Goal: Task Accomplishment & Management: Use online tool/utility

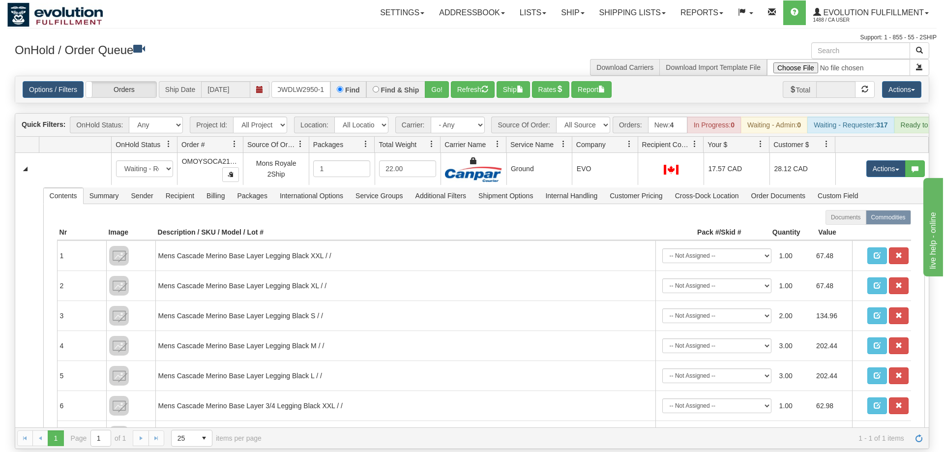
scroll to position [0, 2]
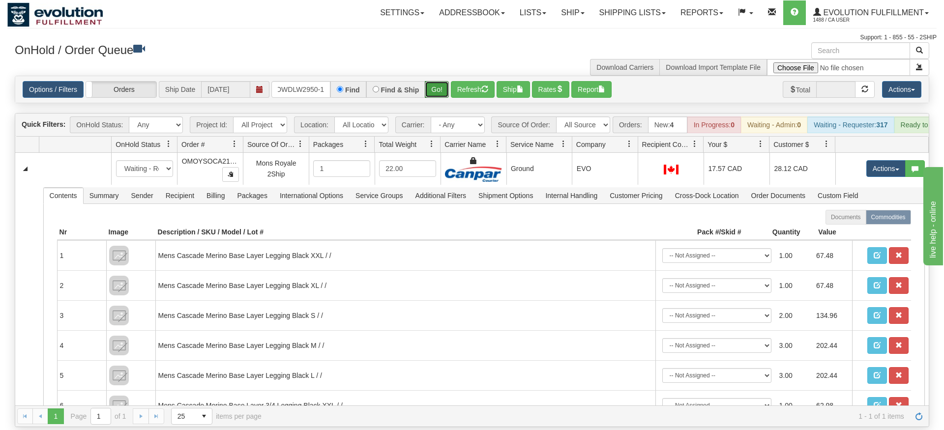
drag, startPoint x: 432, startPoint y: 72, endPoint x: 432, endPoint y: 92, distance: 20.2
click at [432, 92] on div "Is equal to Is not equal to Contains Does not contains CAD USD EUR ZAR [PERSON_…" at bounding box center [472, 252] width 930 height 352
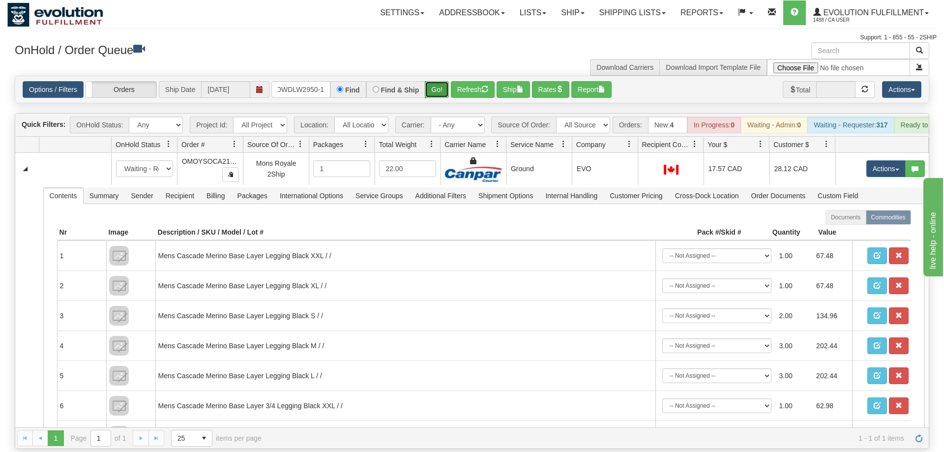
click at [435, 81] on button "Go!" at bounding box center [437, 89] width 24 height 17
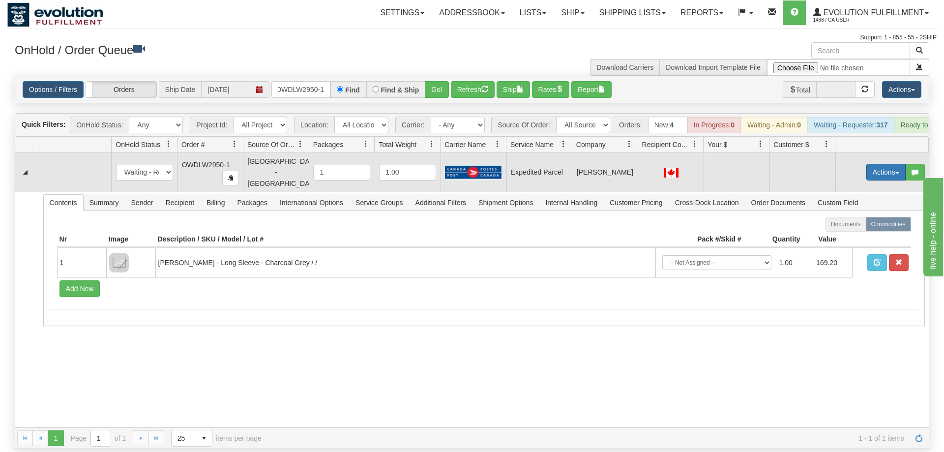
click at [893, 164] on button "Actions" at bounding box center [886, 172] width 39 height 17
click at [871, 200] on span "Refresh Rates" at bounding box center [862, 204] width 51 height 8
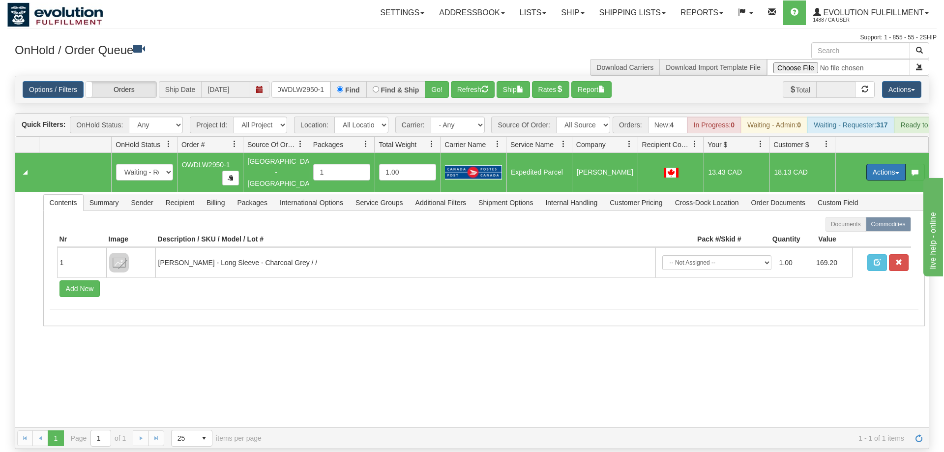
click at [879, 164] on button "Actions" at bounding box center [886, 172] width 39 height 17
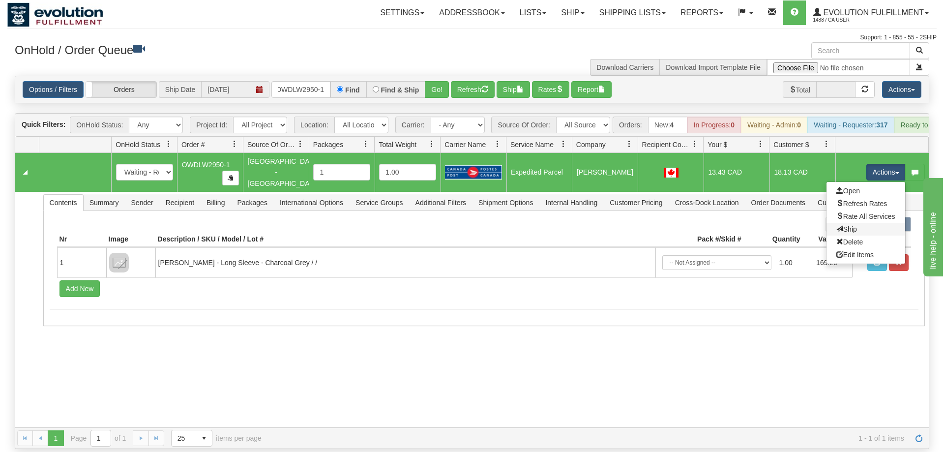
click at [873, 223] on link "Ship" at bounding box center [866, 229] width 79 height 13
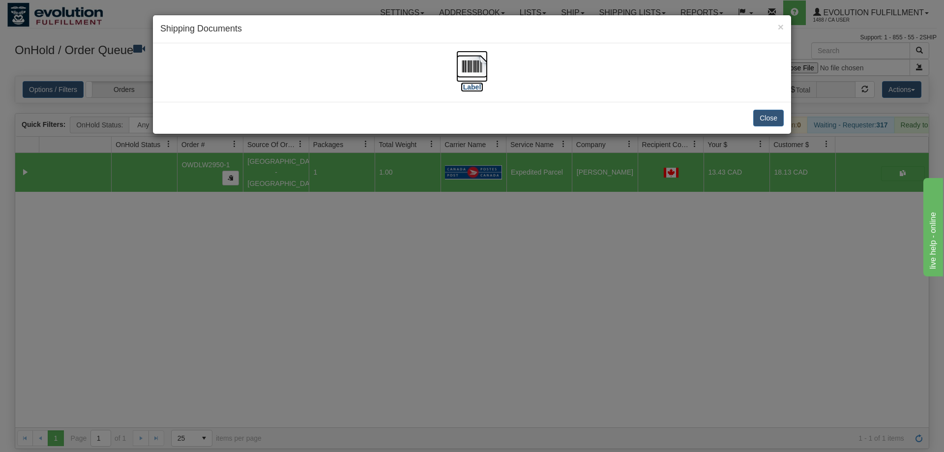
click at [458, 76] on img at bounding box center [471, 66] width 31 height 31
drag, startPoint x: 371, startPoint y: 278, endPoint x: 325, endPoint y: 113, distance: 172.1
click at [371, 278] on div "× Shipping Documents [Label] Close" at bounding box center [472, 226] width 944 height 452
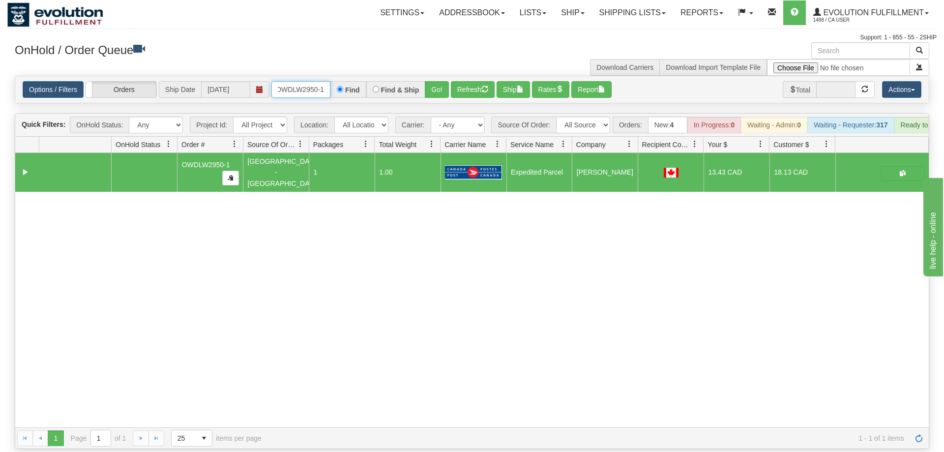
click at [295, 81] on input "OWDLW2950-1" at bounding box center [301, 89] width 59 height 17
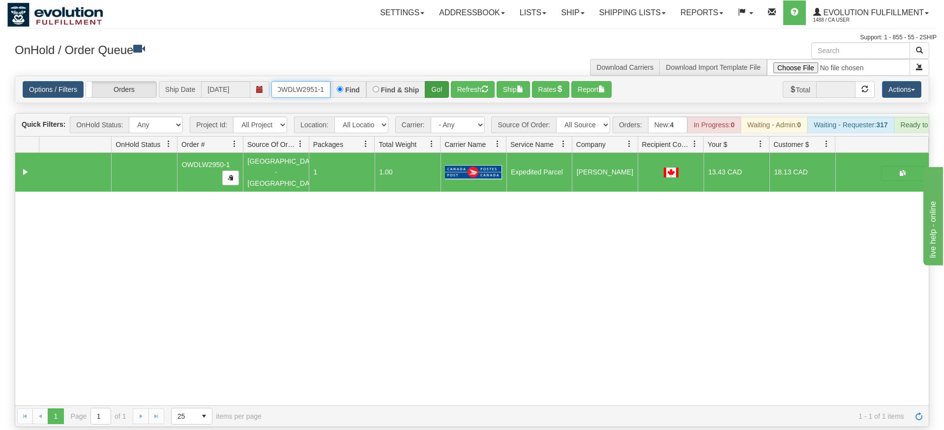
type input "OWDLW2951-1"
drag, startPoint x: 433, startPoint y: 74, endPoint x: 438, endPoint y: 75, distance: 5.0
click at [433, 95] on div "Is equal to Is not equal to Contains Does not contains CAD USD EUR ZAR [PERSON_…" at bounding box center [472, 252] width 930 height 352
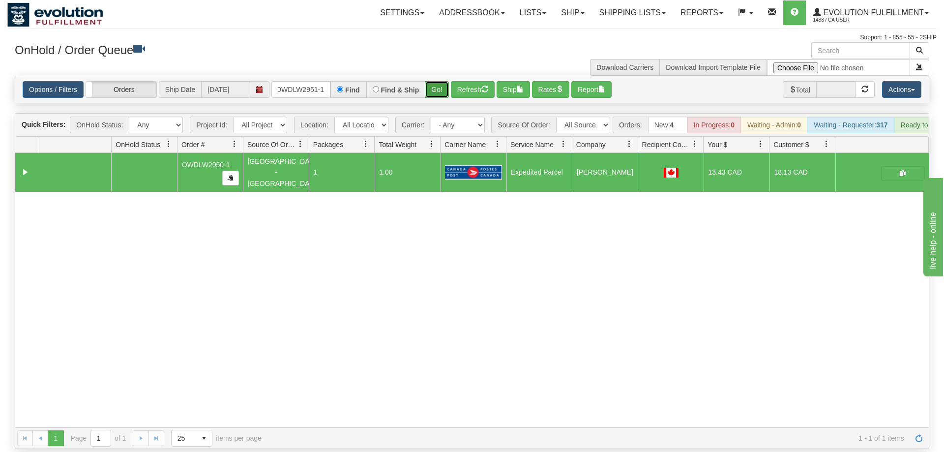
click at [439, 81] on button "Go!" at bounding box center [437, 89] width 24 height 17
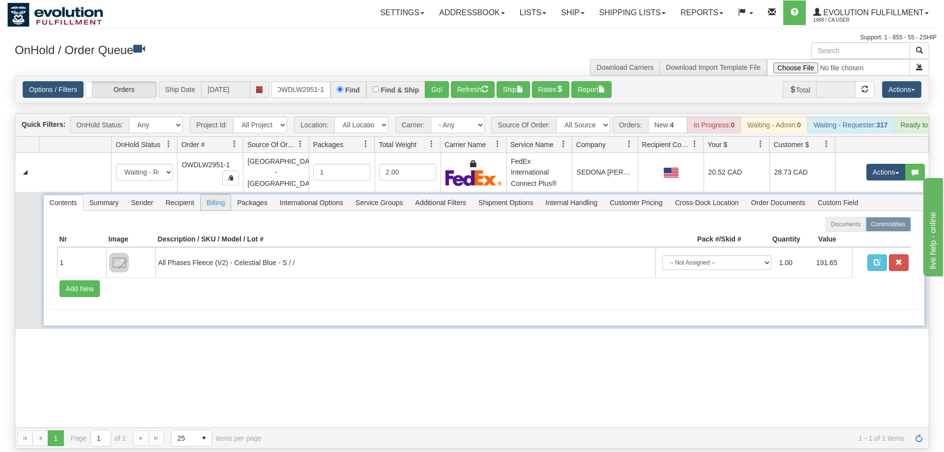
click at [210, 195] on span "Billing" at bounding box center [216, 203] width 30 height 16
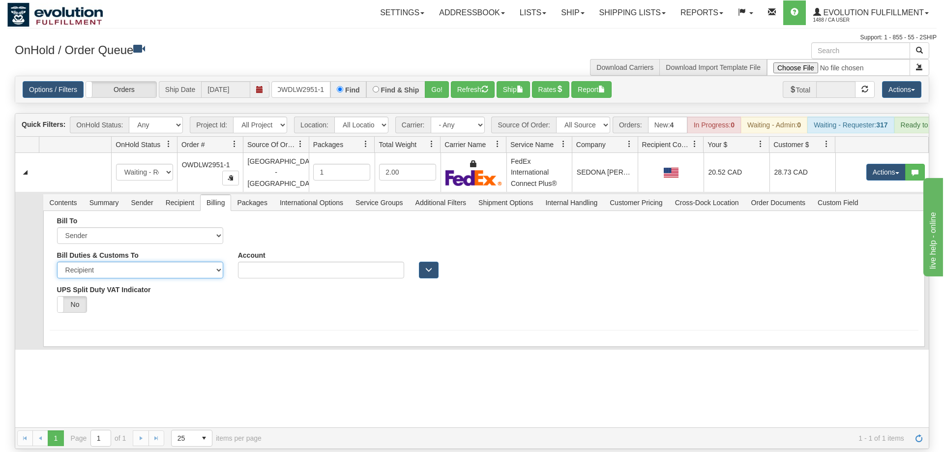
click at [57, 262] on select "Sender Recipient Third Party" at bounding box center [140, 270] width 166 height 17
click option "Recipient" at bounding box center [0, 0] width 0 height 0
click at [57, 262] on select "Sender Recipient Third Party" at bounding box center [140, 270] width 166 height 17
select select "1"
click option "Sender" at bounding box center [0, 0] width 0 height 0
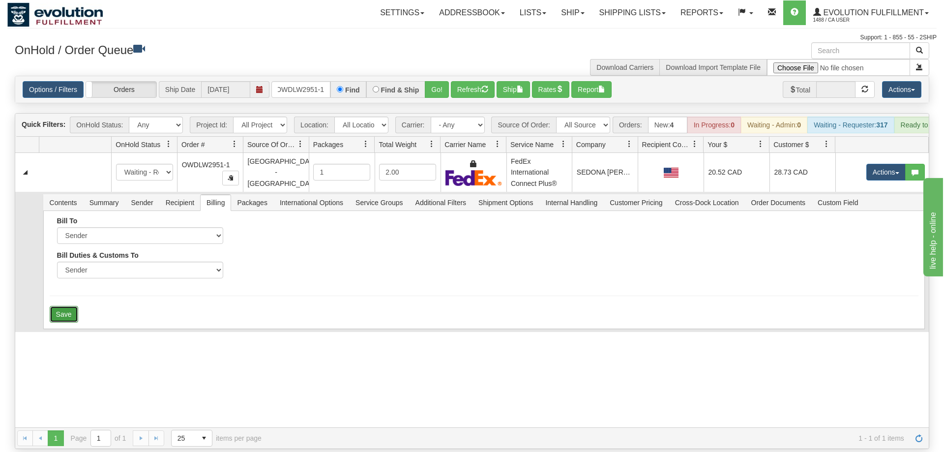
click at [74, 306] on button "Save" at bounding box center [64, 314] width 29 height 17
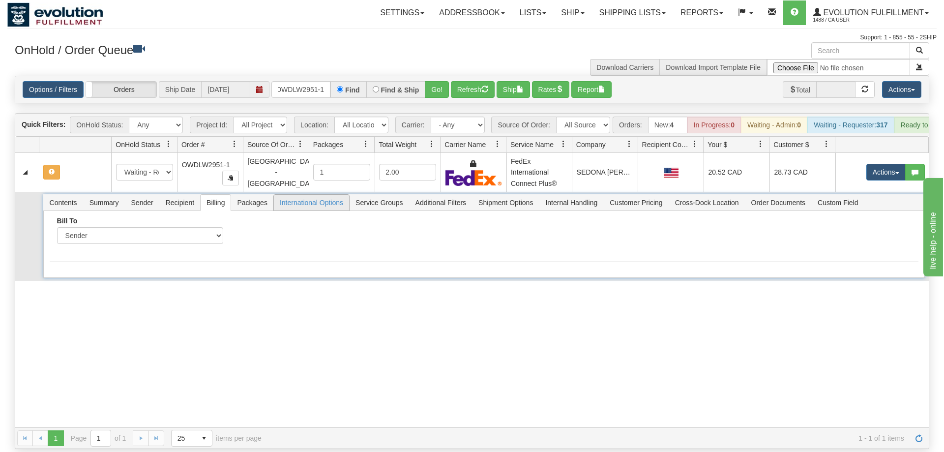
click at [318, 195] on span "International Options" at bounding box center [311, 203] width 75 height 16
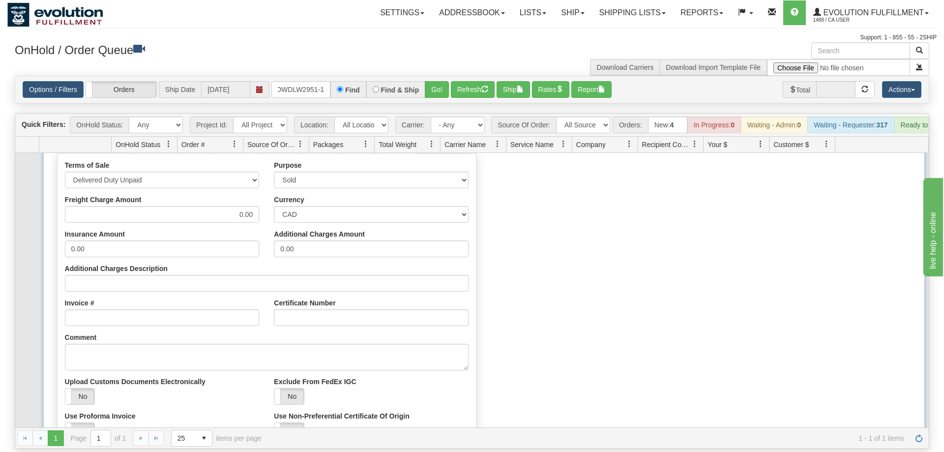
scroll to position [166, 0]
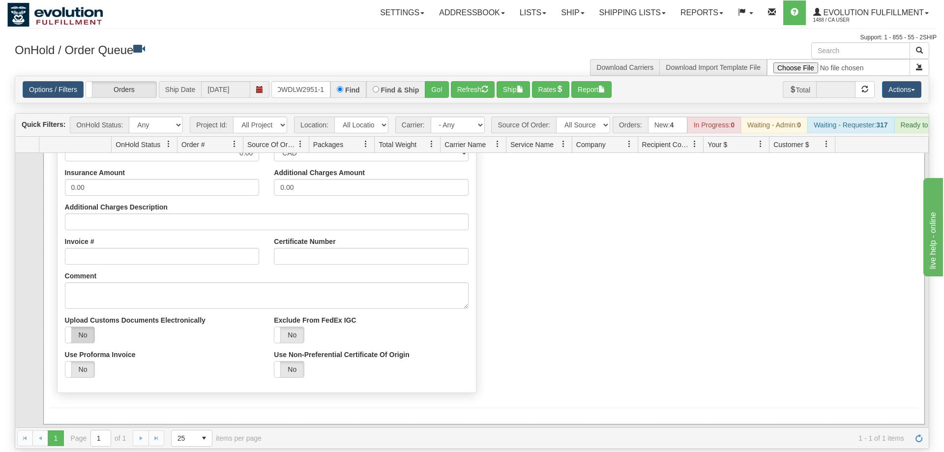
click at [84, 327] on label "No" at bounding box center [80, 335] width 30 height 16
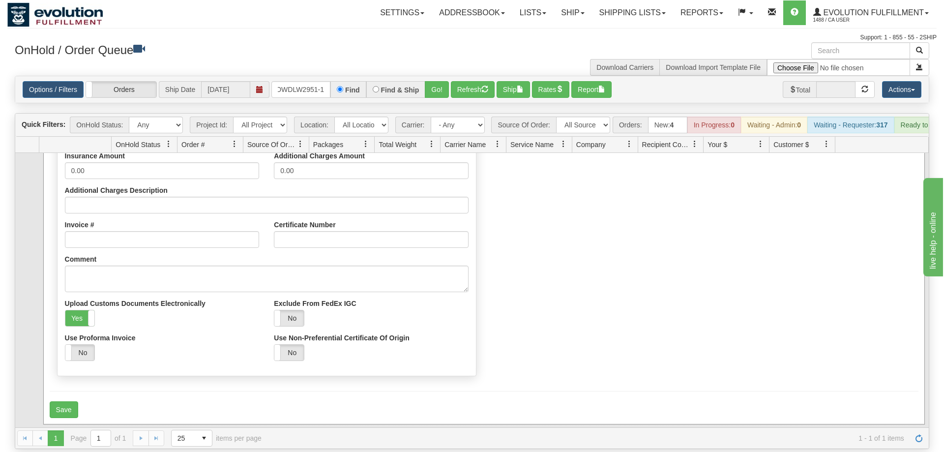
scroll to position [182, 0]
click at [69, 401] on button "Save" at bounding box center [64, 409] width 29 height 17
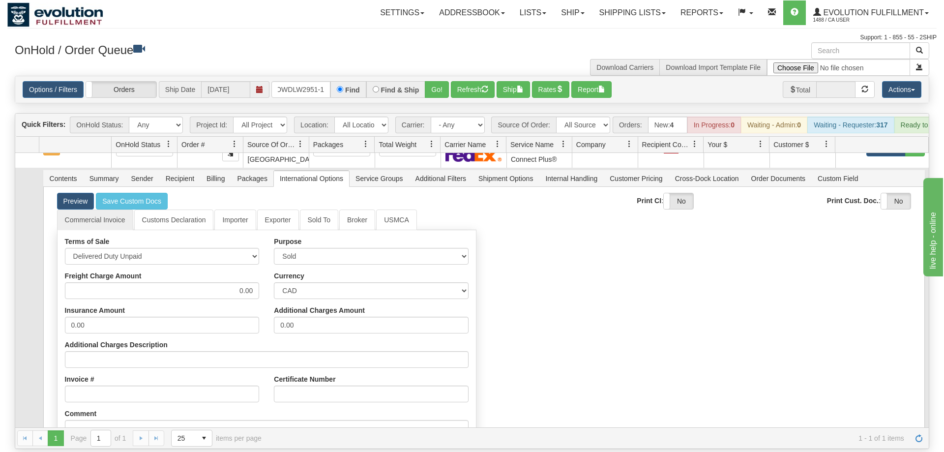
scroll to position [0, 0]
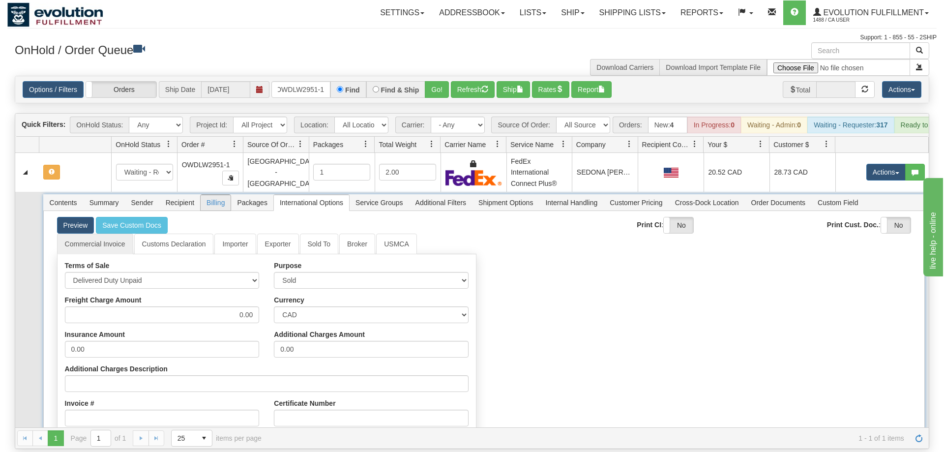
click at [215, 195] on span "Billing" at bounding box center [216, 203] width 30 height 16
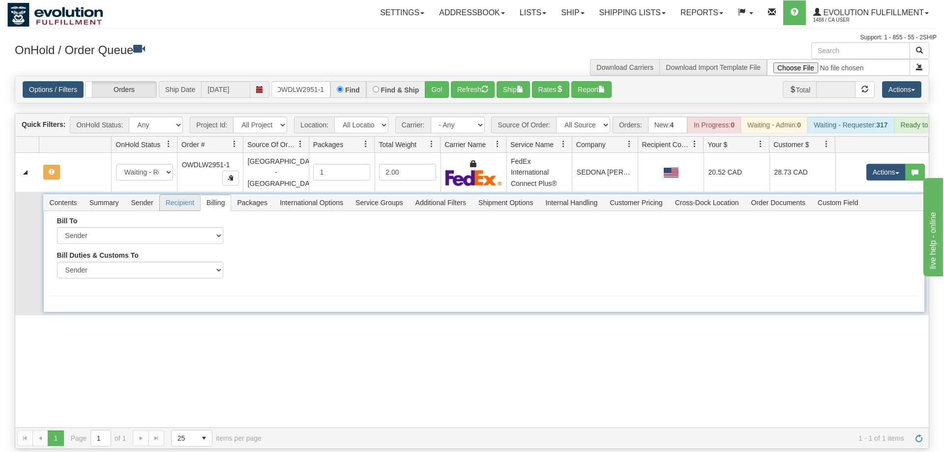
click at [197, 195] on span "Recipient" at bounding box center [180, 203] width 40 height 16
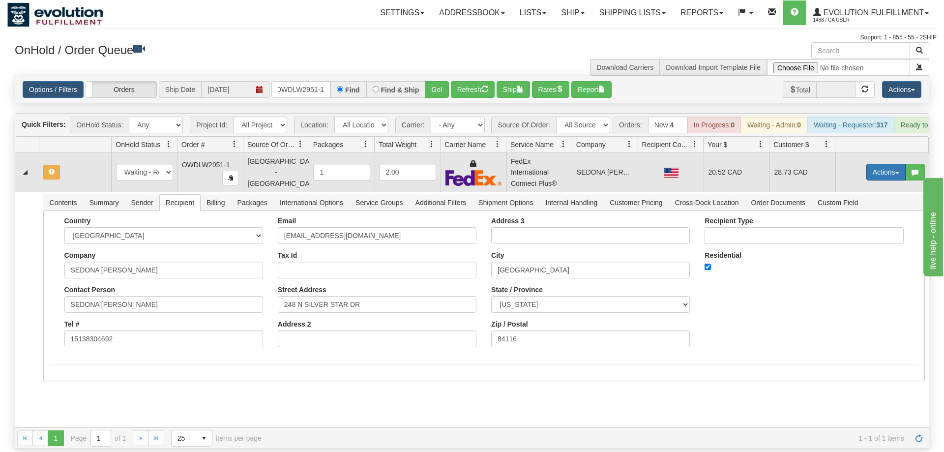
click at [889, 164] on button "Actions" at bounding box center [886, 172] width 39 height 17
click at [866, 200] on span "Refresh Rates" at bounding box center [862, 204] width 51 height 8
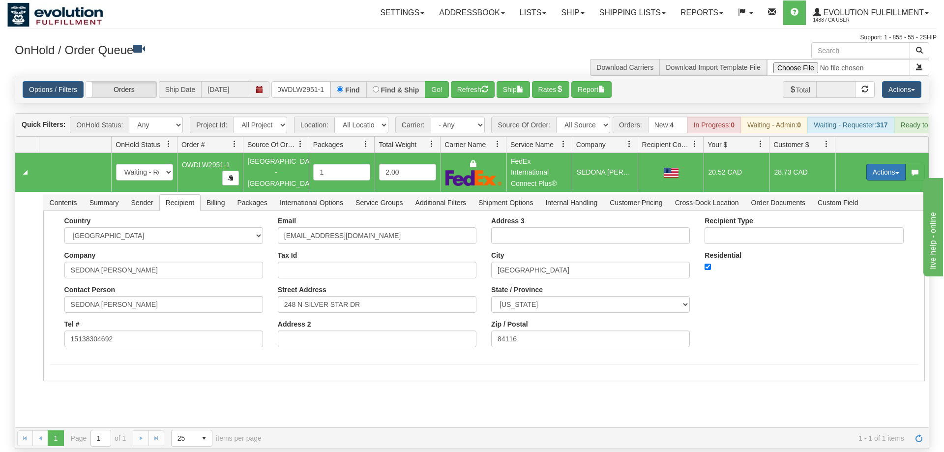
click at [880, 164] on button "Actions" at bounding box center [886, 172] width 39 height 17
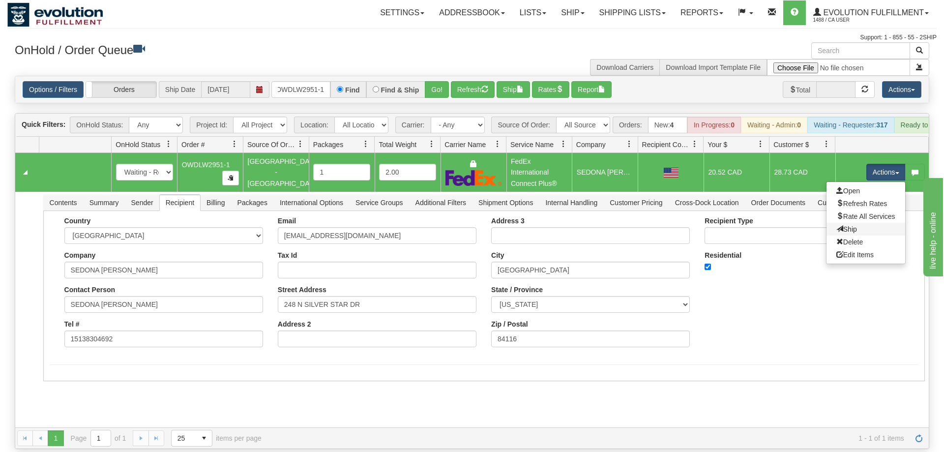
click at [845, 223] on link "Ship" at bounding box center [866, 229] width 79 height 13
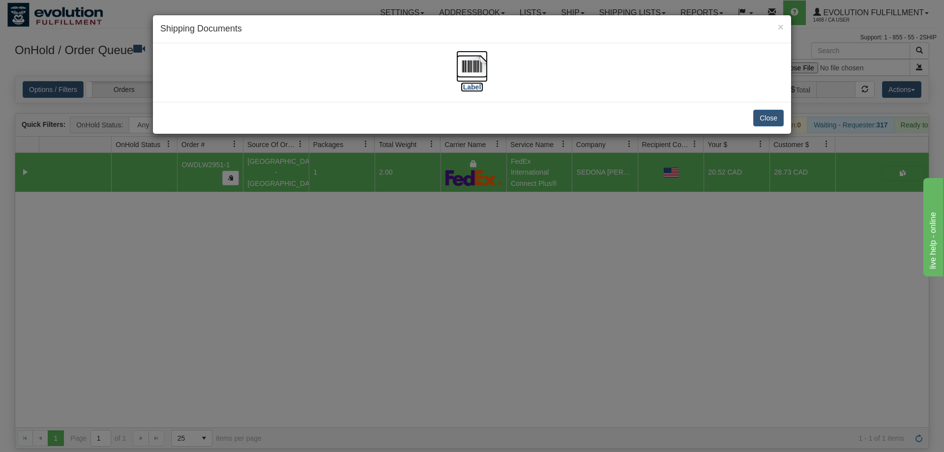
click at [471, 68] on img at bounding box center [471, 66] width 31 height 31
click at [411, 306] on div "× Shipping Documents [Label] Close" at bounding box center [472, 226] width 944 height 452
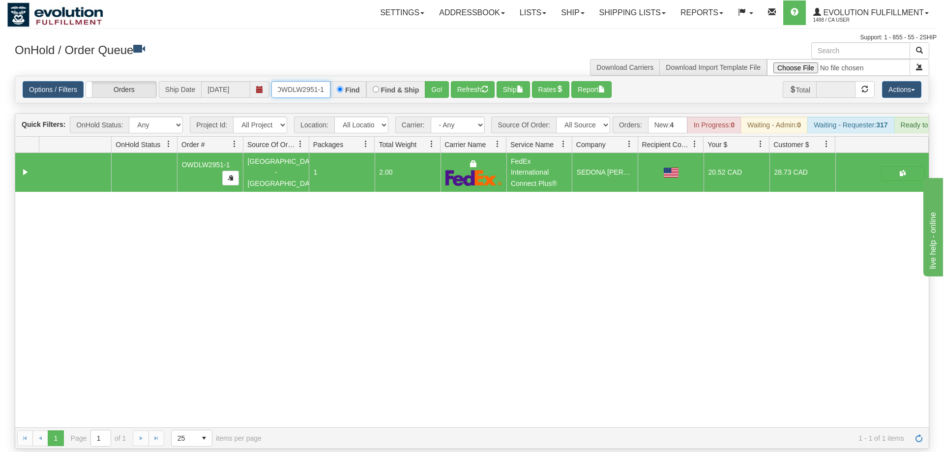
click at [295, 81] on input "OWDLW2951-1" at bounding box center [301, 89] width 59 height 17
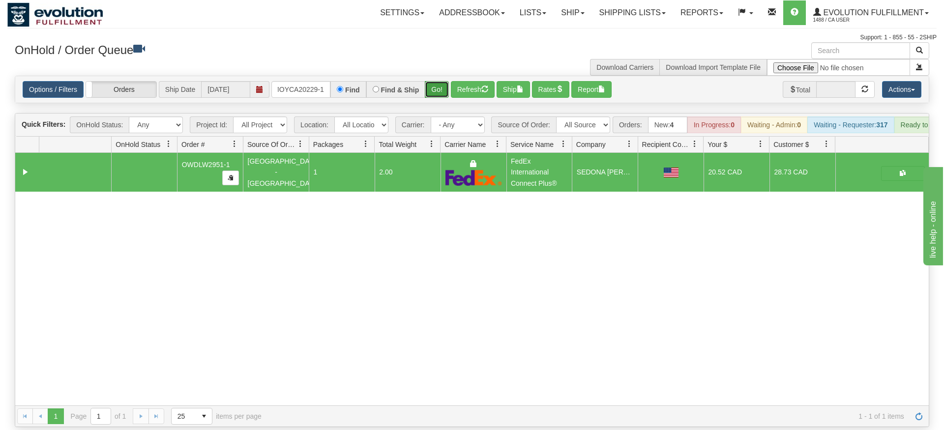
click at [434, 89] on div "Is equal to Is not equal to Contains Does not contains CAD USD EUR ZAR [PERSON_…" at bounding box center [472, 252] width 930 height 352
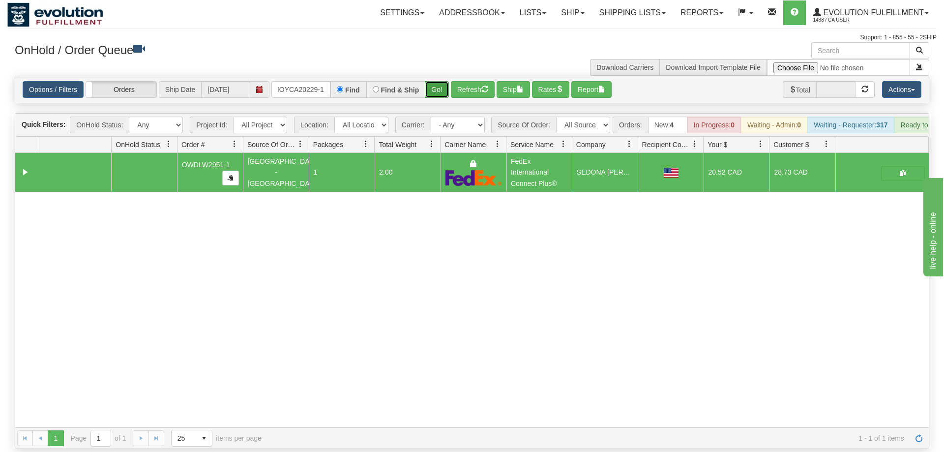
click at [440, 81] on button "Go!" at bounding box center [437, 89] width 24 height 17
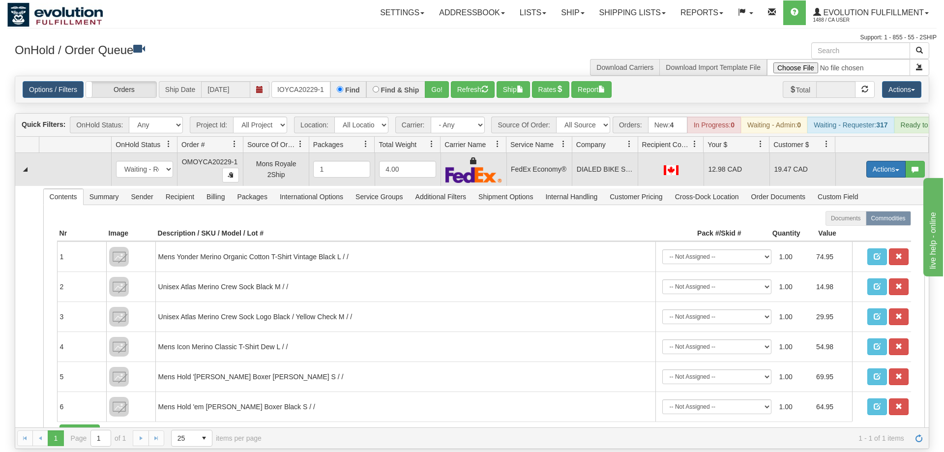
click at [889, 161] on button "Actions" at bounding box center [886, 169] width 39 height 17
click at [859, 220] on link "Ship" at bounding box center [866, 226] width 79 height 13
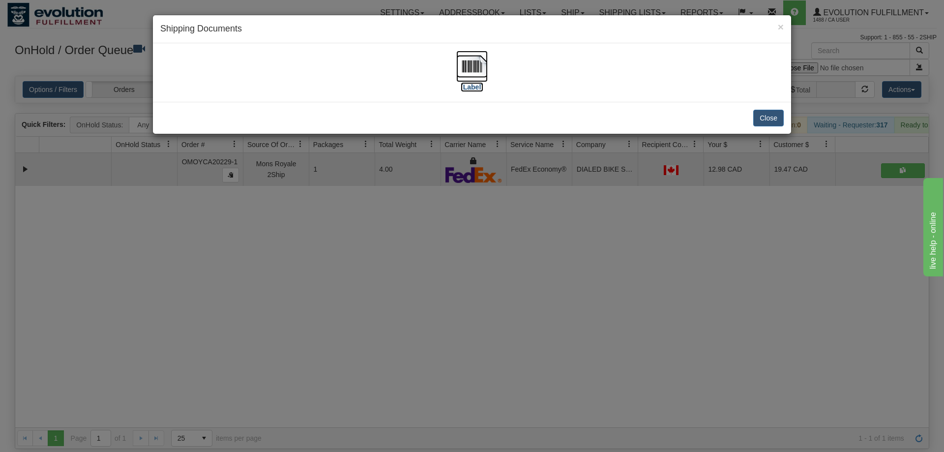
click at [474, 61] on img at bounding box center [471, 66] width 31 height 31
click at [310, 182] on div "× Shipping Documents [Label] Close" at bounding box center [472, 226] width 944 height 452
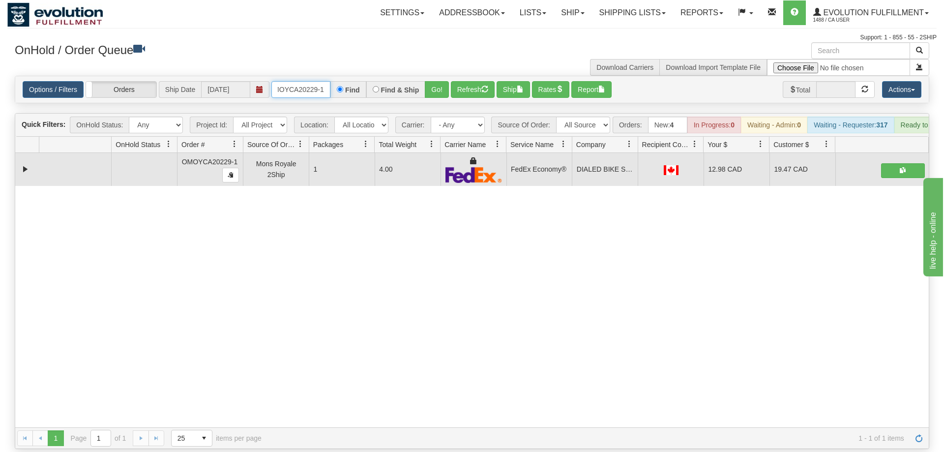
click at [302, 81] on input "OMOYCA20229-1" at bounding box center [301, 89] width 59 height 17
drag, startPoint x: 443, startPoint y: 74, endPoint x: 442, endPoint y: 81, distance: 7.4
click at [443, 91] on div "Is equal to Is not equal to Contains Does not contains CAD USD EUR ZAR [PERSON_…" at bounding box center [472, 262] width 930 height 373
click at [439, 81] on button "Go!" at bounding box center [437, 89] width 24 height 17
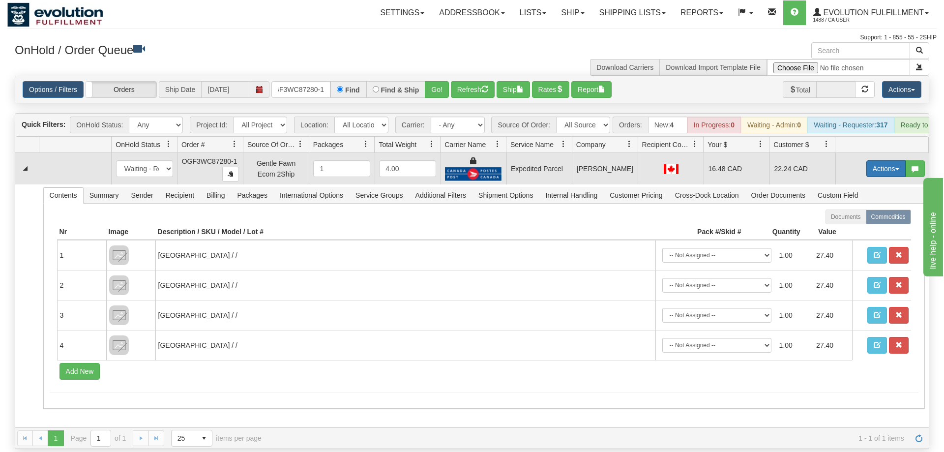
click at [892, 160] on button "Actions" at bounding box center [886, 168] width 39 height 17
click at [871, 219] on link "Ship" at bounding box center [866, 225] width 79 height 13
click at [865, 153] on td "Actions Open Refresh Rates Rate All Services Ship Delete Edit Items" at bounding box center [882, 168] width 93 height 31
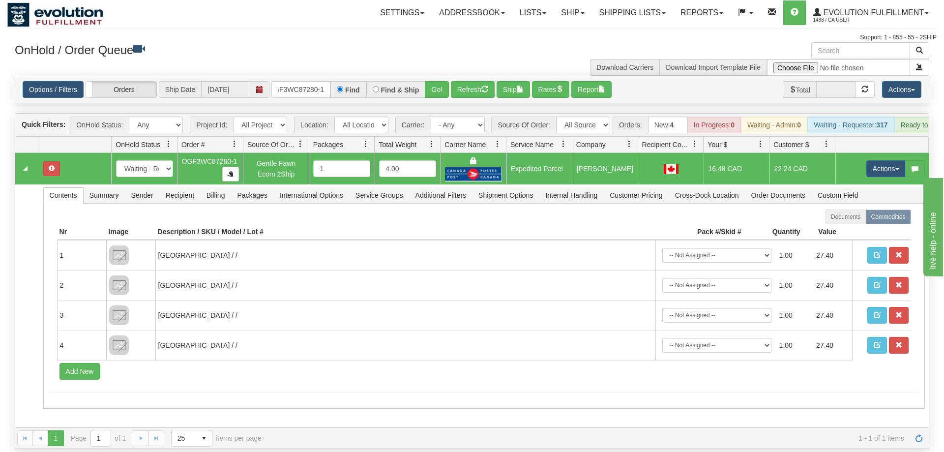
click at [867, 160] on div "Actions Open Refresh Rates Rate All Services Ship Delete Edit Items" at bounding box center [886, 168] width 39 height 17
click at [871, 160] on button "Actions" at bounding box center [886, 168] width 39 height 17
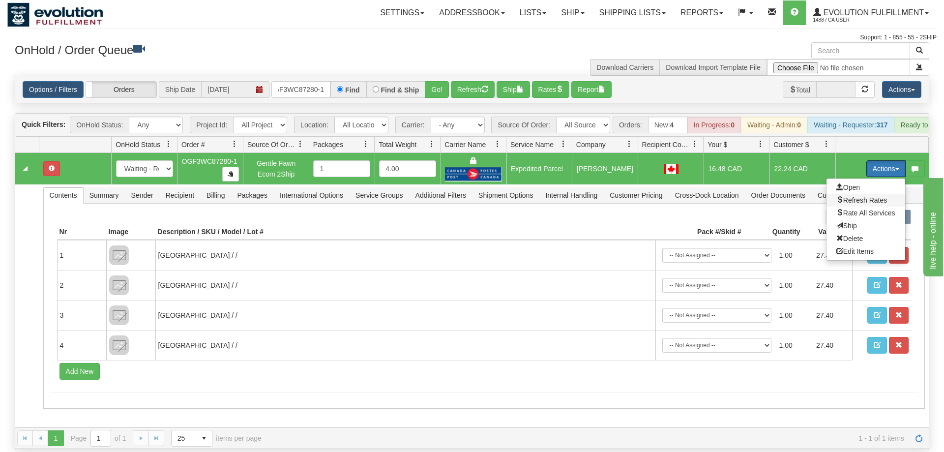
click at [863, 196] on span "Refresh Rates" at bounding box center [862, 200] width 51 height 8
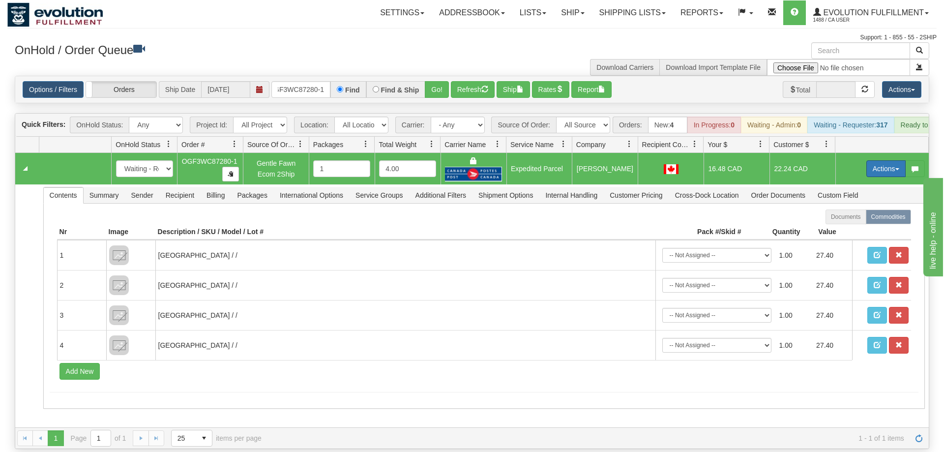
click at [875, 161] on button "Actions" at bounding box center [886, 168] width 39 height 17
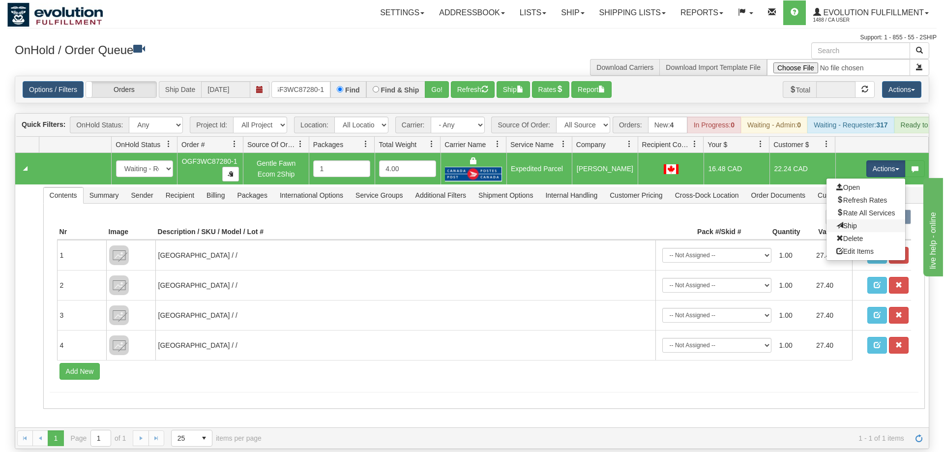
click at [860, 219] on link "Ship" at bounding box center [866, 225] width 79 height 13
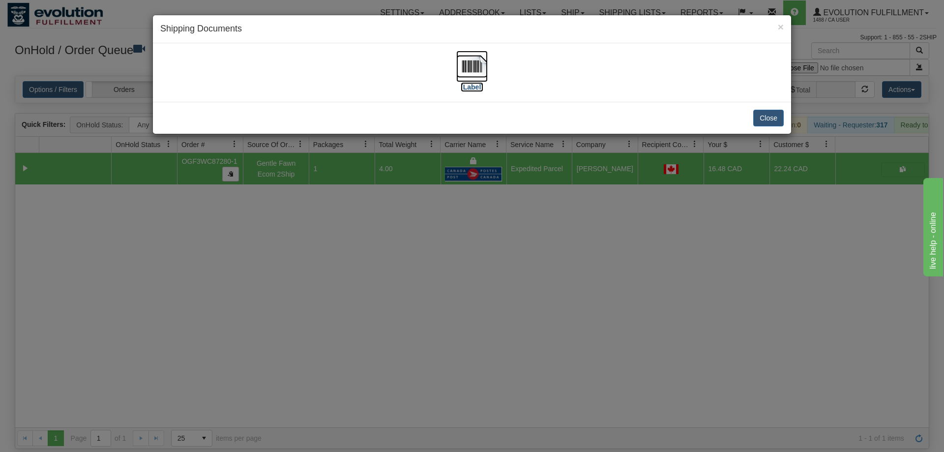
click at [469, 69] on img at bounding box center [471, 66] width 31 height 31
drag, startPoint x: 363, startPoint y: 230, endPoint x: 217, endPoint y: 60, distance: 224.0
click at [363, 226] on div "× Shipping Documents [Label] Close" at bounding box center [472, 226] width 944 height 452
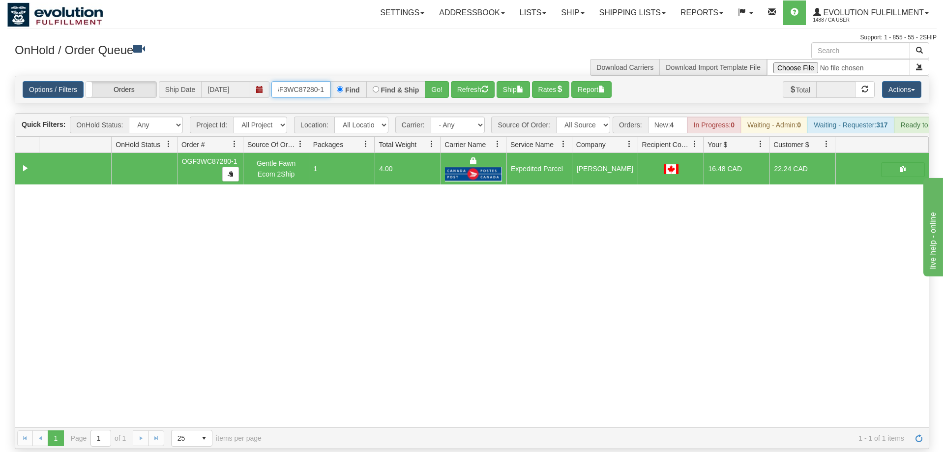
click at [291, 81] on input "OGF3WC87280-1" at bounding box center [301, 89] width 59 height 17
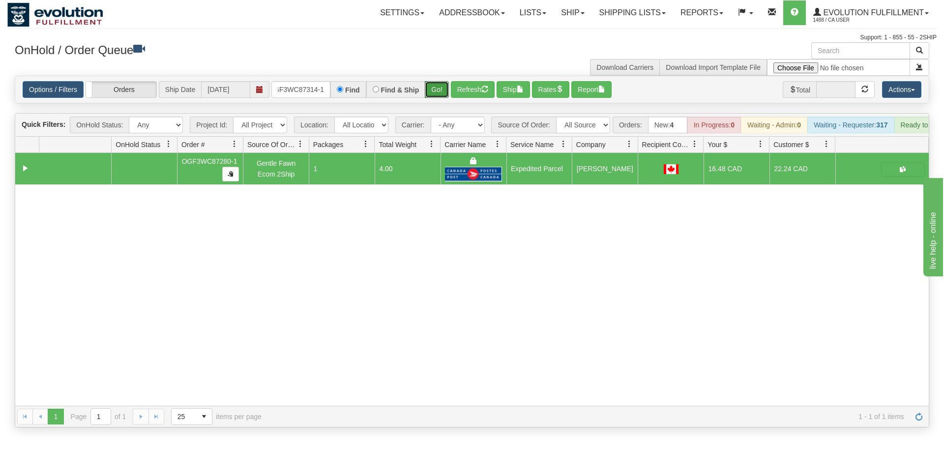
drag, startPoint x: 439, startPoint y: 83, endPoint x: 439, endPoint y: 93, distance: 10.8
click at [439, 93] on div "Is equal to Is not equal to Contains Does not contains CAD USD EUR ZAR [PERSON_…" at bounding box center [472, 252] width 930 height 352
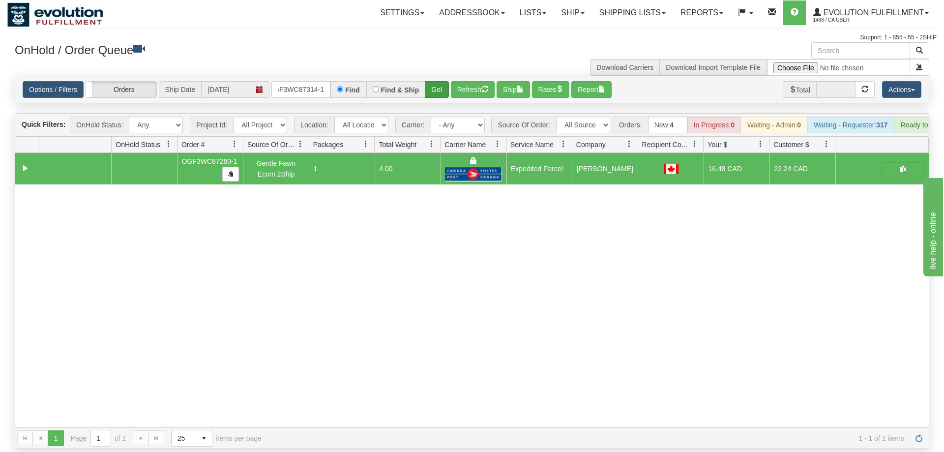
click at [437, 64] on div "× Get OnHold Shipments fields - load dt: 370 Get OnHold Shipments fields - tran…" at bounding box center [472, 245] width 930 height 407
click at [439, 81] on button "Go!" at bounding box center [437, 89] width 24 height 17
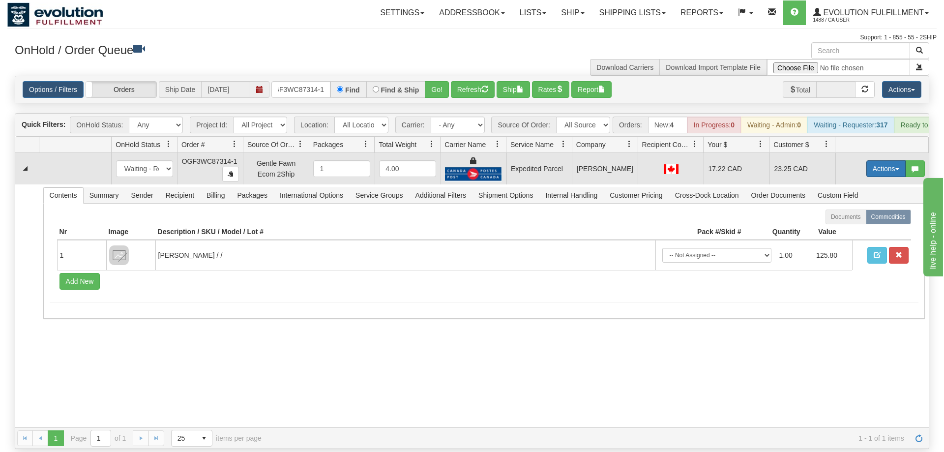
click at [886, 160] on button "Actions" at bounding box center [886, 168] width 39 height 17
click at [873, 219] on link "Ship" at bounding box center [866, 225] width 79 height 13
click at [884, 160] on button "Actions" at bounding box center [886, 168] width 39 height 17
click at [874, 196] on span "Refresh Rates" at bounding box center [862, 200] width 51 height 8
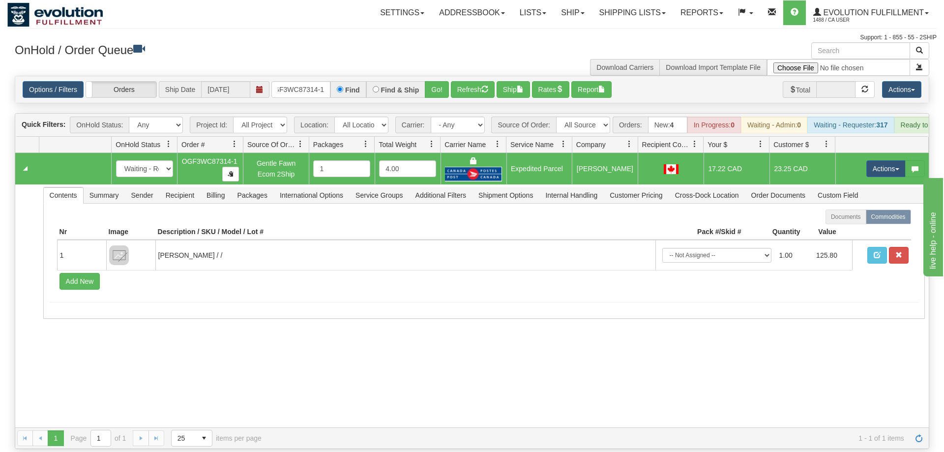
click at [880, 165] on td "Actions Open Refresh Rates Rate All Services Ship Delete Edit Items" at bounding box center [882, 168] width 93 height 31
click at [880, 162] on button "Actions" at bounding box center [886, 168] width 39 height 17
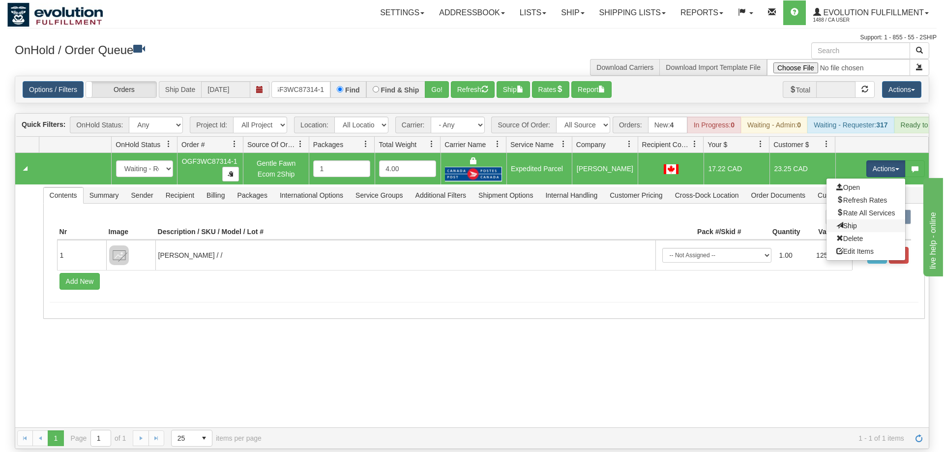
click at [873, 219] on link "Ship" at bounding box center [866, 225] width 79 height 13
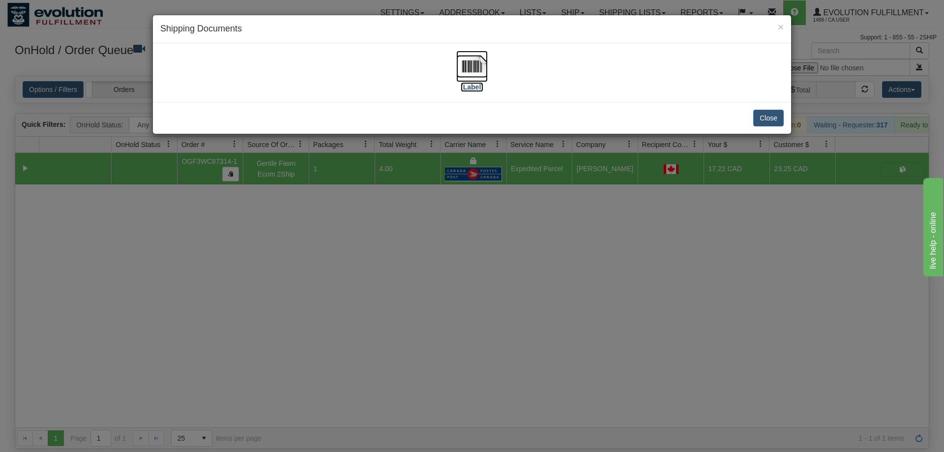
click at [472, 69] on img at bounding box center [471, 66] width 31 height 31
drag, startPoint x: 478, startPoint y: 265, endPoint x: 283, endPoint y: 69, distance: 276.2
click at [468, 246] on div "× Shipping Documents [Label] Close" at bounding box center [472, 226] width 944 height 452
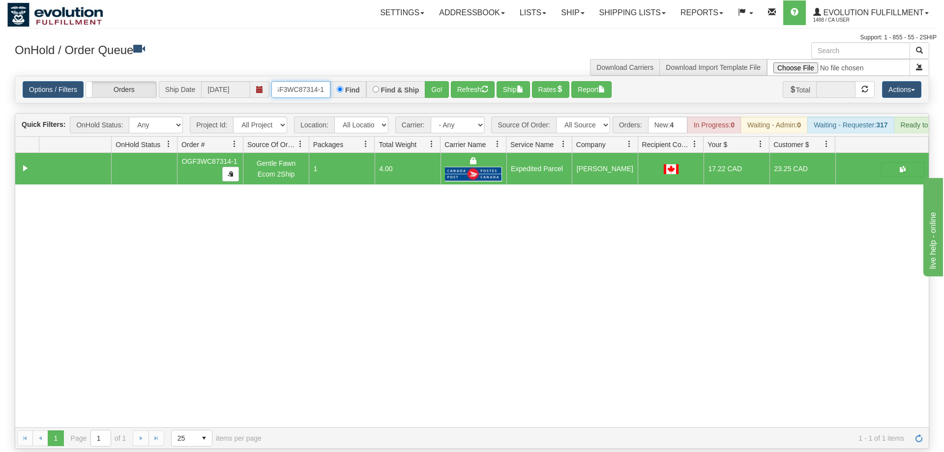
click at [303, 81] on input "OGF3WC87314-1" at bounding box center [301, 89] width 59 height 17
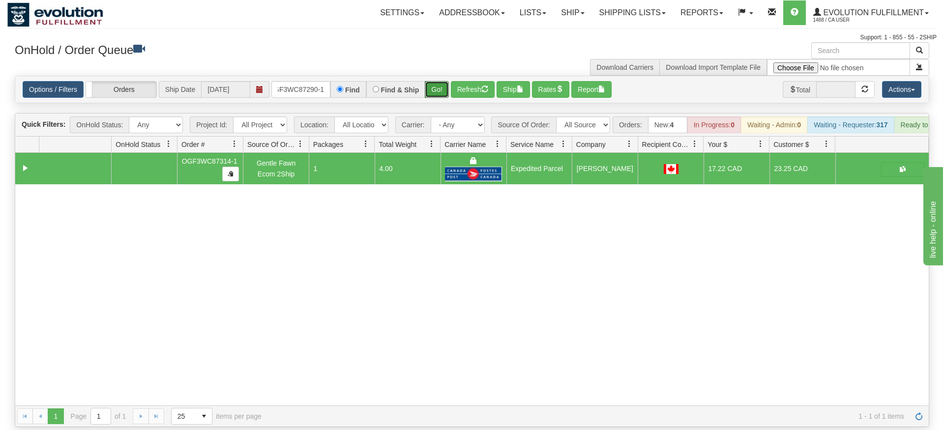
click at [431, 94] on div "Is equal to Is not equal to Contains Does not contains CAD USD EUR ZAR [PERSON_…" at bounding box center [472, 252] width 930 height 352
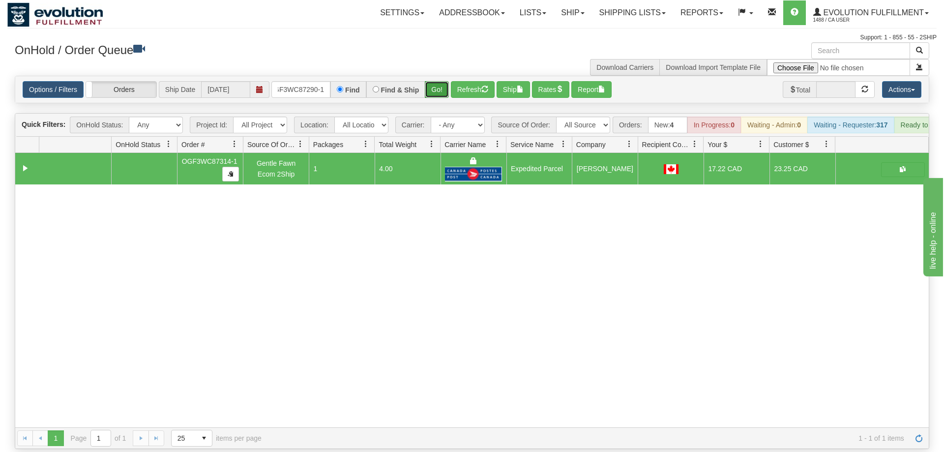
click at [436, 81] on button "Go!" at bounding box center [437, 89] width 24 height 17
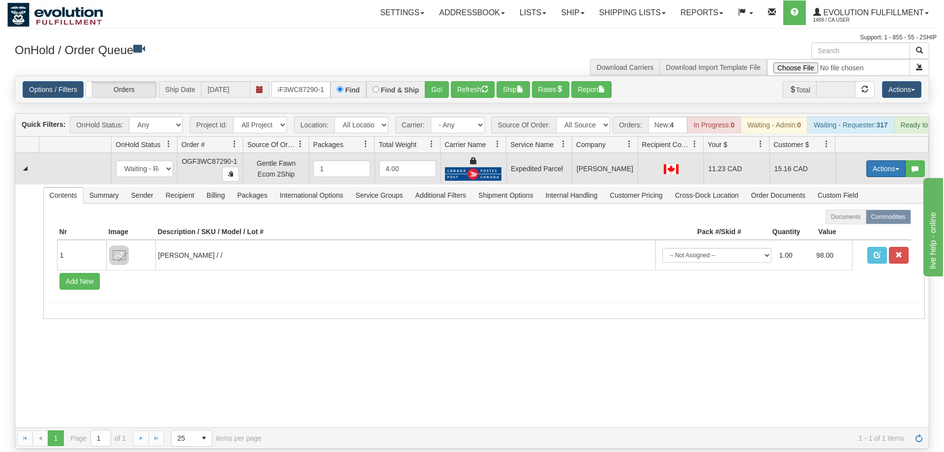
click at [880, 160] on button "Actions" at bounding box center [886, 168] width 39 height 17
click at [857, 219] on link "Ship" at bounding box center [866, 225] width 79 height 13
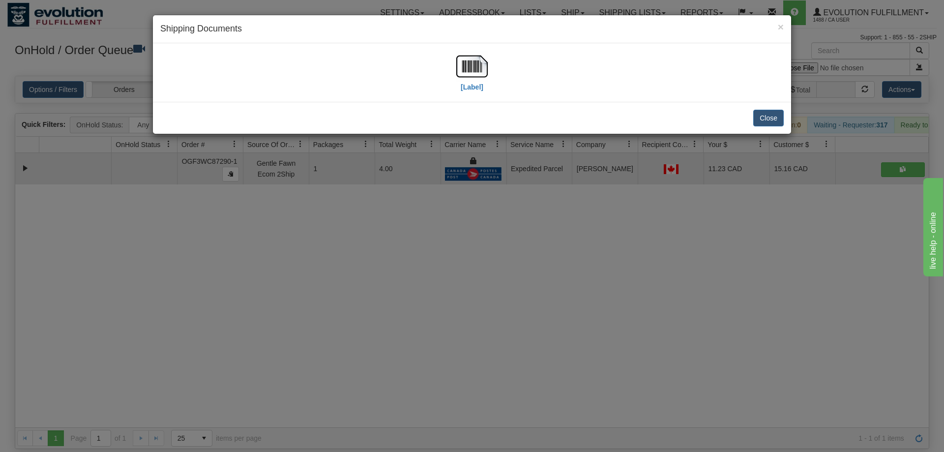
click at [463, 43] on div "× Shipping Documents" at bounding box center [472, 29] width 638 height 28
click at [463, 63] on img at bounding box center [471, 66] width 31 height 31
drag, startPoint x: 325, startPoint y: 174, endPoint x: 316, endPoint y: 90, distance: 84.0
click at [321, 154] on div "× Shipping Documents [Label] Close" at bounding box center [472, 226] width 944 height 452
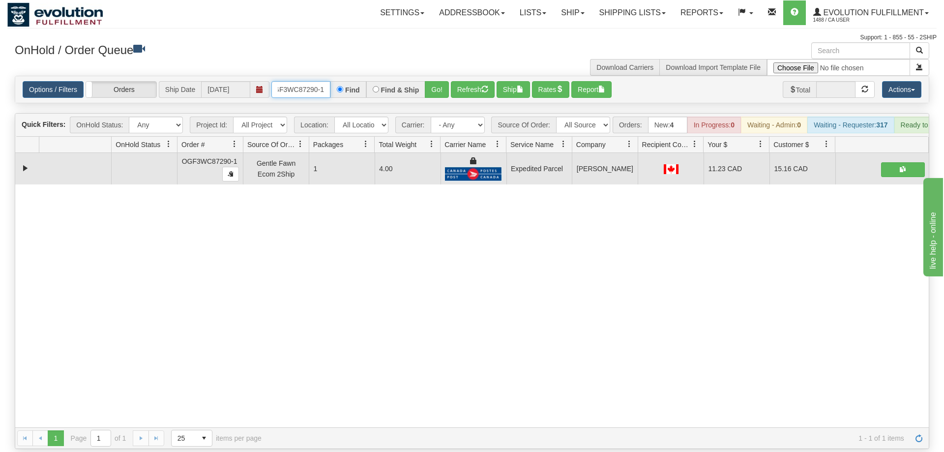
click at [304, 81] on input "OGF3WC87290-1" at bounding box center [301, 89] width 59 height 17
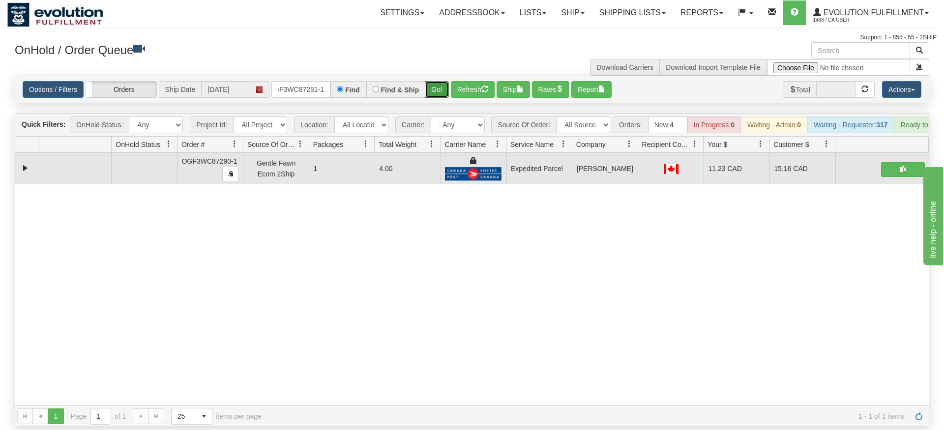
drag, startPoint x: 437, startPoint y: 77, endPoint x: 437, endPoint y: 90, distance: 12.8
click at [437, 97] on div "Is equal to Is not equal to Contains Does not contains CAD USD EUR ZAR [PERSON_…" at bounding box center [472, 252] width 930 height 352
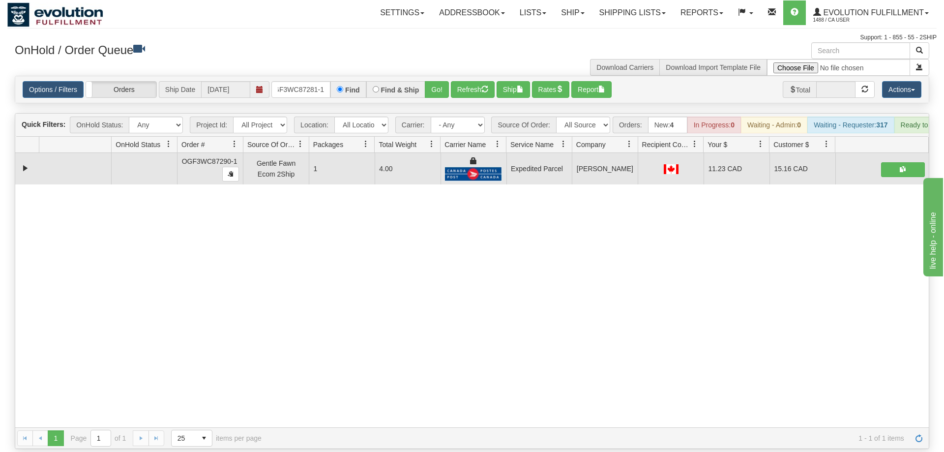
click at [437, 84] on div "Options / Filters Group Shipments Orders Ship Date [DATE] OGF3WC87281-1 Find Fi…" at bounding box center [472, 89] width 914 height 27
click at [440, 83] on div "Options / Filters Group Shipments Orders Ship Date [DATE] OGF3WC87281-1 Find Fi…" at bounding box center [472, 89] width 914 height 27
click at [441, 81] on button "Go!" at bounding box center [437, 89] width 24 height 17
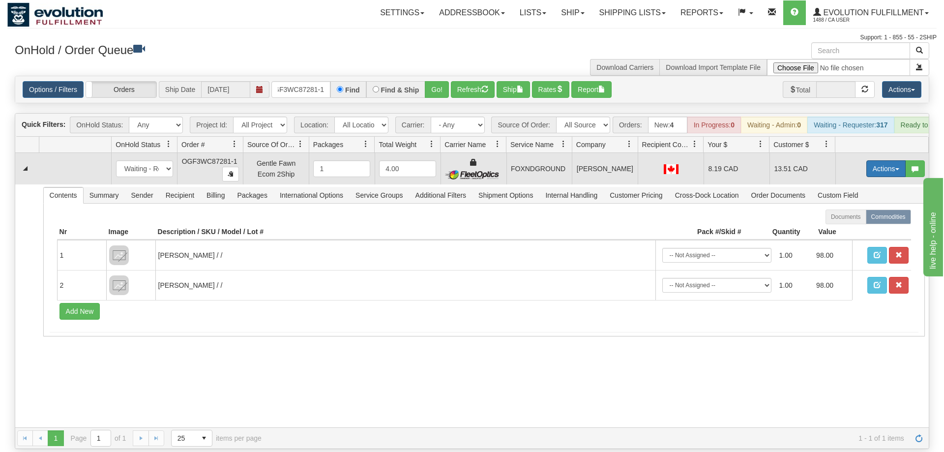
click at [891, 160] on button "Actions" at bounding box center [886, 168] width 39 height 17
click at [868, 219] on link "Ship" at bounding box center [866, 225] width 79 height 13
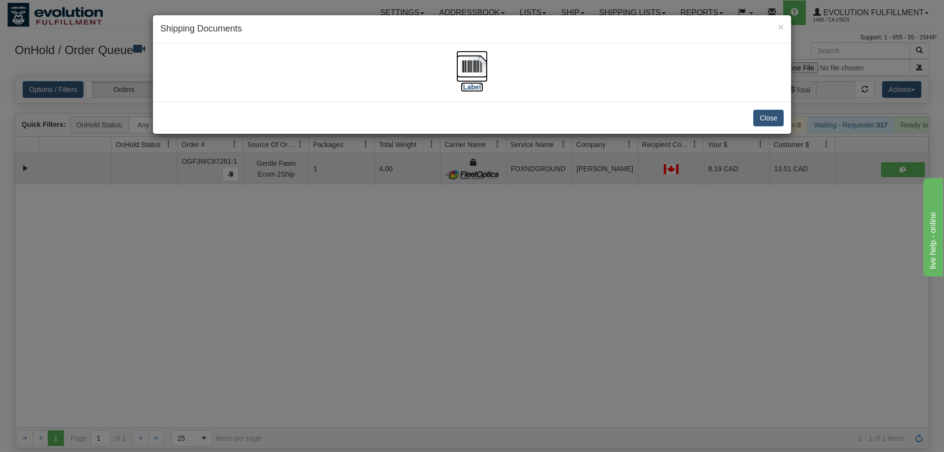
click at [457, 68] on img at bounding box center [471, 66] width 31 height 31
drag, startPoint x: 326, startPoint y: 243, endPoint x: 326, endPoint y: 231, distance: 12.8
click at [326, 231] on div "× Shipping Documents [Label] Close" at bounding box center [472, 226] width 944 height 452
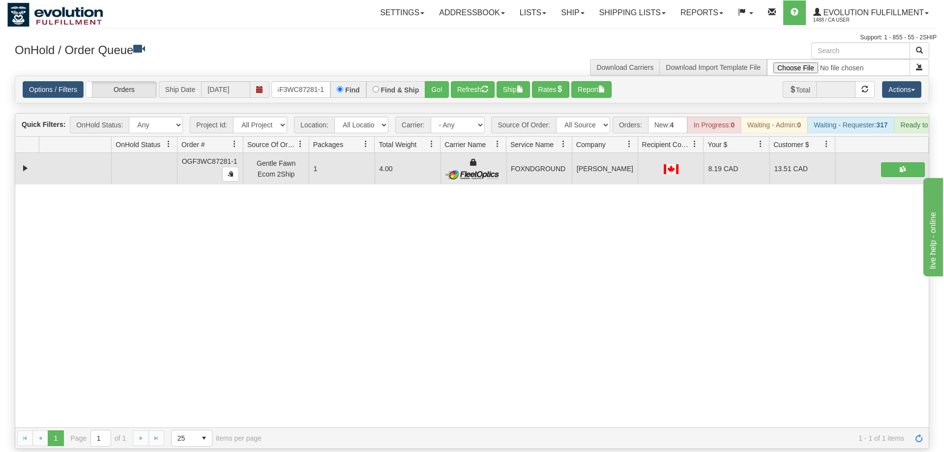
click at [324, 76] on div "Options / Filters Group Shipments Orders Ship Date [DATE] OGF3WC87281-1 Find Fi…" at bounding box center [472, 89] width 914 height 27
click at [307, 81] on input "OGF3WC87281-1" at bounding box center [301, 89] width 59 height 17
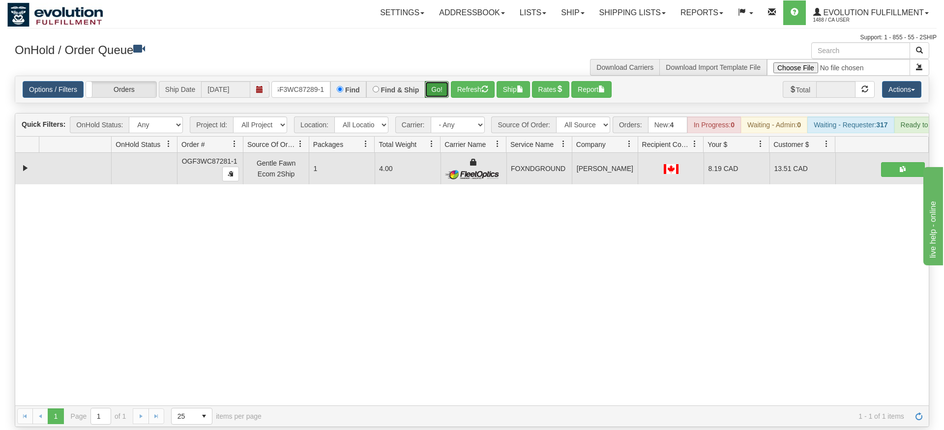
drag, startPoint x: 440, startPoint y: 77, endPoint x: 439, endPoint y: 84, distance: 7.0
click at [440, 95] on div "Is equal to Is not equal to Contains Does not contains CAD USD EUR ZAR [PERSON_…" at bounding box center [472, 252] width 930 height 352
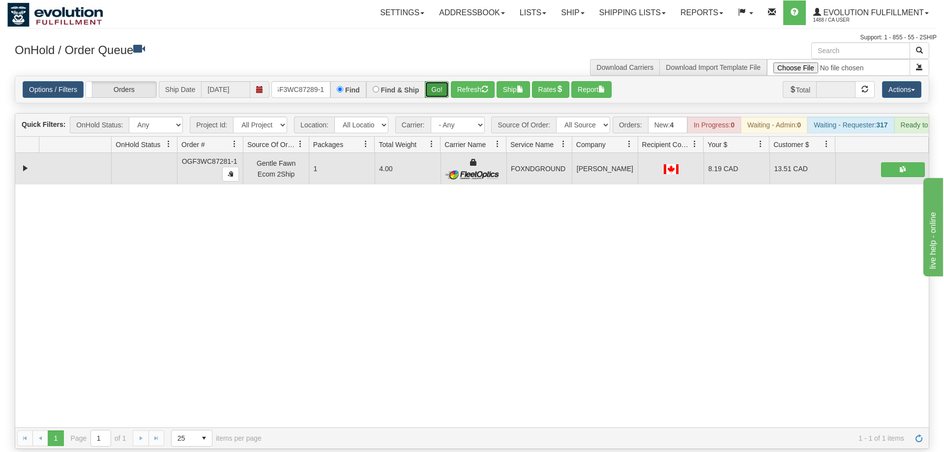
click at [438, 81] on button "Go!" at bounding box center [437, 89] width 24 height 17
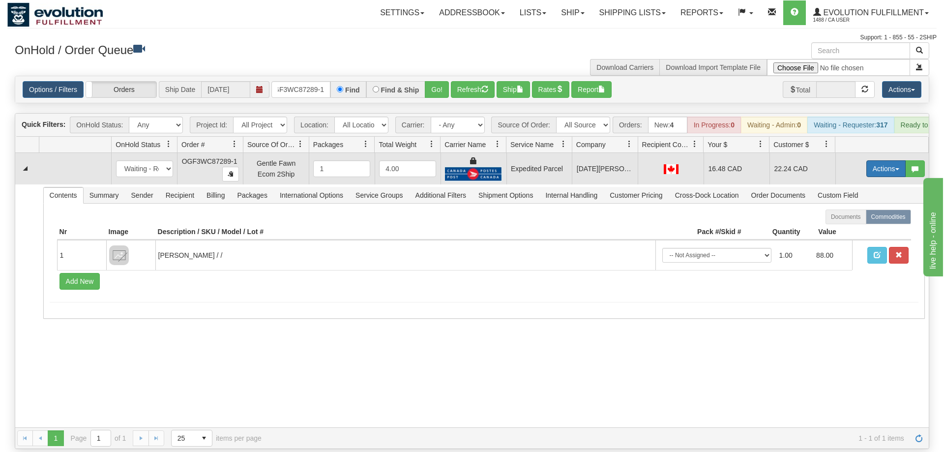
click at [875, 160] on button "Actions" at bounding box center [886, 168] width 39 height 17
click at [870, 219] on link "Ship" at bounding box center [866, 225] width 79 height 13
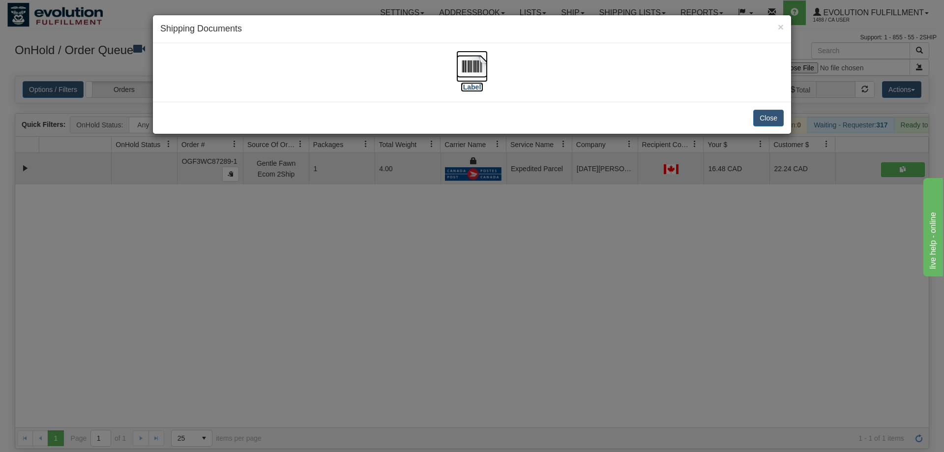
click at [485, 60] on img at bounding box center [471, 66] width 31 height 31
drag, startPoint x: 307, startPoint y: 251, endPoint x: 325, endPoint y: 129, distance: 123.3
click at [310, 228] on div "× Shipping Documents [Label] Close" at bounding box center [472, 226] width 944 height 452
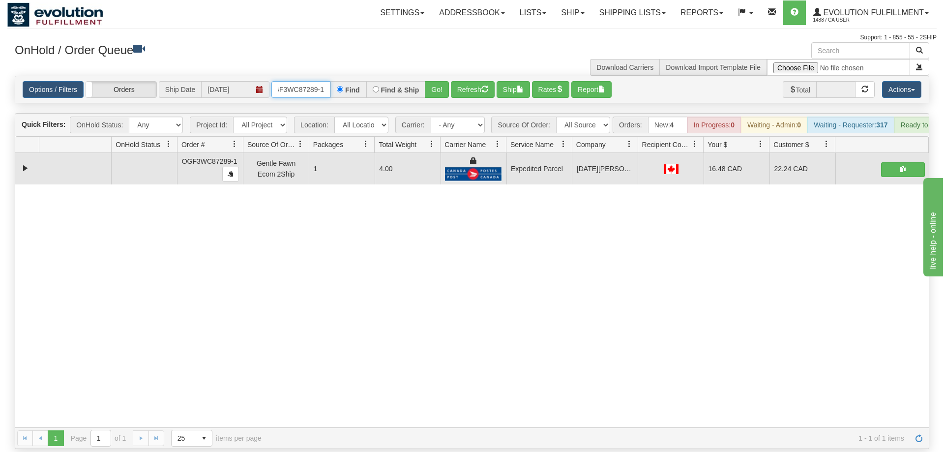
click at [317, 81] on input "OGF3WC87289-1" at bounding box center [301, 89] width 59 height 17
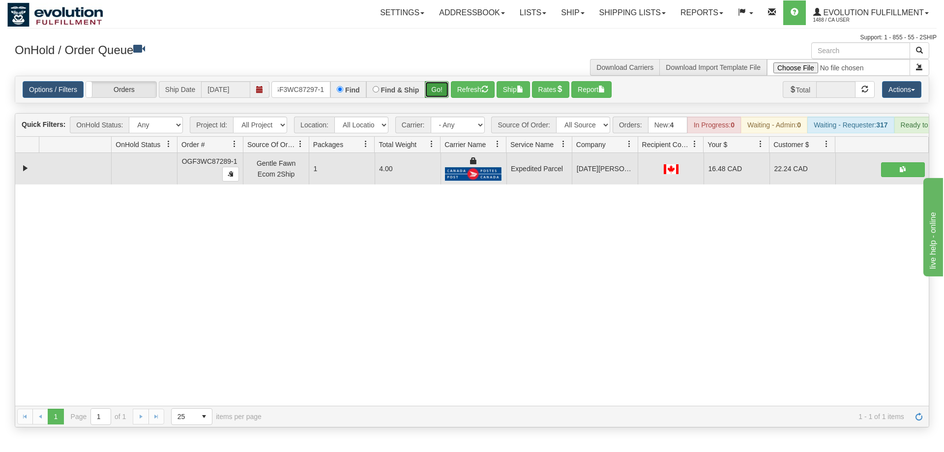
click at [435, 96] on div "Is equal to Is not equal to Contains Does not contains CAD USD EUR ZAR [PERSON_…" at bounding box center [472, 252] width 930 height 352
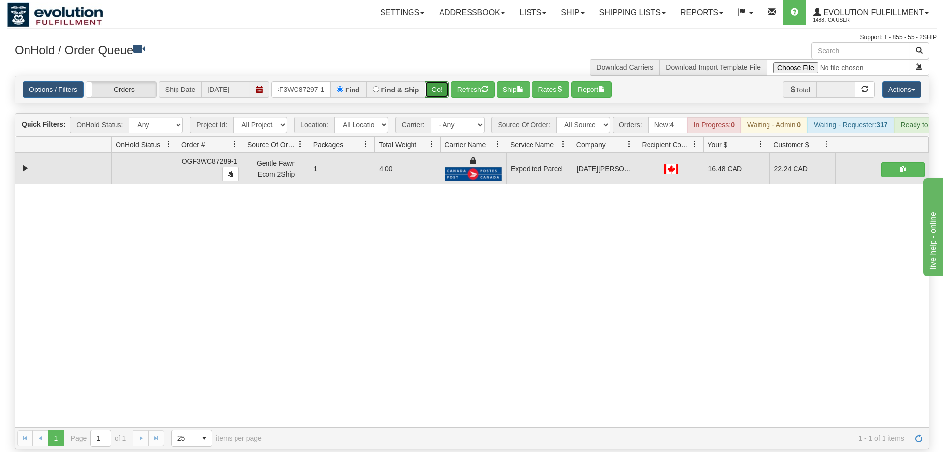
click at [432, 81] on button "Go!" at bounding box center [437, 89] width 24 height 17
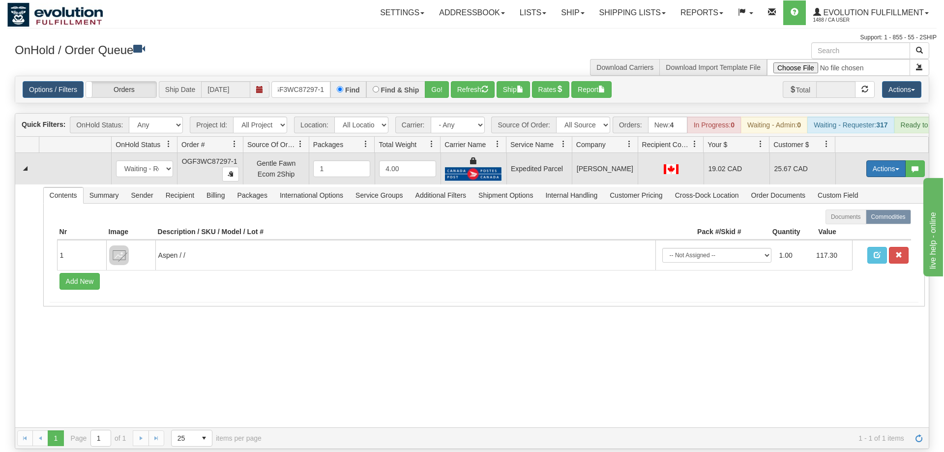
click at [892, 160] on button "Actions" at bounding box center [886, 168] width 39 height 17
click at [861, 219] on link "Ship" at bounding box center [866, 225] width 79 height 13
click at [885, 160] on button "Actions" at bounding box center [886, 168] width 39 height 17
click at [875, 196] on span "Refresh Rates" at bounding box center [862, 200] width 51 height 8
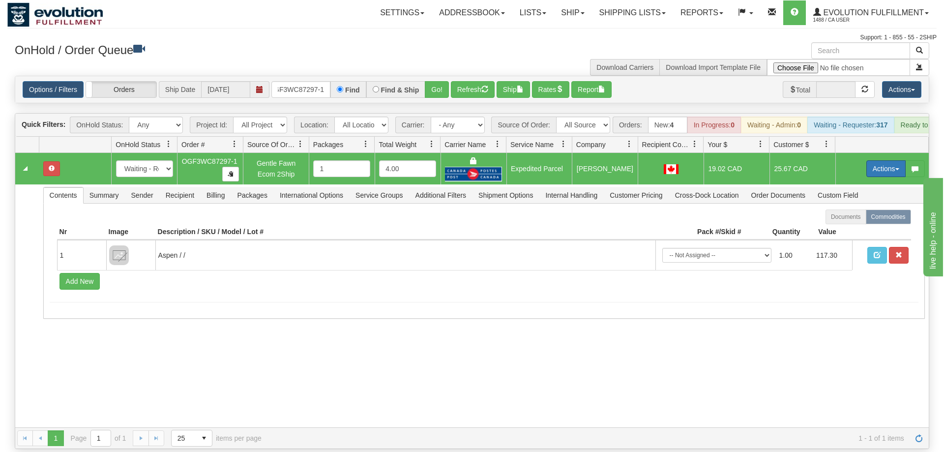
click at [886, 160] on button "Actions" at bounding box center [886, 168] width 39 height 17
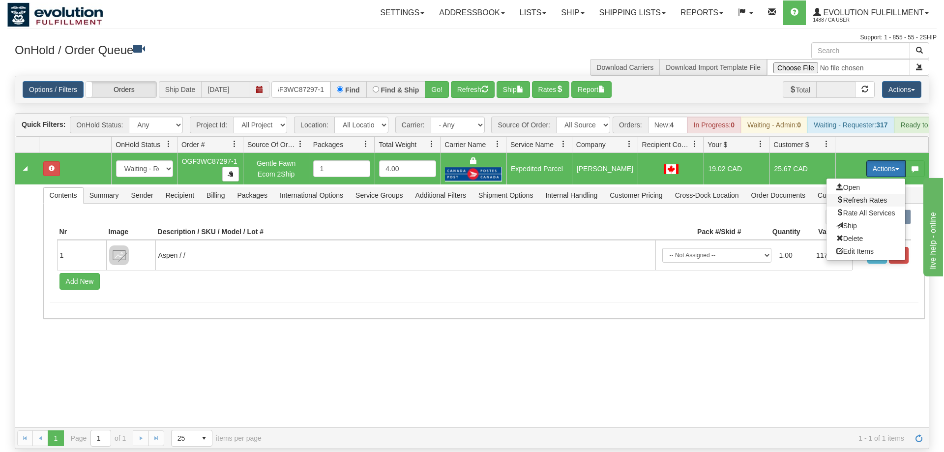
click at [878, 196] on span "Refresh Rates" at bounding box center [862, 200] width 51 height 8
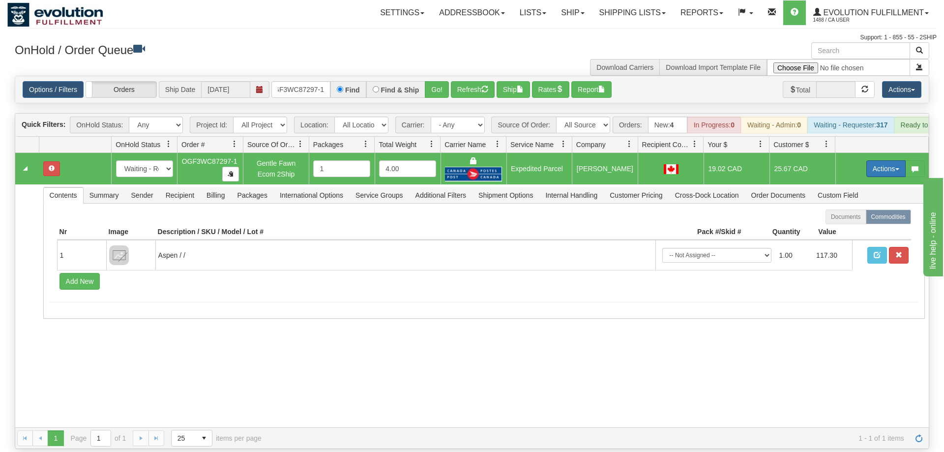
click at [875, 160] on button "Actions" at bounding box center [886, 168] width 39 height 17
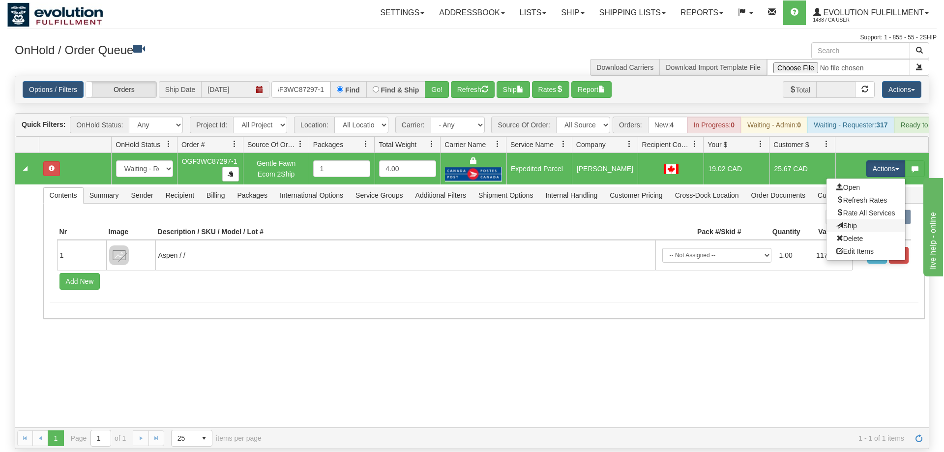
click at [870, 219] on link "Ship" at bounding box center [866, 225] width 79 height 13
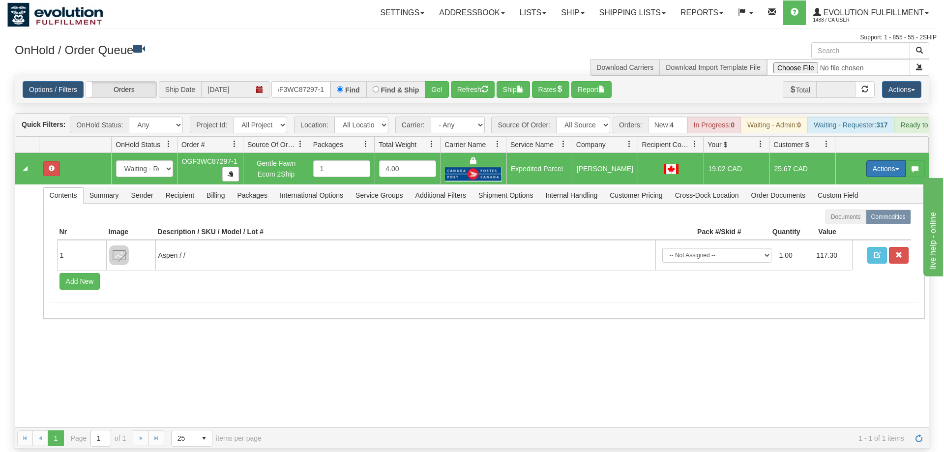
click at [877, 160] on button "Actions" at bounding box center [886, 168] width 39 height 17
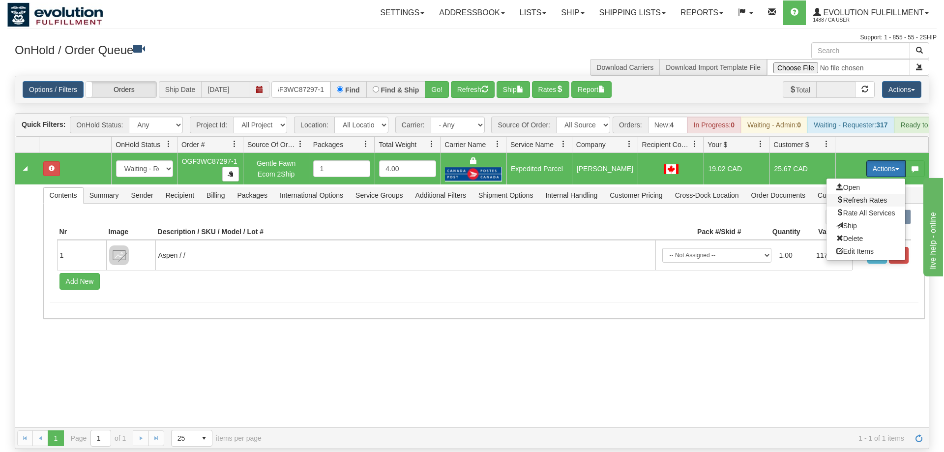
click at [870, 196] on span "Refresh Rates" at bounding box center [862, 200] width 51 height 8
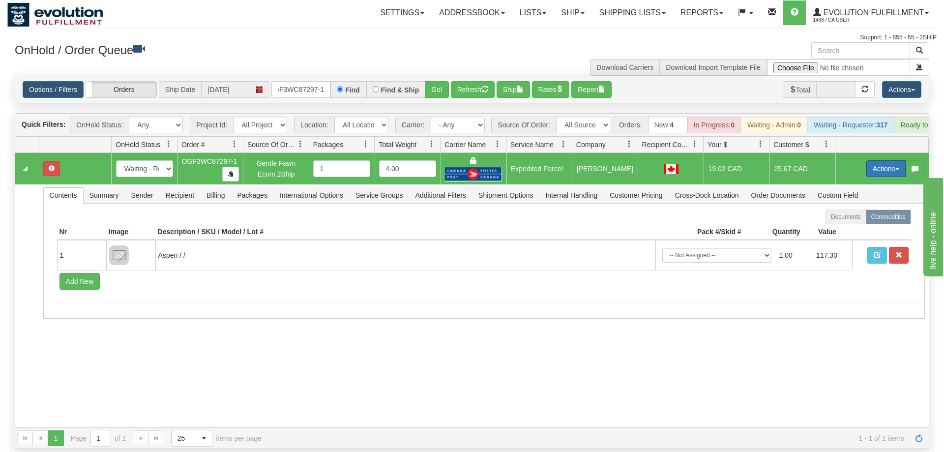
click at [877, 160] on button "Actions" at bounding box center [886, 168] width 39 height 17
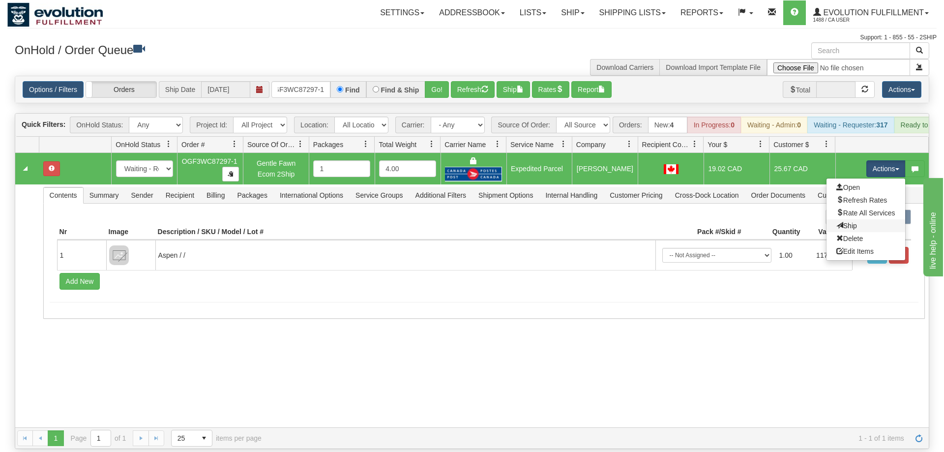
click at [857, 219] on link "Ship" at bounding box center [866, 225] width 79 height 13
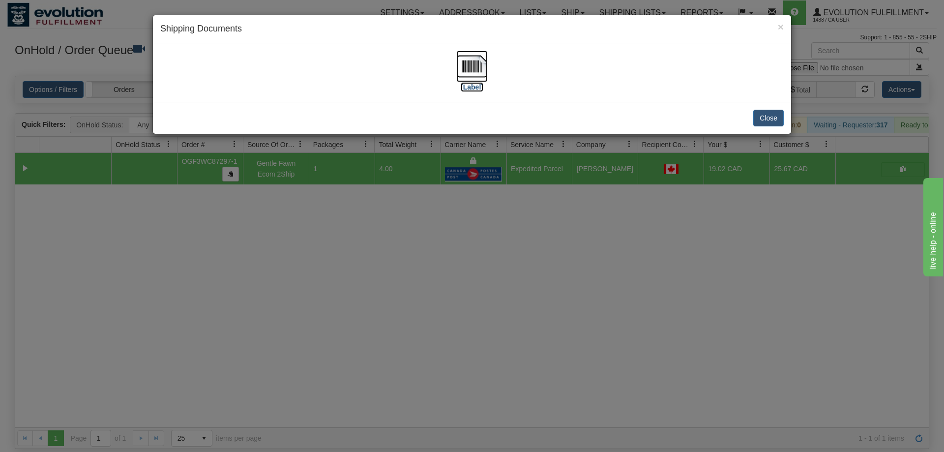
click at [479, 60] on img at bounding box center [471, 66] width 31 height 31
click at [325, 185] on div "× Shipping Documents [Label] Close" at bounding box center [472, 226] width 944 height 452
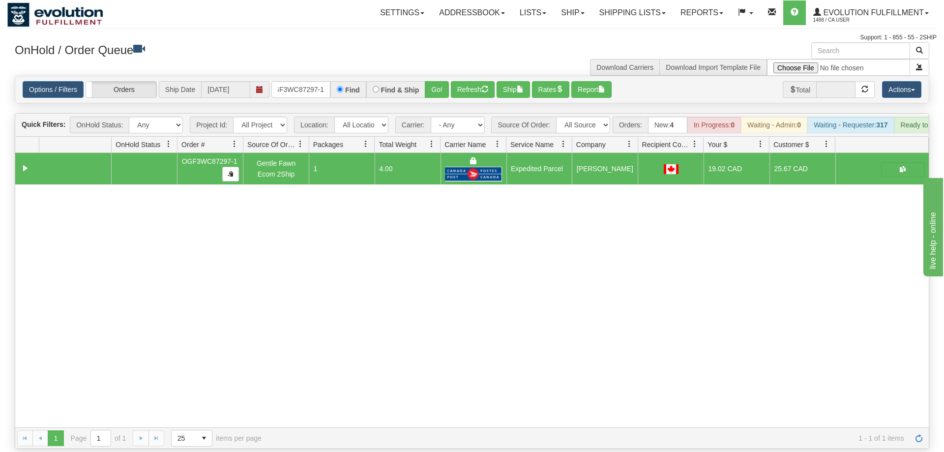
click at [296, 76] on div "Options / Filters Group Shipments Orders Ship Date [DATE] OGF3WC87297-1 Find Fi…" at bounding box center [472, 89] width 914 height 27
click at [296, 81] on input "OGF3WC87297-1" at bounding box center [301, 89] width 59 height 17
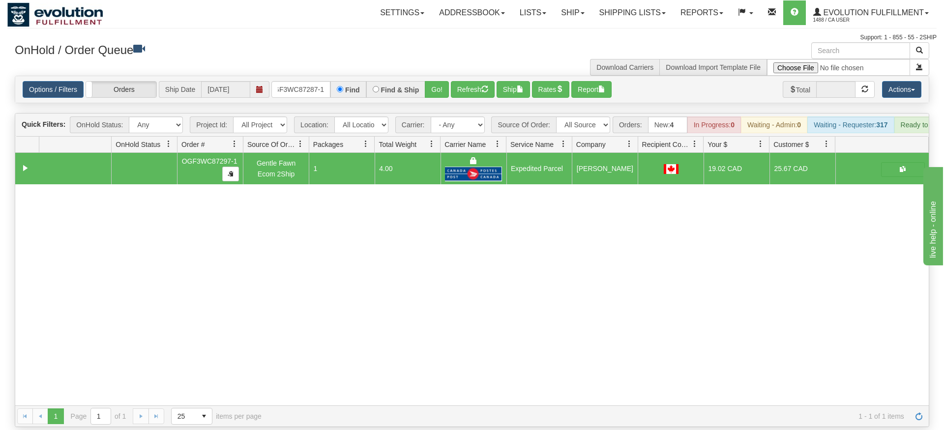
click at [435, 104] on div "Is equal to Is not equal to Contains Does not contains CAD USD EUR ZAR [PERSON_…" at bounding box center [472, 252] width 930 height 352
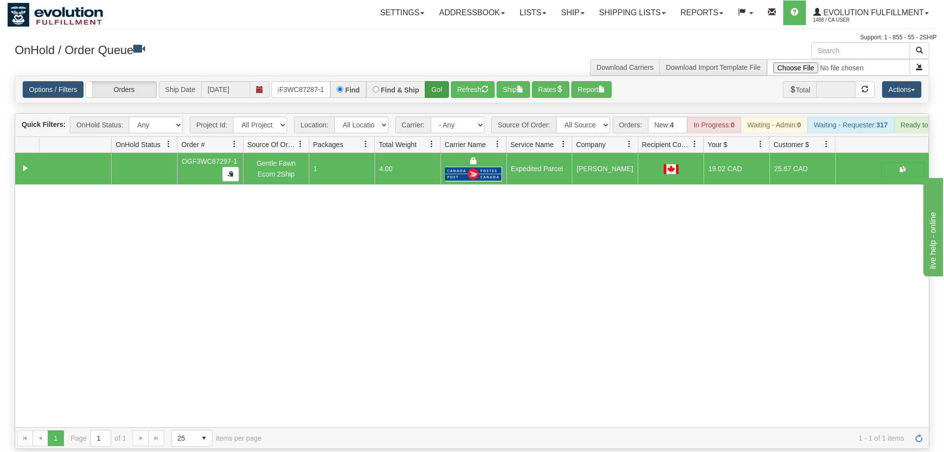
drag, startPoint x: 434, startPoint y: 87, endPoint x: 430, endPoint y: 70, distance: 17.7
click at [433, 82] on div "Options / Filters Group Shipments Orders Ship Date [DATE] OGF3WC87287-1 Find Fi…" at bounding box center [472, 89] width 914 height 27
click at [430, 81] on button "Go!" at bounding box center [437, 89] width 24 height 17
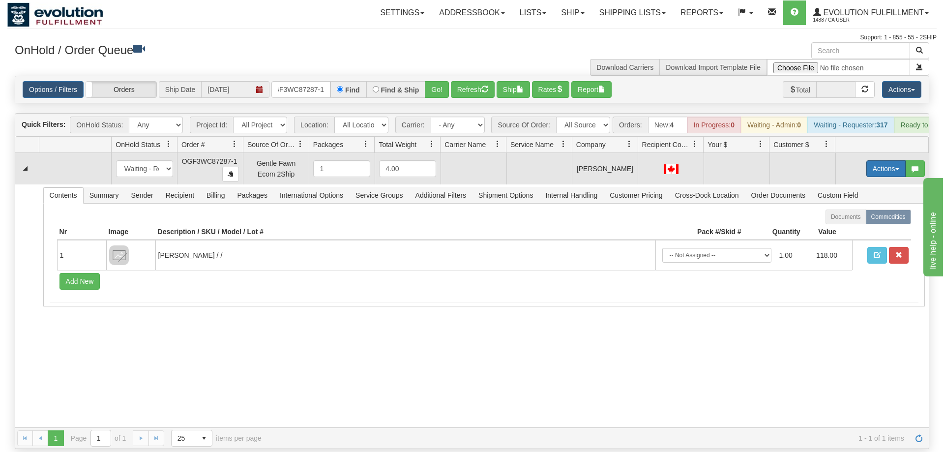
click at [884, 160] on button "Actions" at bounding box center [886, 168] width 39 height 17
click at [851, 209] on span "Rate All Services" at bounding box center [866, 213] width 59 height 8
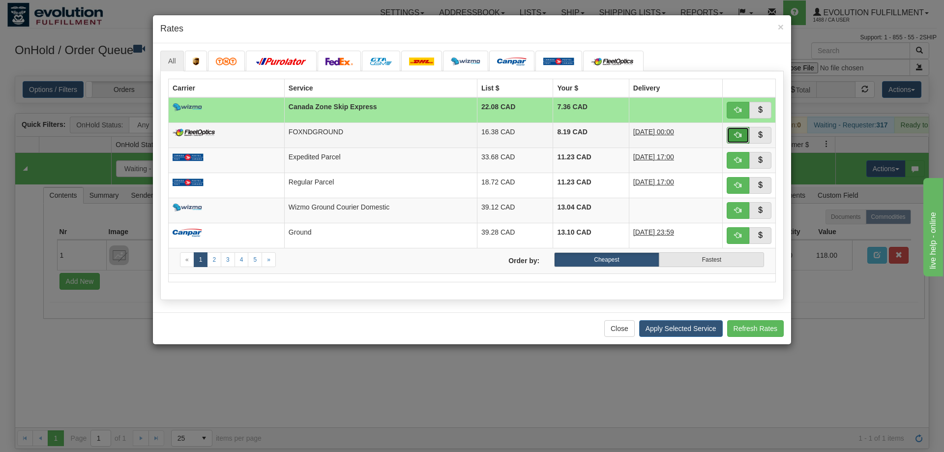
click at [729, 130] on button "button" at bounding box center [738, 135] width 23 height 17
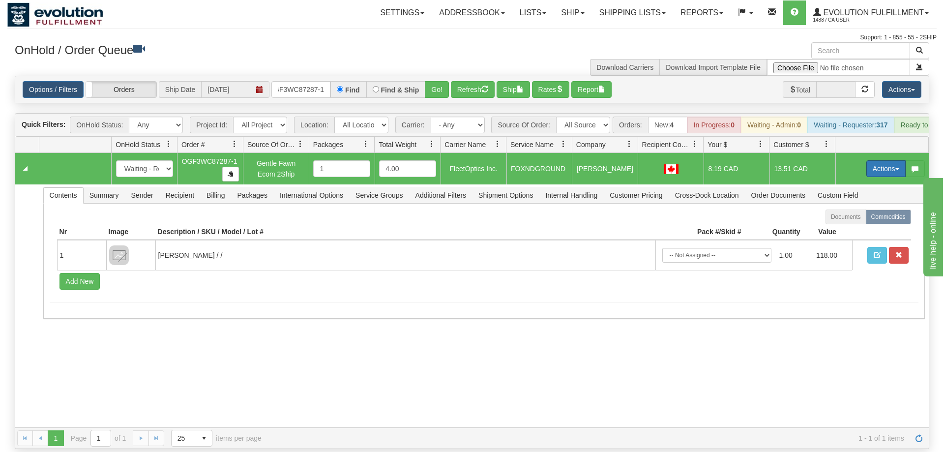
click at [883, 160] on button "Actions" at bounding box center [886, 168] width 39 height 17
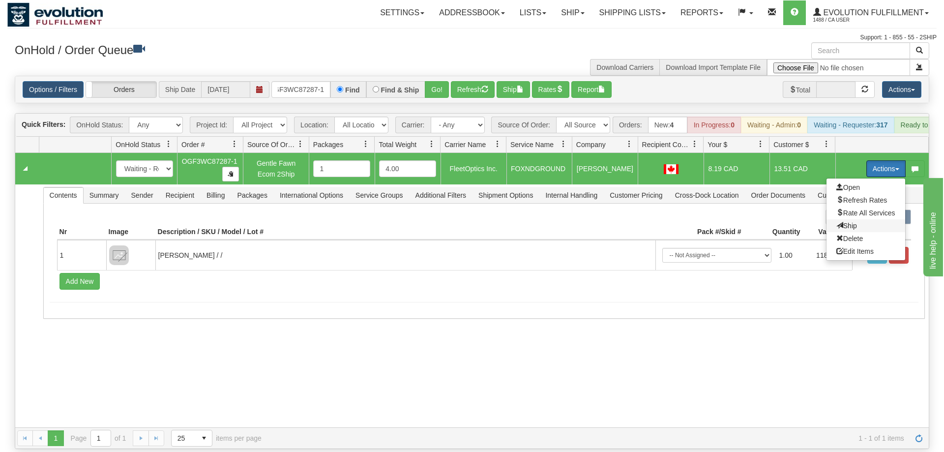
click at [850, 222] on span "Ship" at bounding box center [847, 226] width 21 height 8
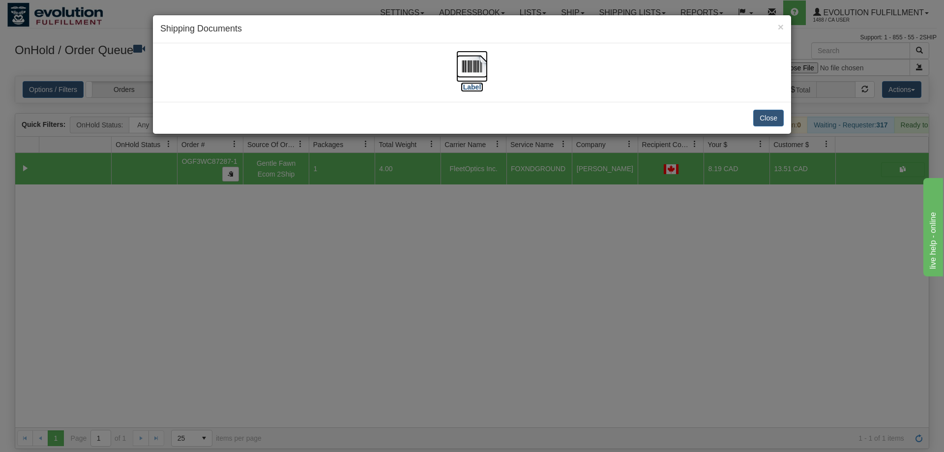
click at [459, 73] on img at bounding box center [471, 66] width 31 height 31
drag, startPoint x: 293, startPoint y: 201, endPoint x: 293, endPoint y: 191, distance: 10.3
click at [293, 191] on div "× Shipping Documents [Label] Close" at bounding box center [472, 226] width 944 height 452
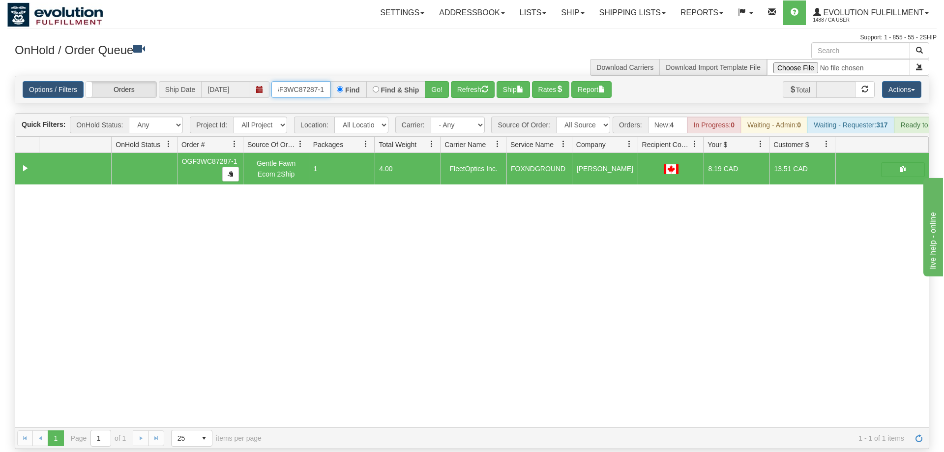
click at [305, 81] on input "OGF3WC87287-1" at bounding box center [301, 89] width 59 height 17
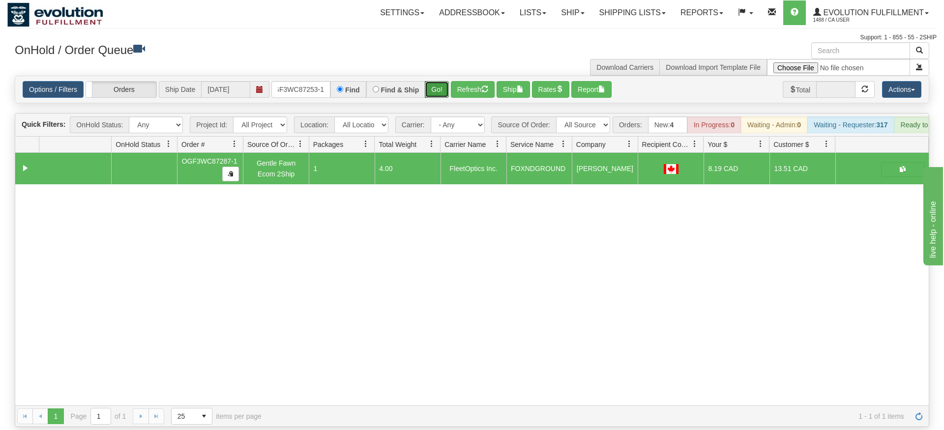
drag, startPoint x: 439, startPoint y: 75, endPoint x: 438, endPoint y: 95, distance: 20.2
click at [439, 97] on div "Is equal to Is not equal to Contains Does not contains CAD USD EUR ZAR [PERSON_…" at bounding box center [472, 252] width 930 height 352
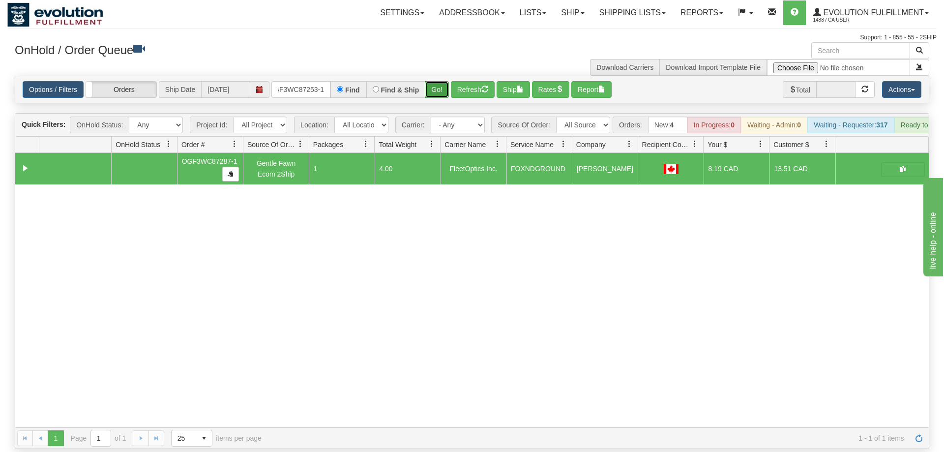
click at [439, 81] on button "Go!" at bounding box center [437, 89] width 24 height 17
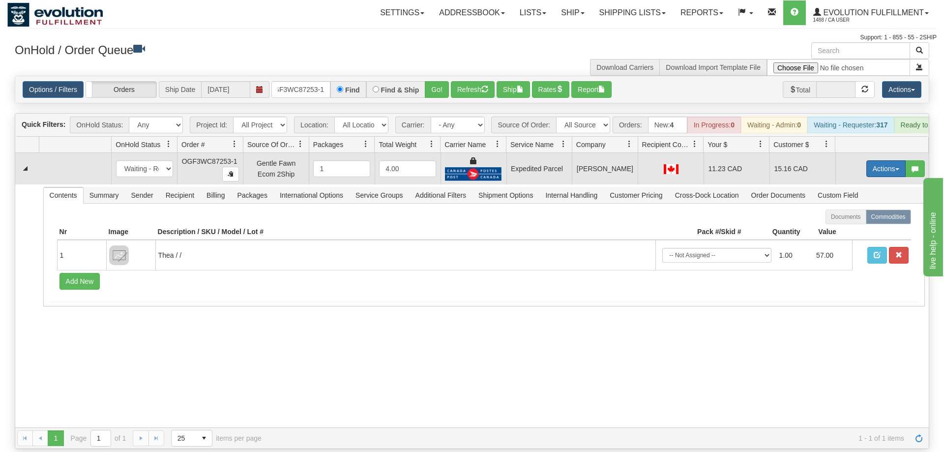
click at [879, 160] on button "Actions" at bounding box center [886, 168] width 39 height 17
click at [863, 219] on link "Ship" at bounding box center [866, 225] width 79 height 13
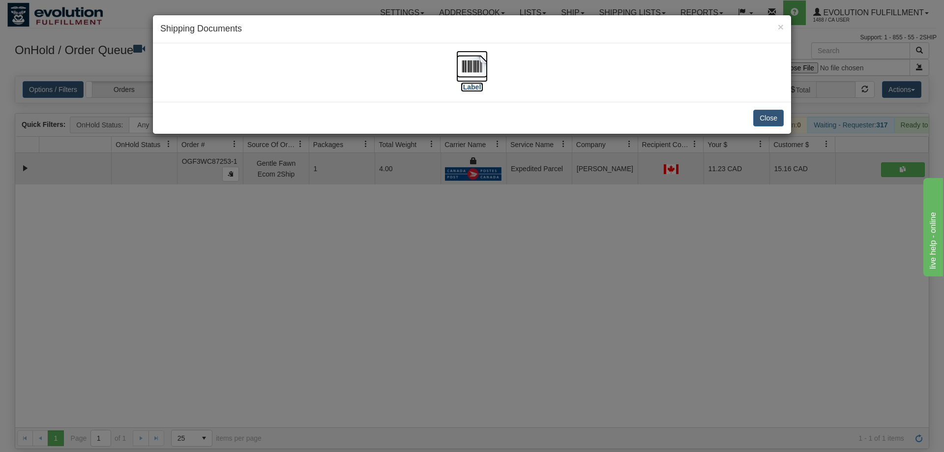
click at [476, 51] on img at bounding box center [471, 66] width 31 height 31
click at [321, 179] on div "× Shipping Documents [Label] Close" at bounding box center [472, 226] width 944 height 452
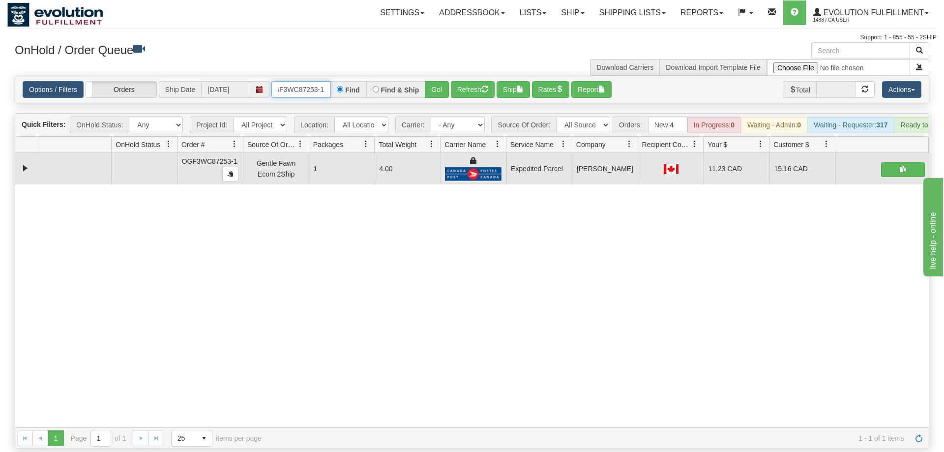
click at [301, 81] on input "OGF3WC87253-1" at bounding box center [301, 89] width 59 height 17
click at [443, 92] on div "Is equal to Is not equal to Contains Does not contains CAD USD EUR ZAR [PERSON_…" at bounding box center [472, 262] width 930 height 373
click at [442, 81] on button "Go!" at bounding box center [437, 89] width 24 height 17
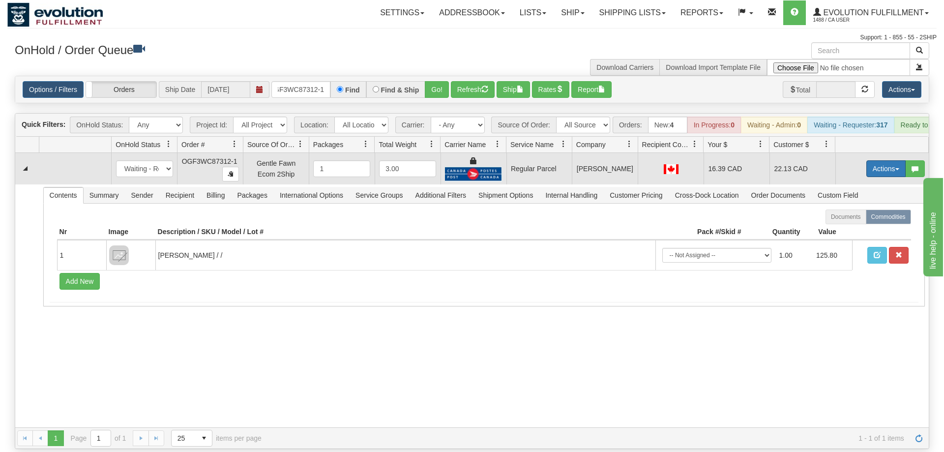
click at [873, 160] on button "Actions" at bounding box center [886, 168] width 39 height 17
click at [848, 209] on span "Rate All Services" at bounding box center [866, 213] width 59 height 8
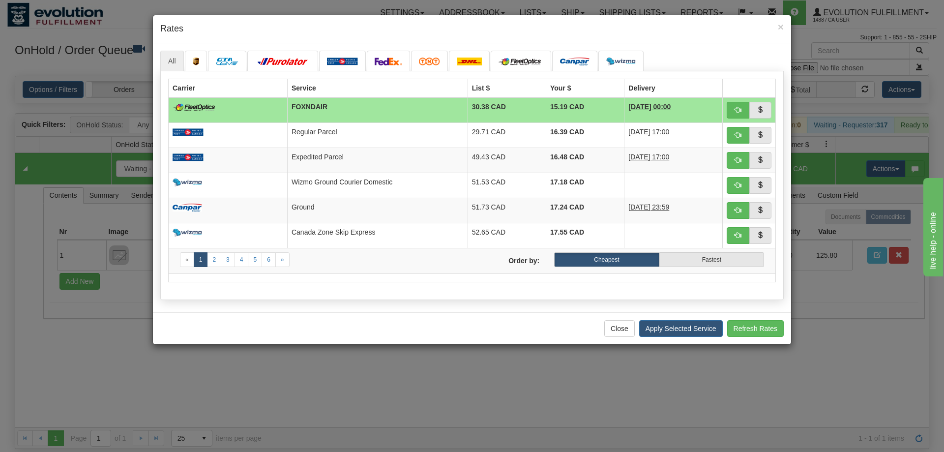
click at [734, 101] on td at bounding box center [749, 110] width 53 height 26
click at [734, 109] on button "button" at bounding box center [738, 110] width 23 height 17
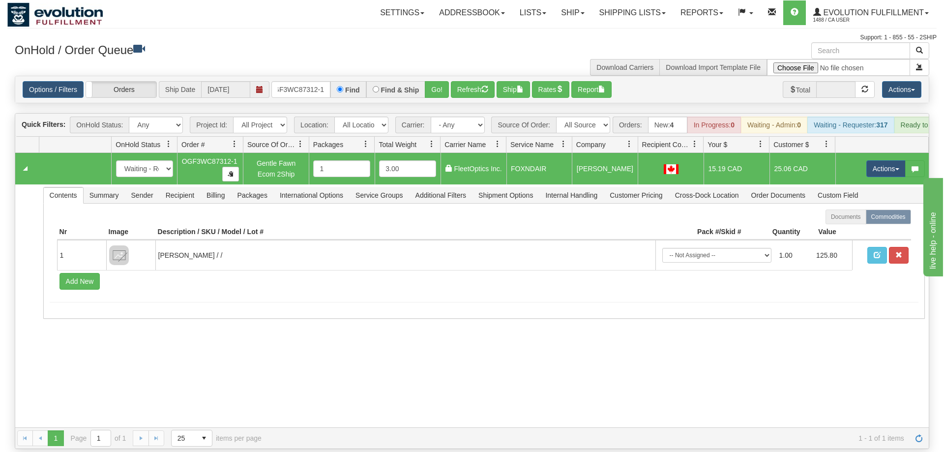
click at [342, 376] on div "31650221 EVOLUTION V3 91192244 91192246 New In Progress Waiting - Admin Waiting…" at bounding box center [472, 290] width 914 height 274
click at [875, 160] on button "Actions" at bounding box center [886, 168] width 39 height 17
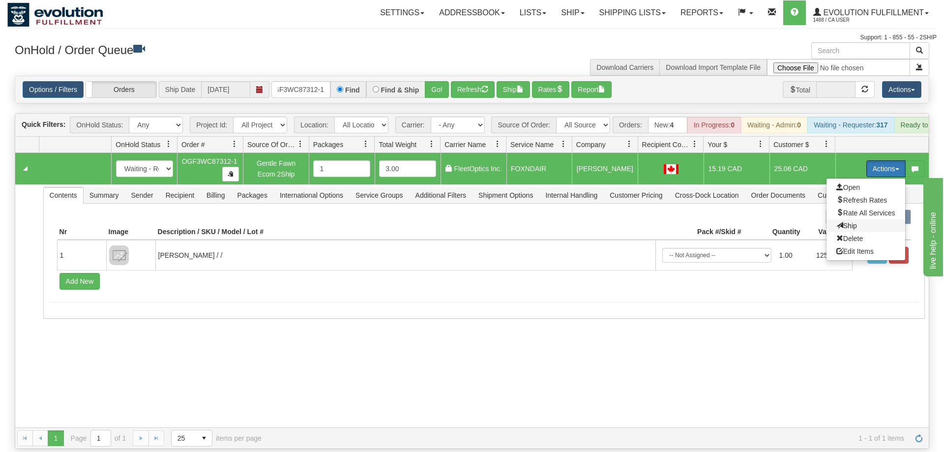
click at [846, 222] on span "Ship" at bounding box center [847, 226] width 21 height 8
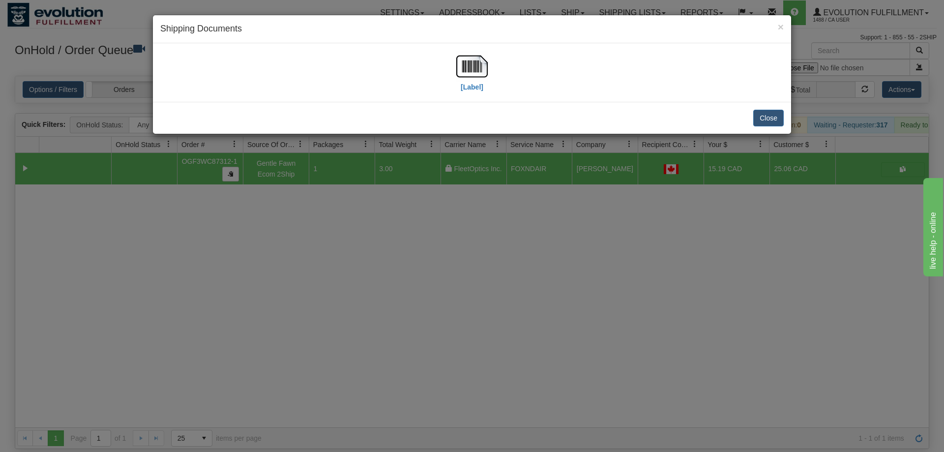
click at [283, 81] on div "[Label]" at bounding box center [472, 73] width 624 height 44
click at [454, 68] on div "[Label]" at bounding box center [472, 73] width 624 height 44
click at [481, 68] on img at bounding box center [471, 66] width 31 height 31
click at [308, 209] on div "× Shipping Documents [Label] Close" at bounding box center [472, 226] width 944 height 452
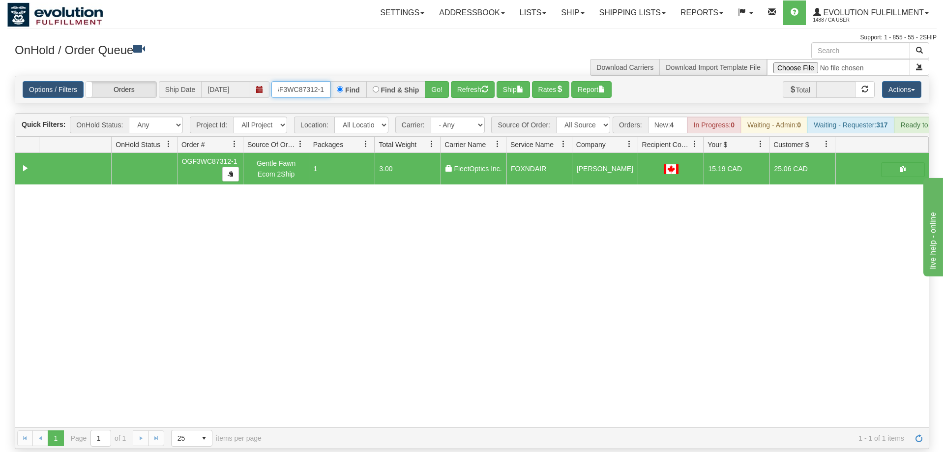
click at [301, 81] on input "OGF3WC87312-1" at bounding box center [301, 89] width 59 height 17
click at [304, 81] on input "OGF3WC87312-1" at bounding box center [301, 89] width 59 height 17
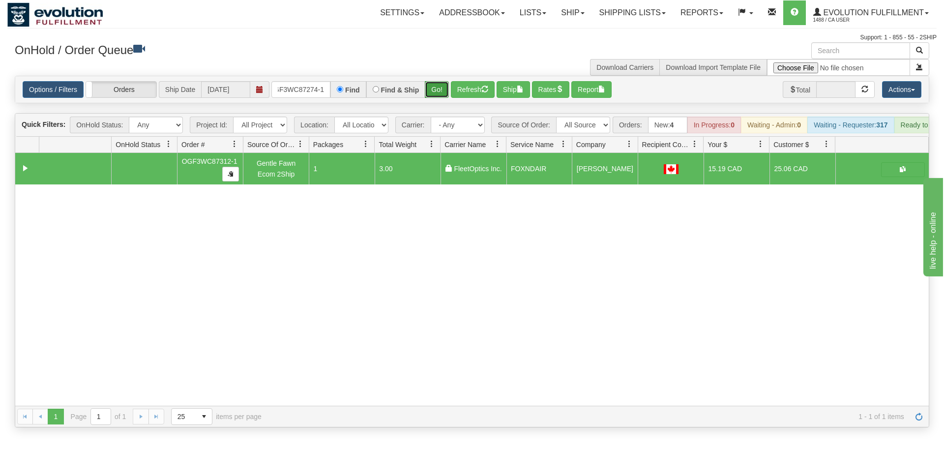
click at [427, 92] on div "Is equal to Is not equal to Contains Does not contains CAD USD EUR ZAR [PERSON_…" at bounding box center [472, 252] width 930 height 352
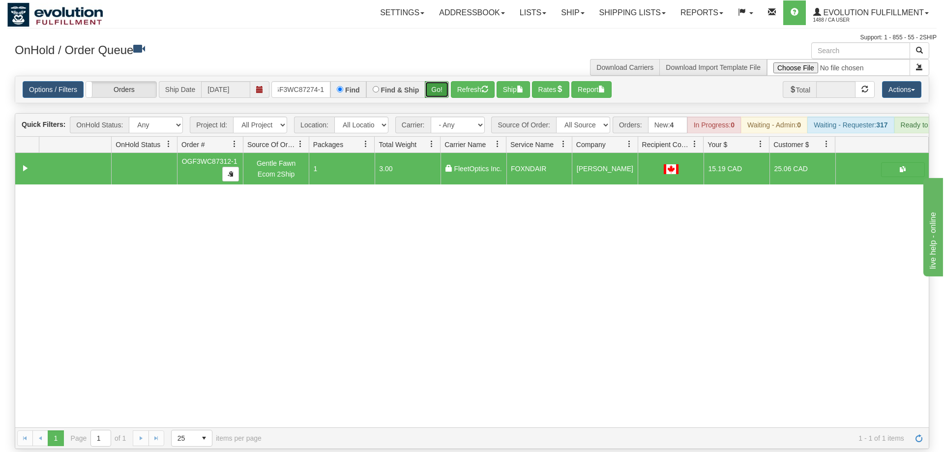
click at [437, 81] on button "Go!" at bounding box center [437, 89] width 24 height 17
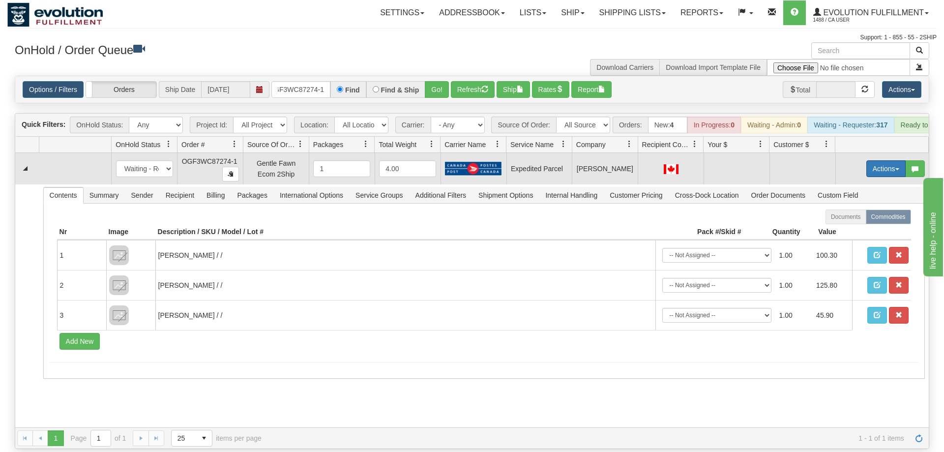
click at [887, 160] on button "Actions" at bounding box center [886, 168] width 39 height 17
click at [879, 196] on span "Refresh Rates" at bounding box center [862, 200] width 51 height 8
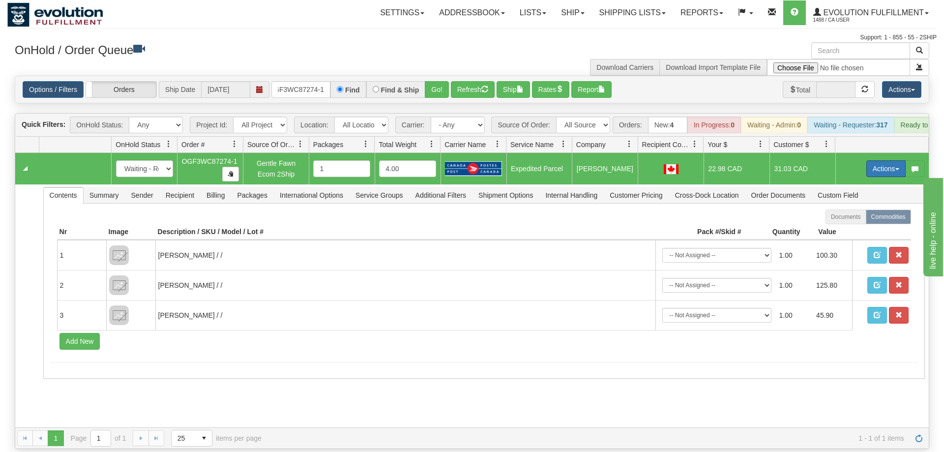
click at [888, 160] on button "Actions" at bounding box center [886, 168] width 39 height 17
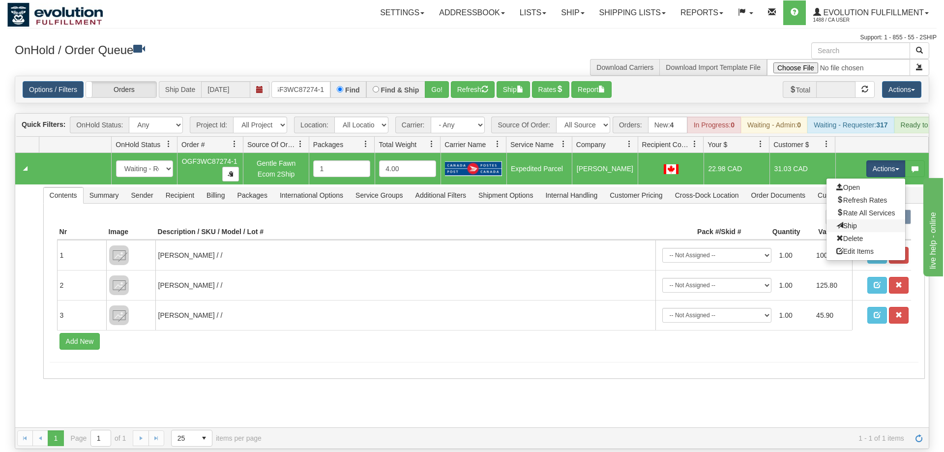
click at [869, 219] on link "Ship" at bounding box center [866, 225] width 79 height 13
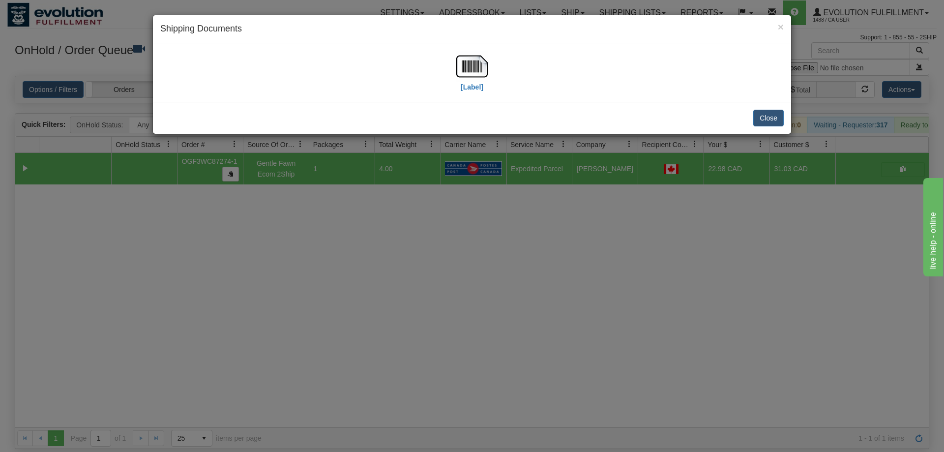
click at [492, 73] on div "[Label]" at bounding box center [472, 73] width 624 height 44
click at [479, 72] on img at bounding box center [471, 66] width 31 height 31
drag, startPoint x: 346, startPoint y: 339, endPoint x: 344, endPoint y: 55, distance: 284.3
click at [346, 314] on div "× Shipping Documents [Label] Close" at bounding box center [472, 226] width 944 height 452
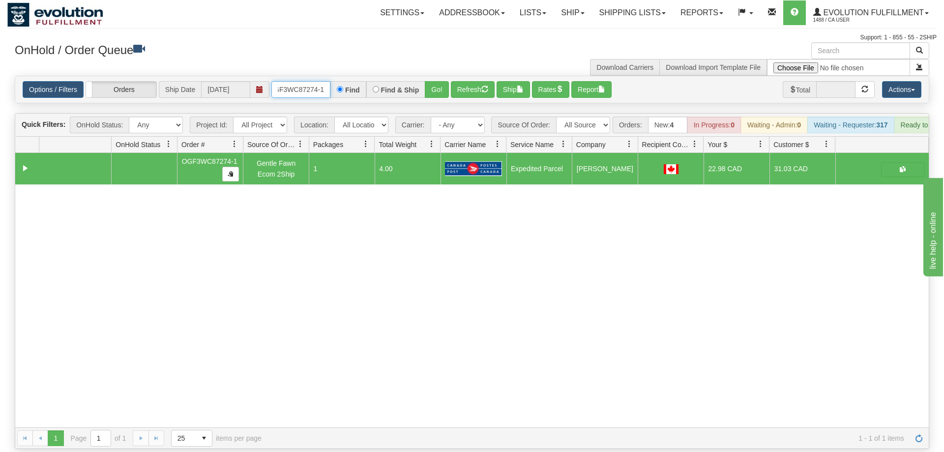
click at [311, 81] on input "OGF3WC87274-1" at bounding box center [301, 89] width 59 height 17
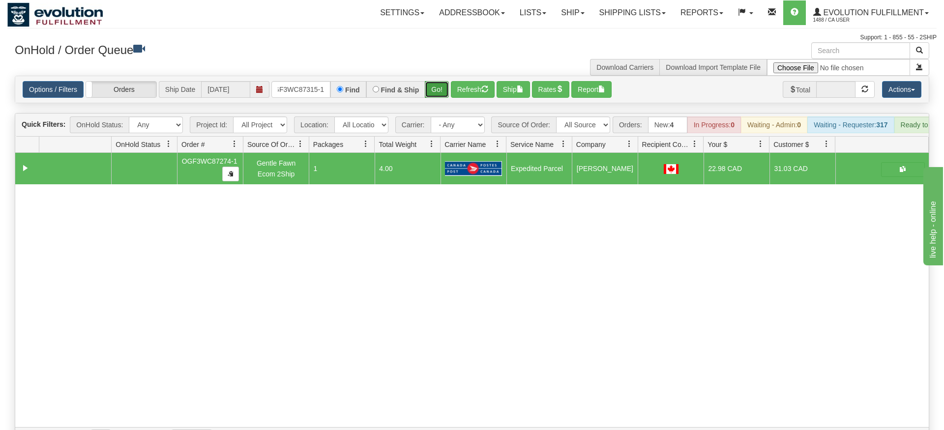
click at [445, 96] on div "Is equal to Is not equal to Contains Does not contains CAD USD EUR ZAR [PERSON_…" at bounding box center [472, 262] width 930 height 373
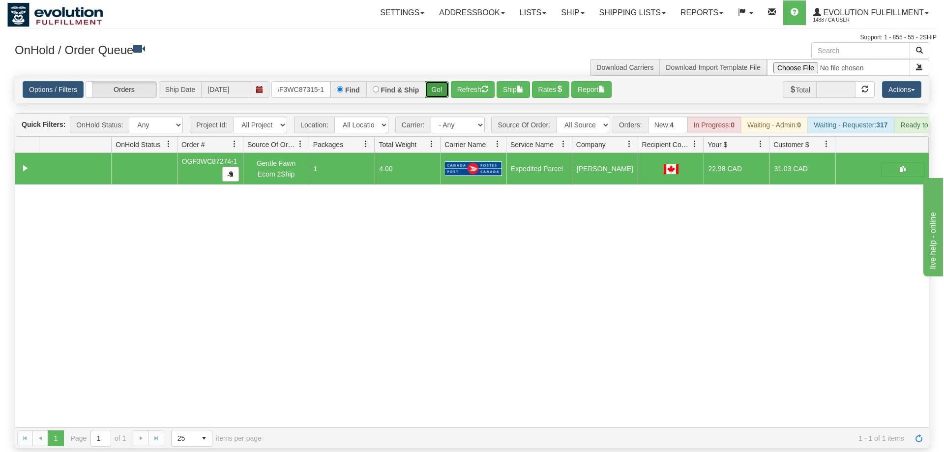
click at [442, 81] on button "Go!" at bounding box center [437, 89] width 24 height 17
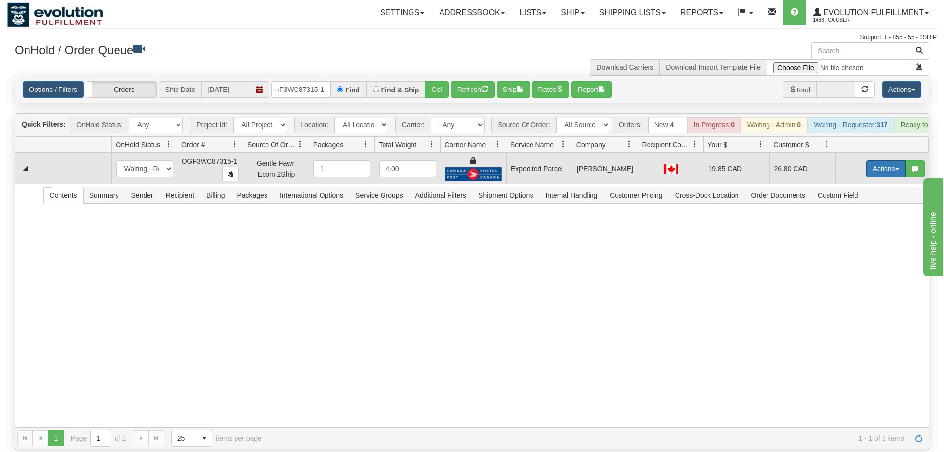
click at [889, 160] on button "Actions" at bounding box center [886, 168] width 39 height 17
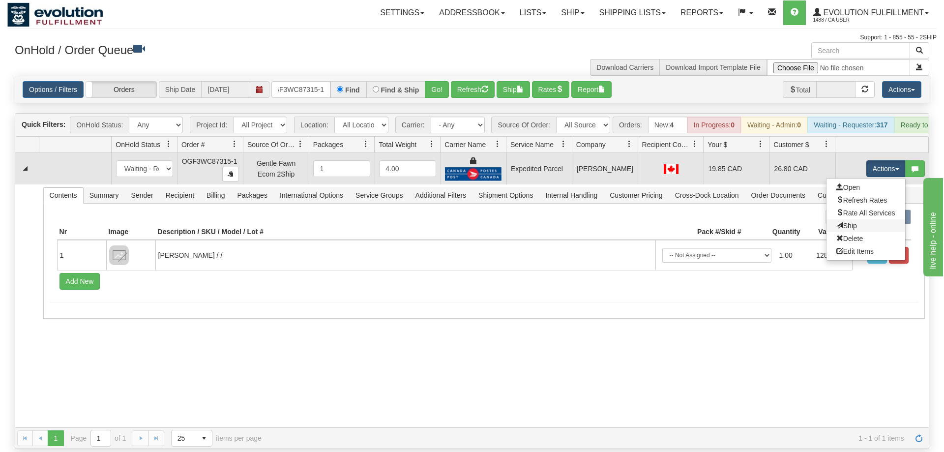
click at [865, 219] on link "Ship" at bounding box center [866, 225] width 79 height 13
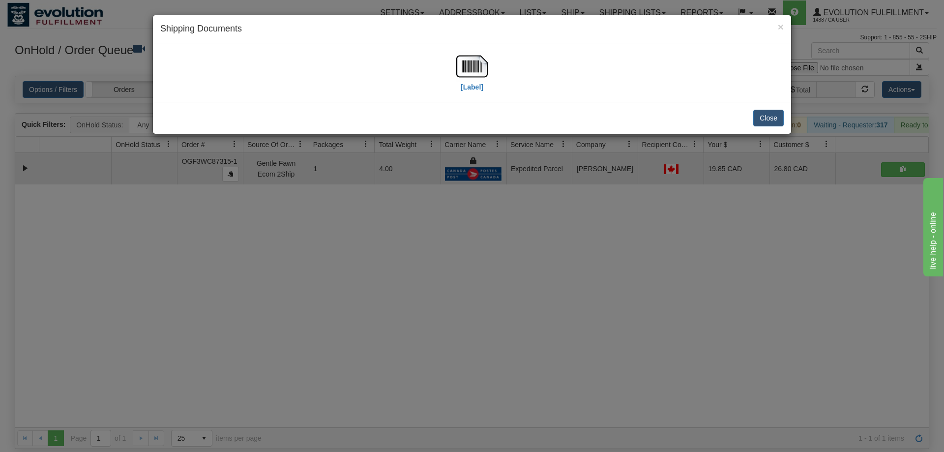
click at [302, 98] on div "[Label]" at bounding box center [472, 72] width 638 height 59
click at [470, 72] on img at bounding box center [471, 66] width 31 height 31
click at [317, 361] on div "× Shipping Documents [Label] Close" at bounding box center [472, 226] width 944 height 452
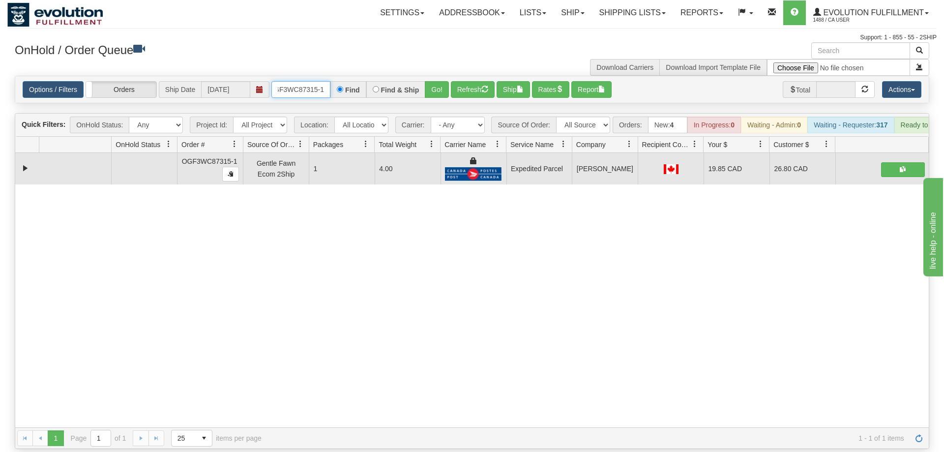
click at [304, 81] on input "OGF3WC87315-1" at bounding box center [301, 89] width 59 height 17
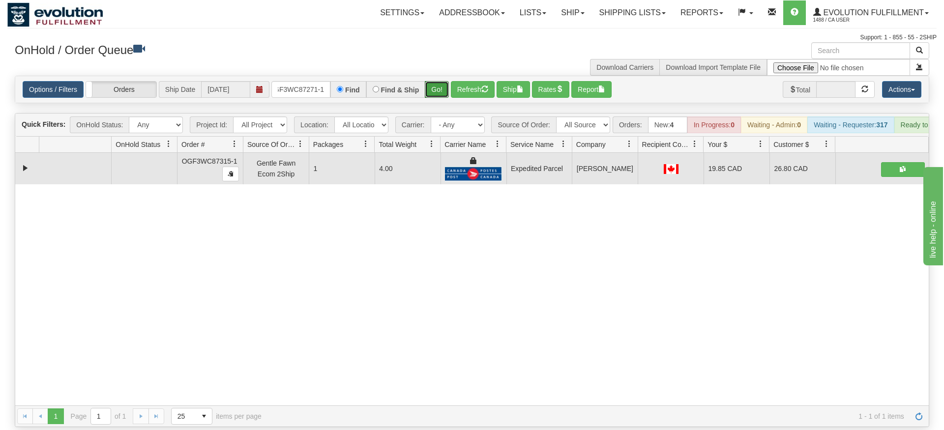
click at [443, 95] on div "Is equal to Is not equal to Contains Does not contains CAD USD EUR ZAR [PERSON_…" at bounding box center [472, 252] width 930 height 352
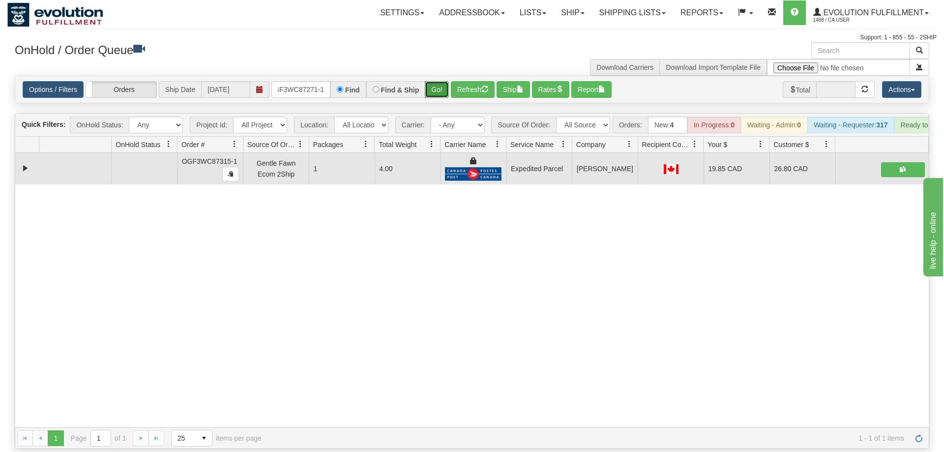
click at [438, 81] on button "Go!" at bounding box center [437, 89] width 24 height 17
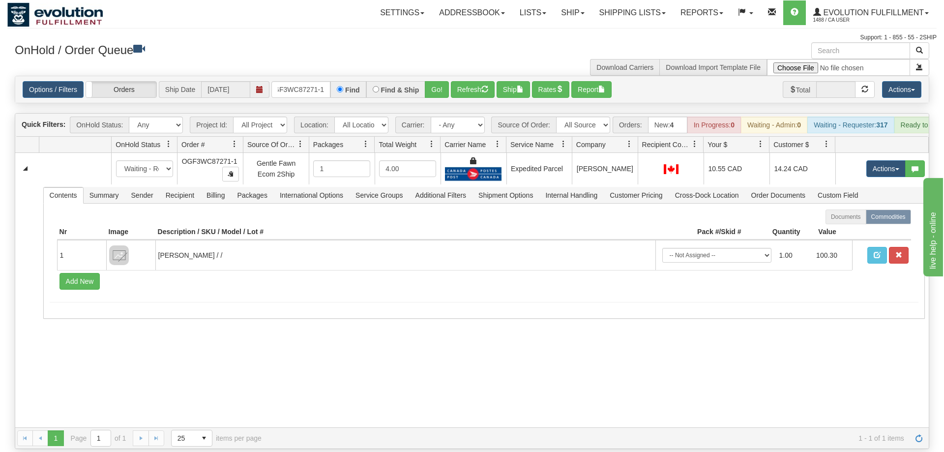
click at [253, 360] on div "31650833 EVOLUTION V3 91193467 91193469 New In Progress Waiting - Admin Waiting…" at bounding box center [472, 290] width 914 height 274
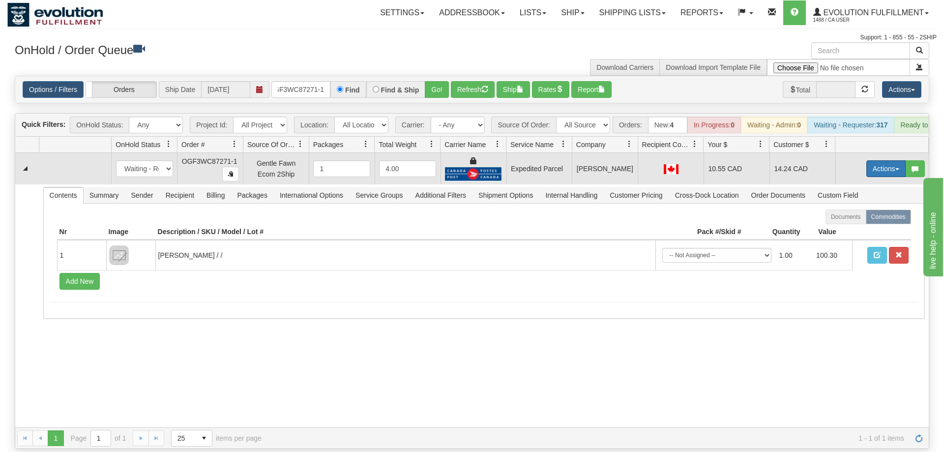
click at [877, 160] on button "Actions" at bounding box center [886, 168] width 39 height 17
click at [852, 222] on span "Ship" at bounding box center [847, 226] width 21 height 8
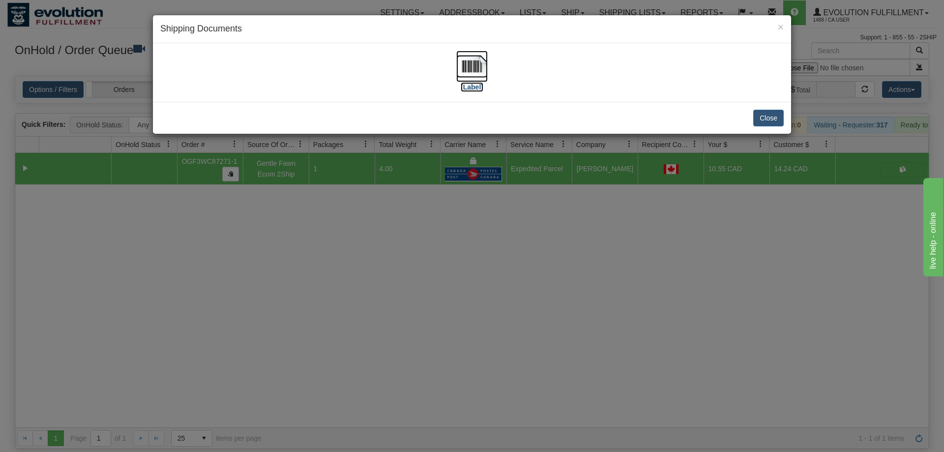
click at [465, 74] on img at bounding box center [471, 66] width 31 height 31
drag, startPoint x: 336, startPoint y: 290, endPoint x: 274, endPoint y: 69, distance: 229.4
click at [336, 287] on div "× Shipping Documents [Label] Close" at bounding box center [472, 226] width 944 height 452
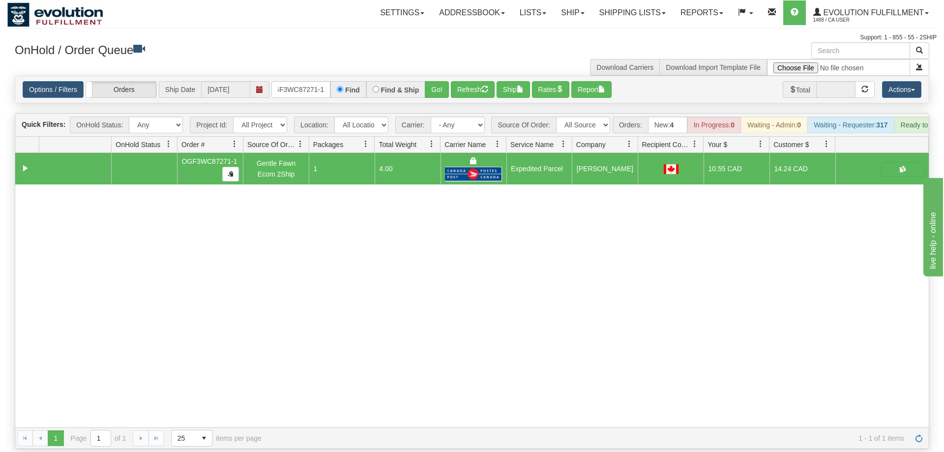
click at [290, 76] on div "Options / Filters Group Shipments Orders Ship Date [DATE] OGF3WC87271-1 Find Fi…" at bounding box center [472, 89] width 914 height 27
click at [310, 81] on input "OGF3WC87271-1" at bounding box center [301, 89] width 59 height 17
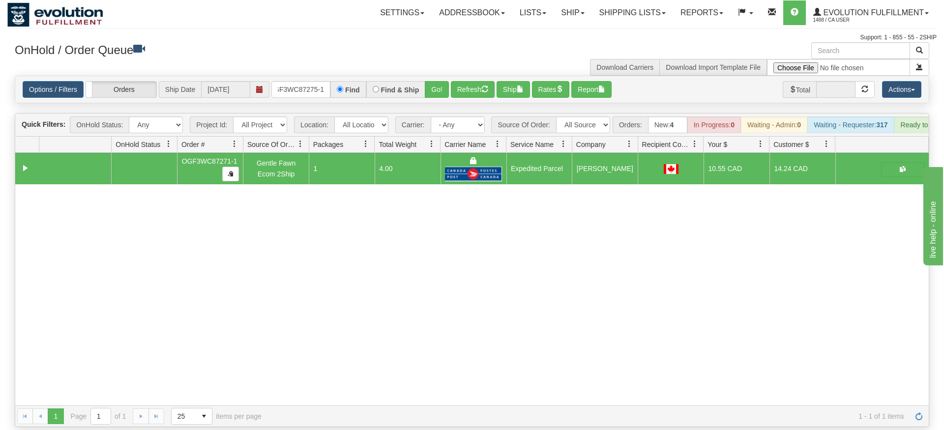
click at [437, 88] on div "Options / Filters Group Shipments Orders Ship Date [DATE] OGF3WC87275-1 Find Fi…" at bounding box center [472, 89] width 914 height 27
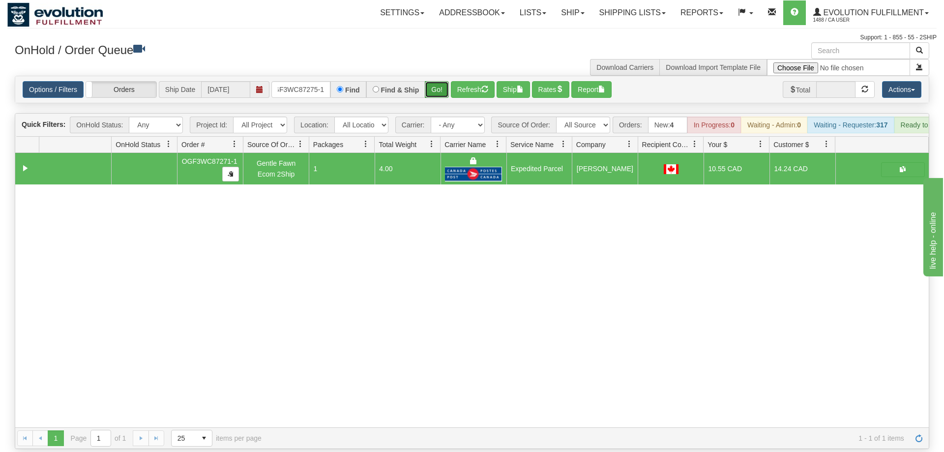
click at [437, 81] on button "Go!" at bounding box center [437, 89] width 24 height 17
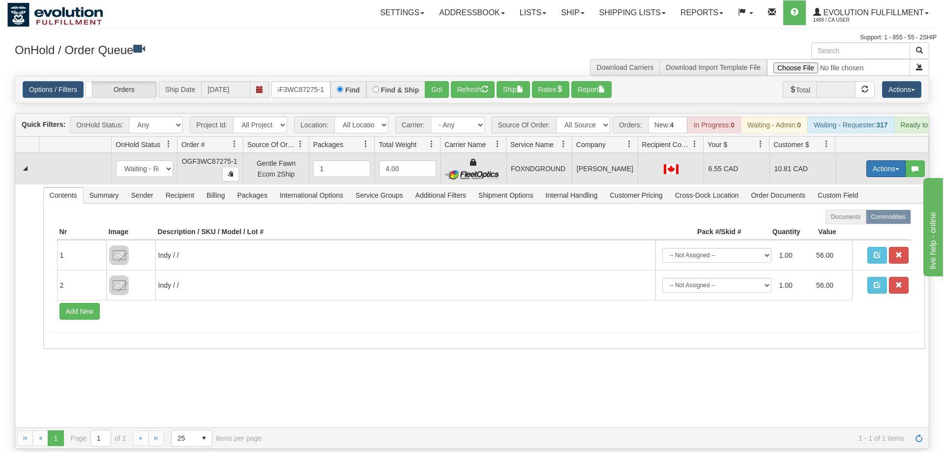
click at [875, 160] on button "Actions" at bounding box center [886, 168] width 39 height 17
click at [846, 222] on span "Ship" at bounding box center [847, 226] width 21 height 8
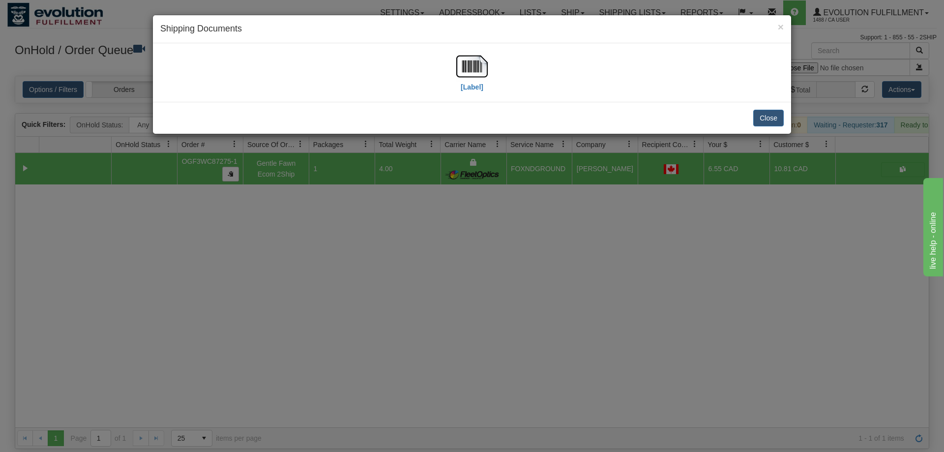
click at [305, 87] on div "[Label]" at bounding box center [472, 73] width 624 height 44
click at [467, 78] on img at bounding box center [471, 66] width 31 height 31
click at [289, 93] on div "[Label]" at bounding box center [472, 73] width 624 height 44
click at [483, 81] on img at bounding box center [471, 66] width 31 height 31
click at [485, 212] on div "× Shipping Documents [Label] Close" at bounding box center [472, 226] width 944 height 452
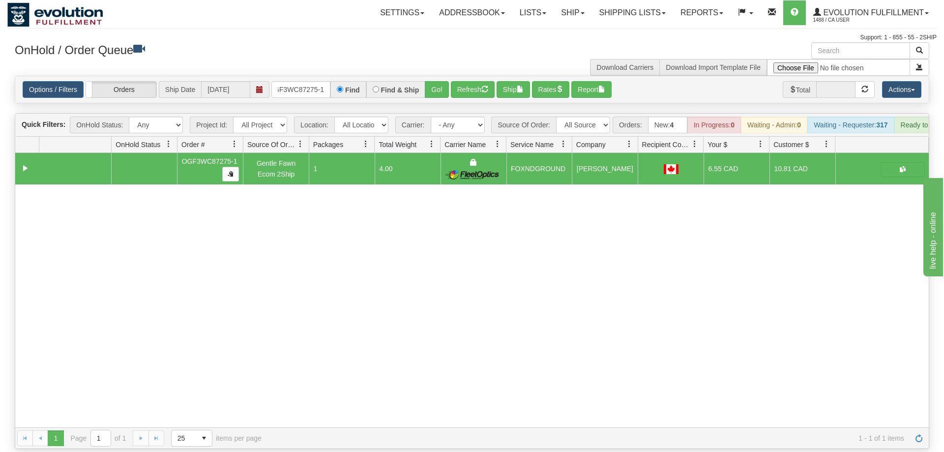
click at [258, 271] on div "31650766 EVOLUTION V3 91193391 91193392 OGF3WC87275-1 Gentle Fawn Ecom 2Ship 1 …" at bounding box center [472, 290] width 914 height 274
click at [305, 82] on input "OGF3WC87275-1" at bounding box center [301, 89] width 59 height 17
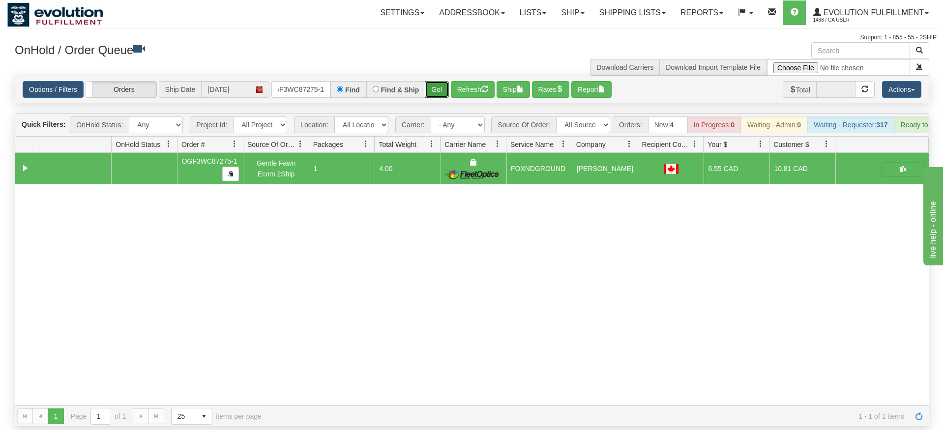
click at [440, 96] on div "Is equal to Is not equal to Contains Does not contains CAD USD EUR ZAR [PERSON_…" at bounding box center [472, 252] width 930 height 352
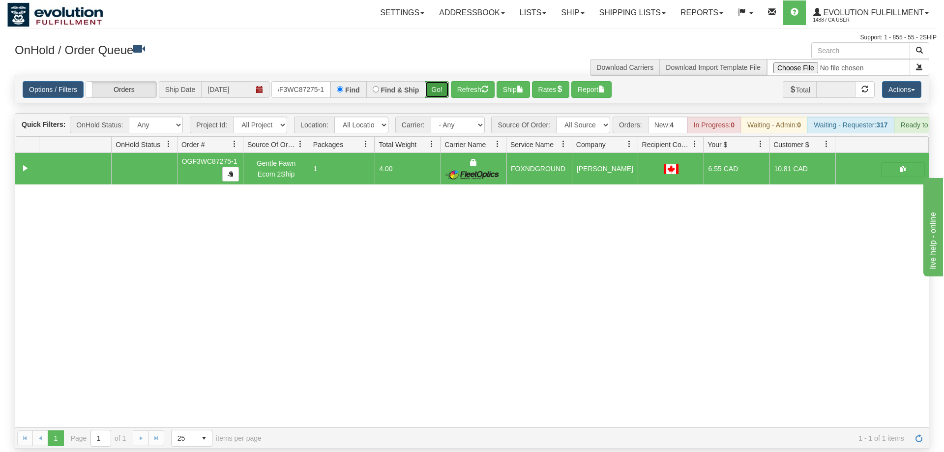
click at [442, 81] on button "Go!" at bounding box center [437, 89] width 24 height 17
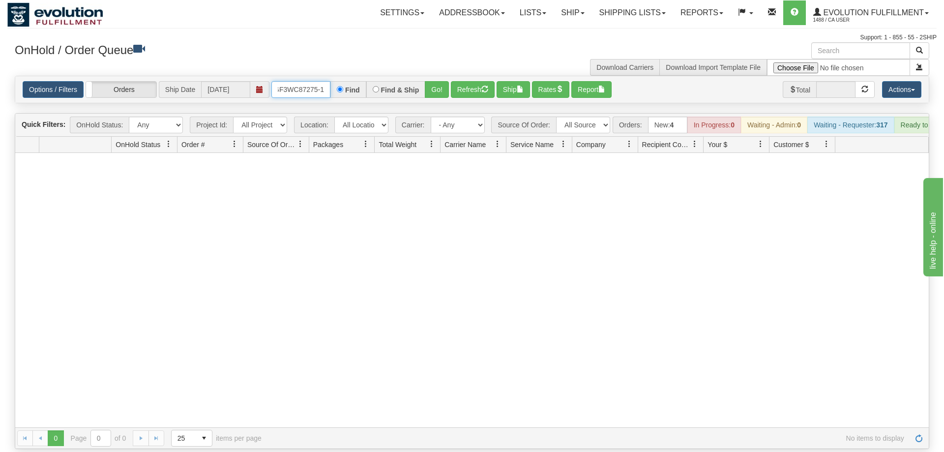
click at [315, 81] on input "OGF3WC87275-1" at bounding box center [301, 89] width 59 height 17
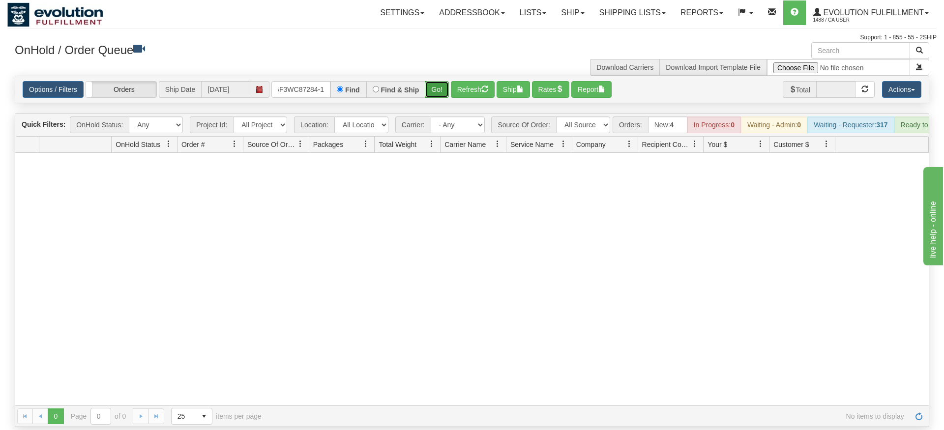
click at [436, 89] on div "Options / Filters Group Shipments Orders Ship Date [DATE] OGF3WC87284-1 Find Fi…" at bounding box center [472, 90] width 915 height 28
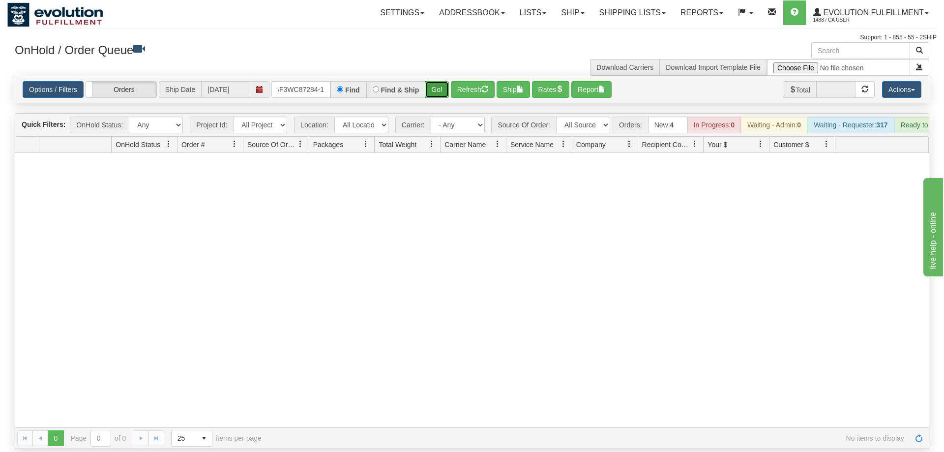
click at [435, 81] on button "Go!" at bounding box center [437, 89] width 24 height 17
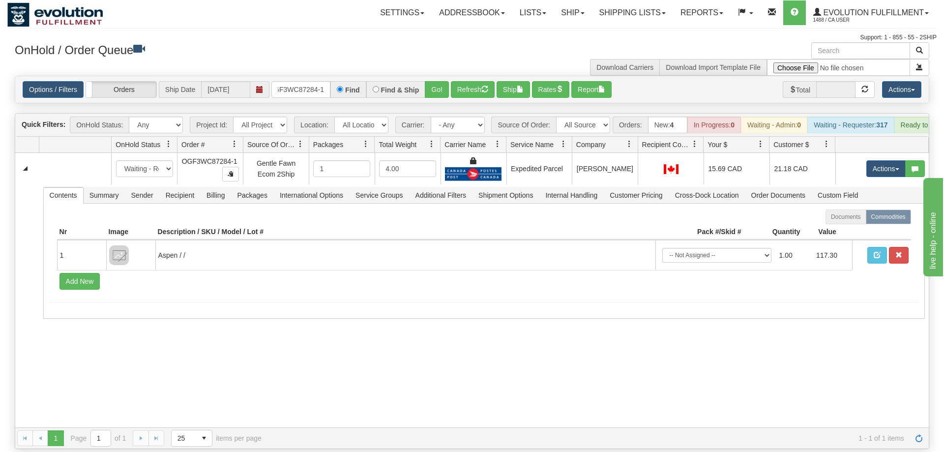
click at [346, 373] on div "31650634 EVOLUTION V3 91193025 91193026 New In Progress Waiting - Admin Waiting…" at bounding box center [472, 290] width 914 height 274
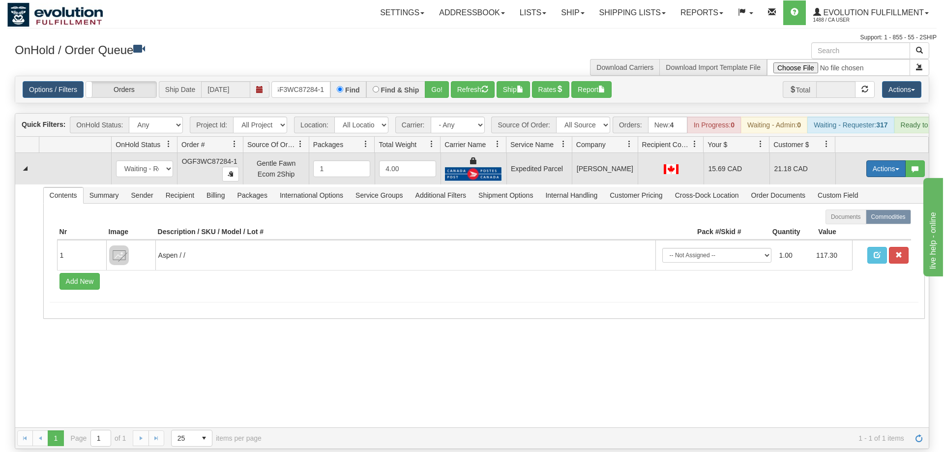
click at [886, 160] on button "Actions" at bounding box center [886, 168] width 39 height 17
click at [856, 219] on link "Ship" at bounding box center [866, 225] width 79 height 13
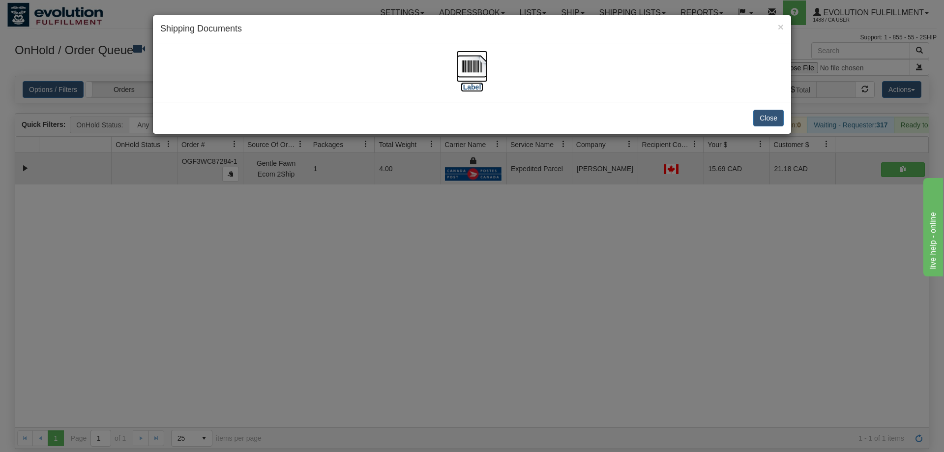
click at [457, 77] on img at bounding box center [471, 66] width 31 height 31
click at [371, 261] on div "× Shipping Documents [Label] Close" at bounding box center [472, 226] width 944 height 452
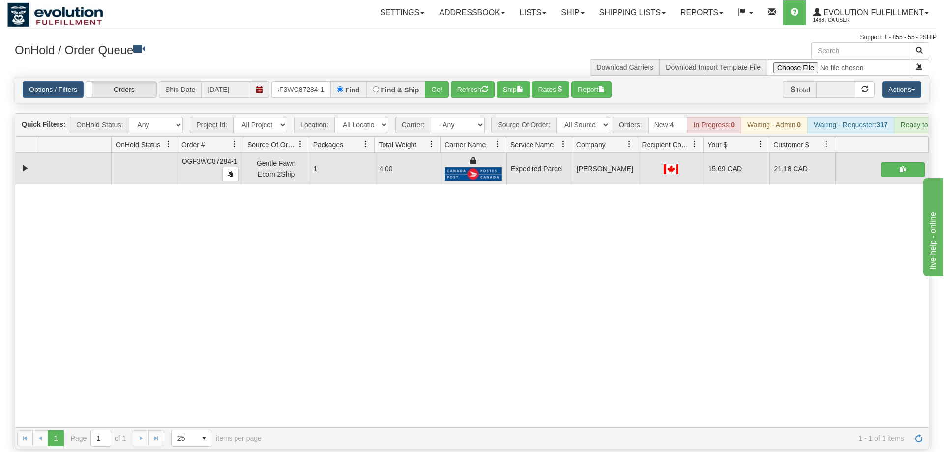
drag, startPoint x: 122, startPoint y: 232, endPoint x: 321, endPoint y: 25, distance: 287.4
click at [170, 182] on div "31650634 EVOLUTION V3 91193025 91193026 OGF3WC87284-1 Gentle Fawn Ecom 2Ship 1 …" at bounding box center [472, 290] width 914 height 274
click at [311, 81] on input "OGF3WC87284-1" at bounding box center [301, 89] width 59 height 17
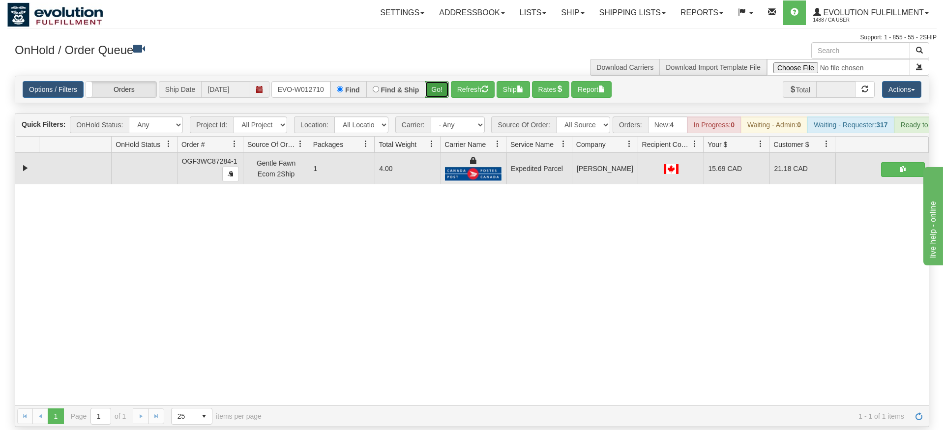
click at [442, 92] on div "Is equal to Is not equal to Contains Does not contains CAD USD EUR ZAR [PERSON_…" at bounding box center [472, 252] width 930 height 352
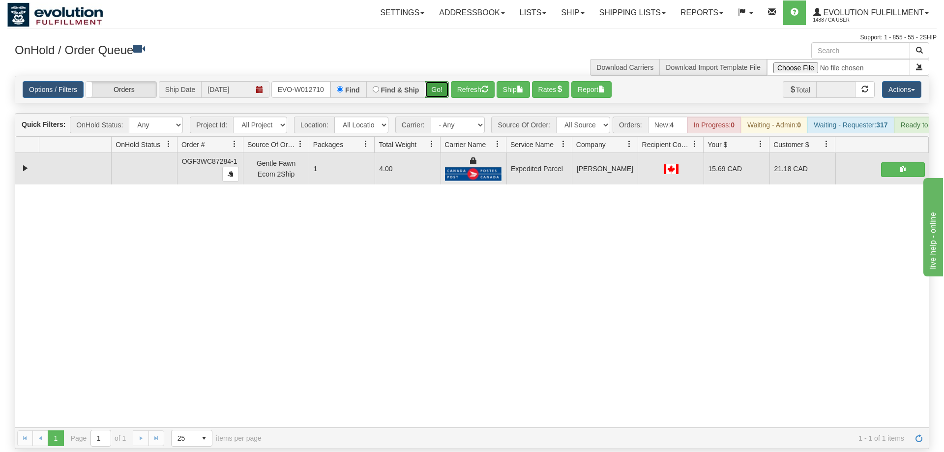
click at [440, 81] on button "Go!" at bounding box center [437, 89] width 24 height 17
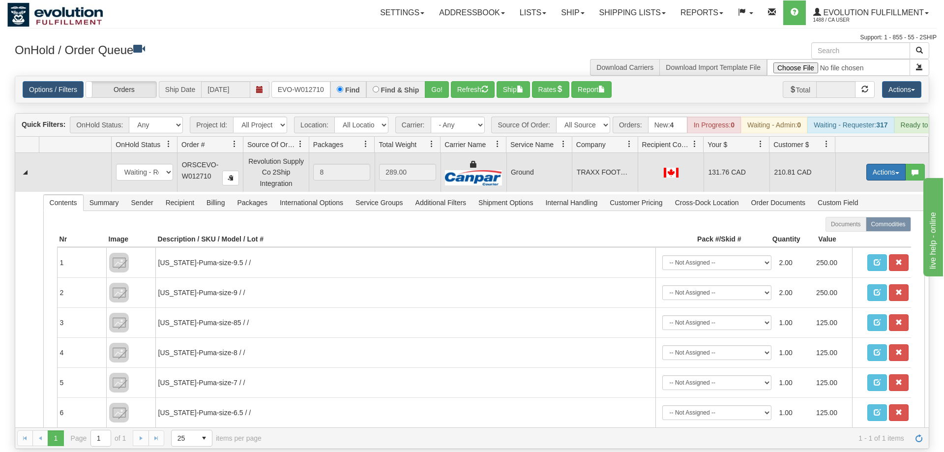
click at [888, 164] on button "Actions" at bounding box center [886, 172] width 39 height 17
click at [864, 223] on link "Ship" at bounding box center [866, 229] width 79 height 13
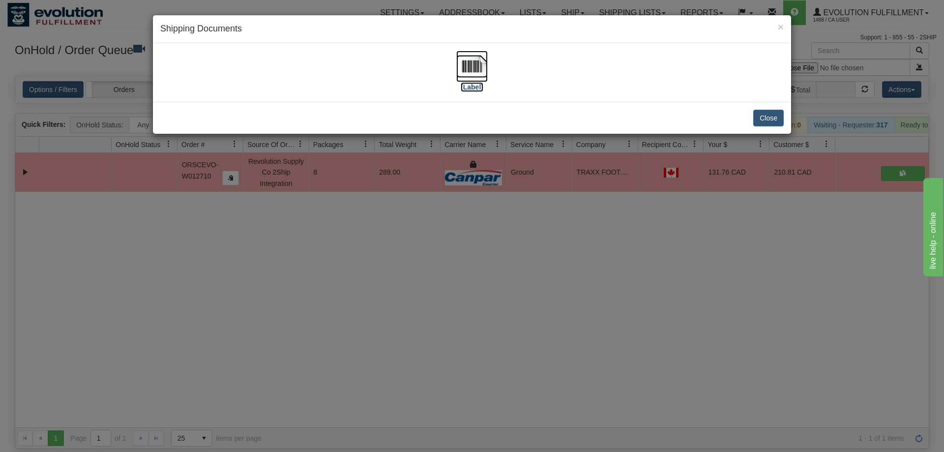
click at [475, 65] on img at bounding box center [471, 66] width 31 height 31
drag, startPoint x: 305, startPoint y: 247, endPoint x: 315, endPoint y: 237, distance: 13.9
click at [311, 242] on div "× Shipping Documents [Label] Close" at bounding box center [472, 226] width 944 height 452
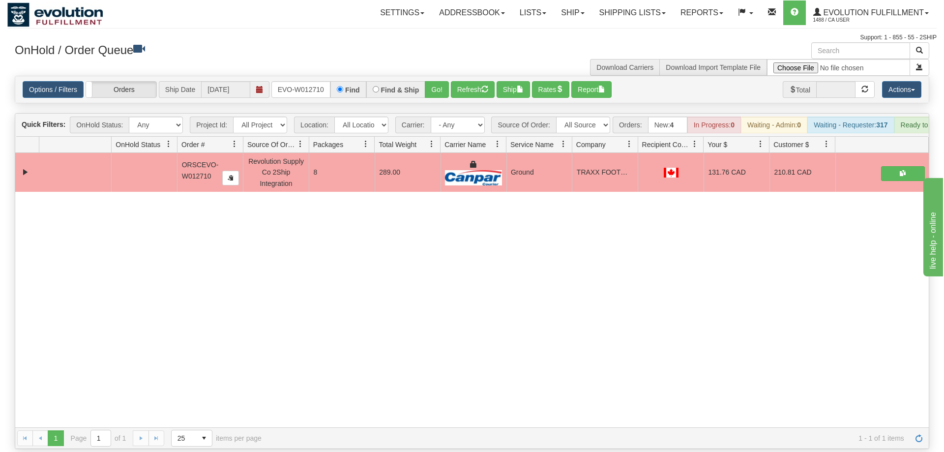
click at [309, 319] on div "31651411 EVOLUTION V3 91194603 91194604 ORSCEVO-W012710 Revolution Supply Co 2S…" at bounding box center [472, 290] width 914 height 274
click at [317, 81] on input "ORSCEVO-W012710" at bounding box center [301, 89] width 59 height 17
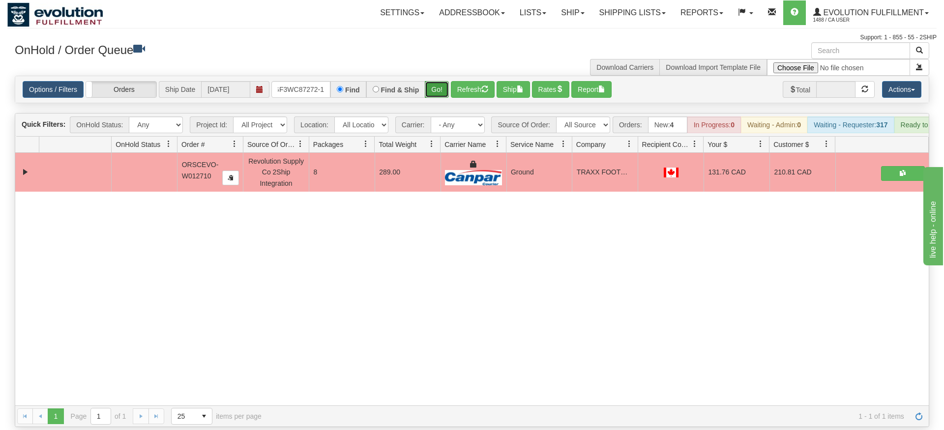
click at [438, 95] on div "Is equal to Is not equal to Contains Does not contains CAD USD EUR ZAR [PERSON_…" at bounding box center [472, 252] width 930 height 352
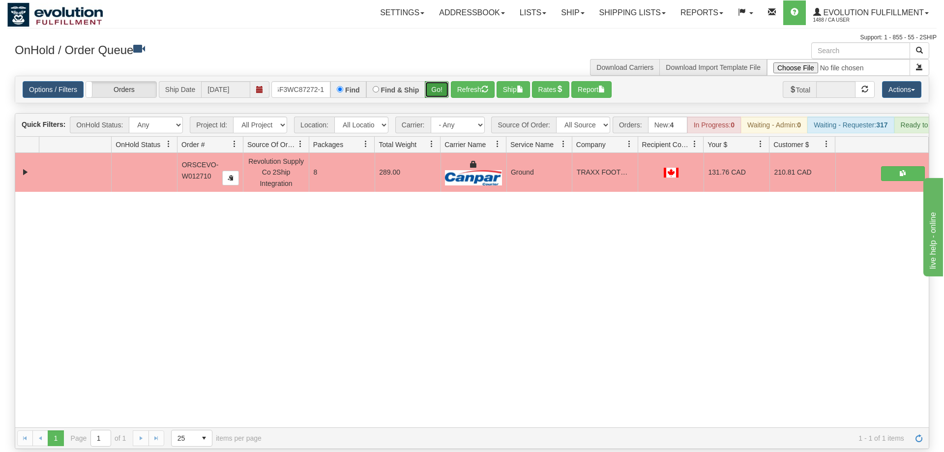
click at [442, 81] on button "Go!" at bounding box center [437, 89] width 24 height 17
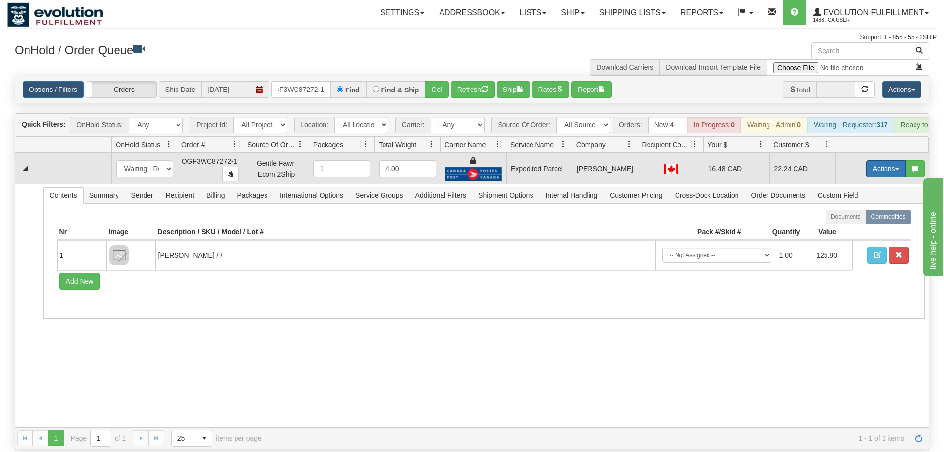
click at [874, 160] on button "Actions" at bounding box center [886, 168] width 39 height 17
click at [880, 219] on link "Ship" at bounding box center [866, 225] width 79 height 13
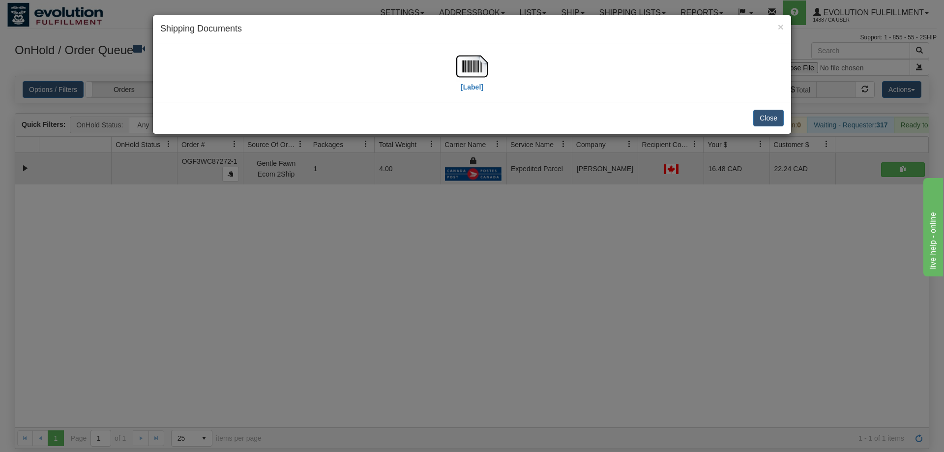
click at [463, 92] on div "[Label]" at bounding box center [471, 73] width 31 height 44
drag, startPoint x: 482, startPoint y: 71, endPoint x: 481, endPoint y: 65, distance: 6.4
click at [482, 69] on img at bounding box center [471, 66] width 31 height 31
click at [249, 142] on div "× Shipping Documents [Label] Close" at bounding box center [472, 226] width 944 height 452
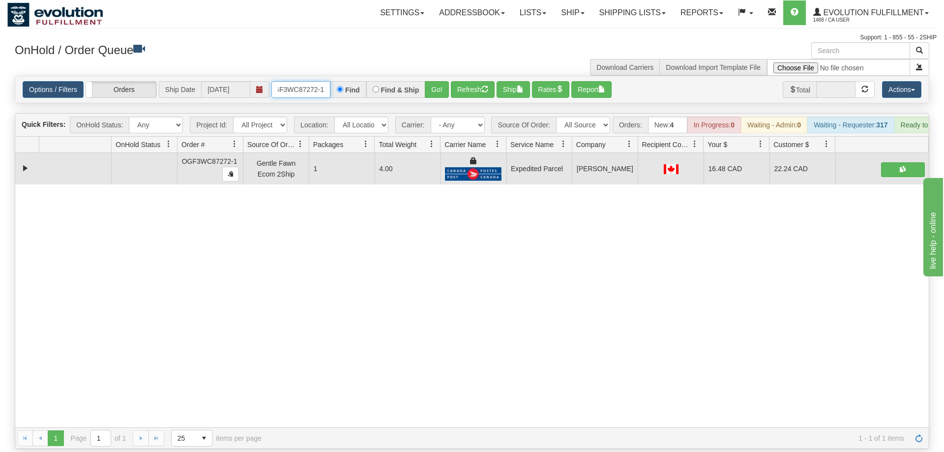
drag, startPoint x: 272, startPoint y: 70, endPoint x: 284, endPoint y: 70, distance: 11.8
click at [275, 81] on input "OGF3WC87272-1" at bounding box center [301, 89] width 59 height 17
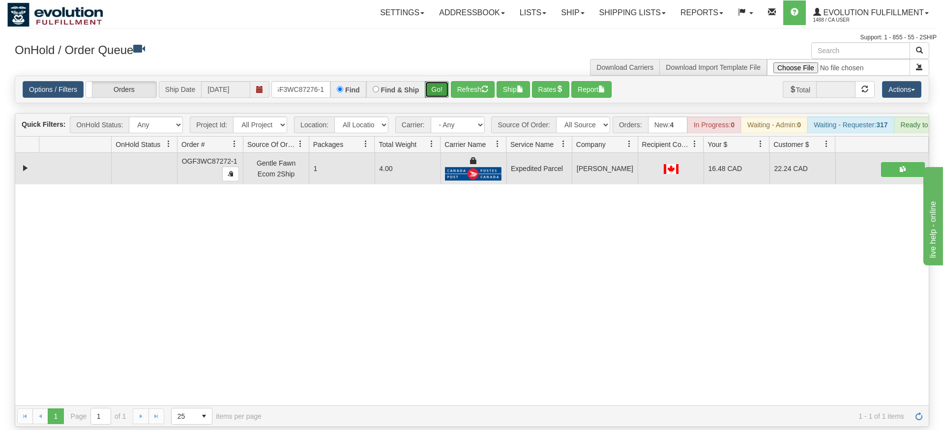
click at [433, 91] on div "Is equal to Is not equal to Contains Does not contains CAD USD EUR ZAR [PERSON_…" at bounding box center [472, 252] width 930 height 352
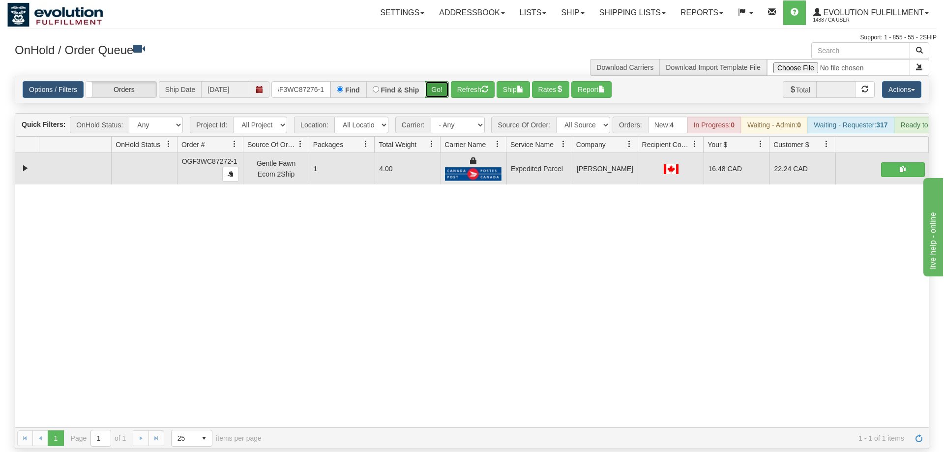
click at [436, 81] on button "Go!" at bounding box center [437, 89] width 24 height 17
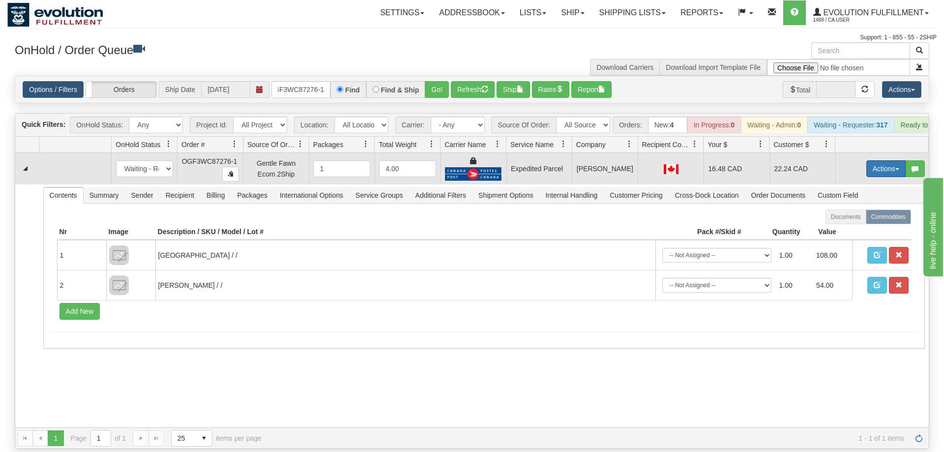
click at [890, 160] on button "Actions" at bounding box center [886, 168] width 39 height 17
click at [854, 222] on span "Ship" at bounding box center [847, 226] width 21 height 8
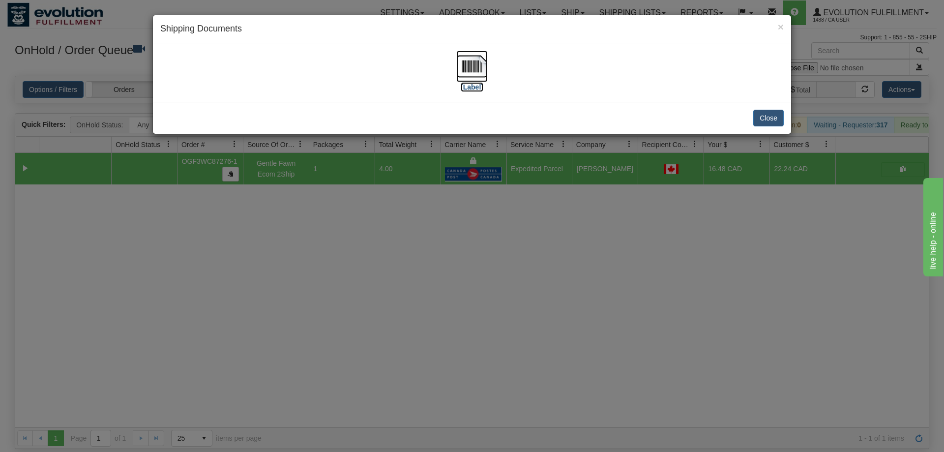
click at [469, 52] on img at bounding box center [471, 66] width 31 height 31
drag, startPoint x: 315, startPoint y: 168, endPoint x: 298, endPoint y: 100, distance: 69.7
click at [314, 160] on div "× Shipping Documents [Label] Close" at bounding box center [472, 226] width 944 height 452
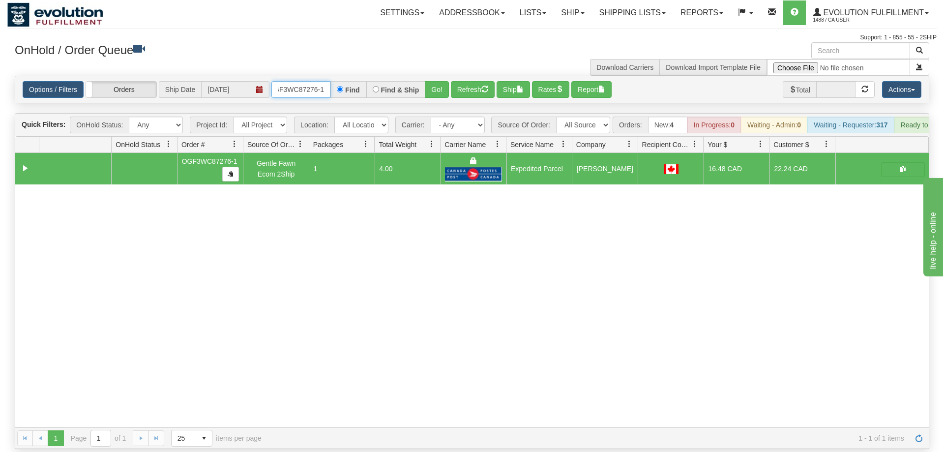
click at [298, 81] on input "OGF3WC87276-1" at bounding box center [301, 89] width 59 height 17
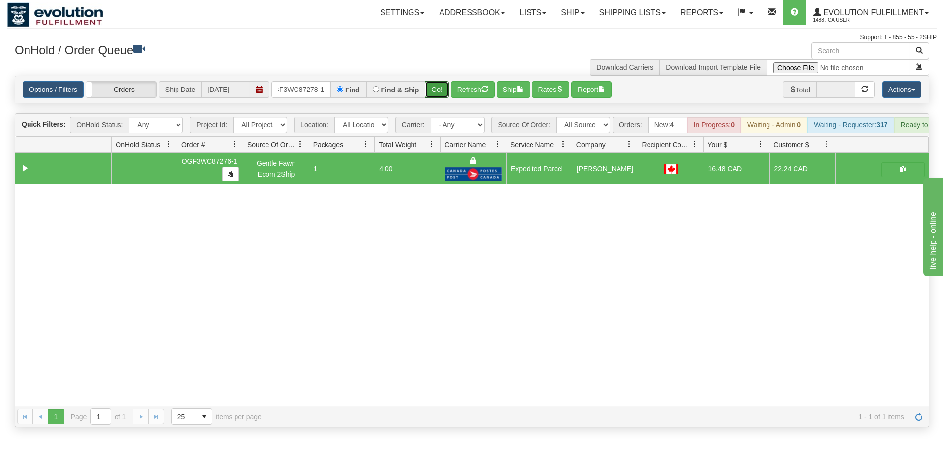
drag, startPoint x: 428, startPoint y: 73, endPoint x: 438, endPoint y: 86, distance: 16.1
click at [428, 94] on div "Is equal to Is not equal to Contains Does not contains CAD USD EUR ZAR [PERSON_…" at bounding box center [472, 252] width 930 height 352
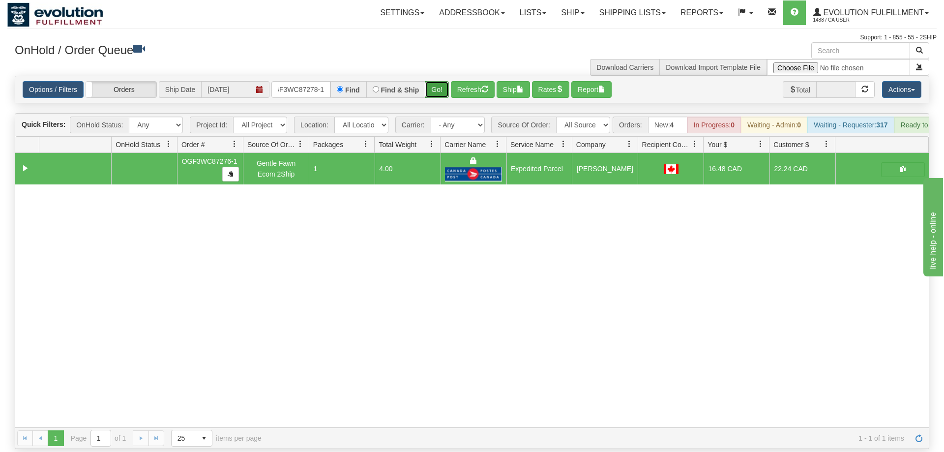
click at [441, 81] on button "Go!" at bounding box center [437, 89] width 24 height 17
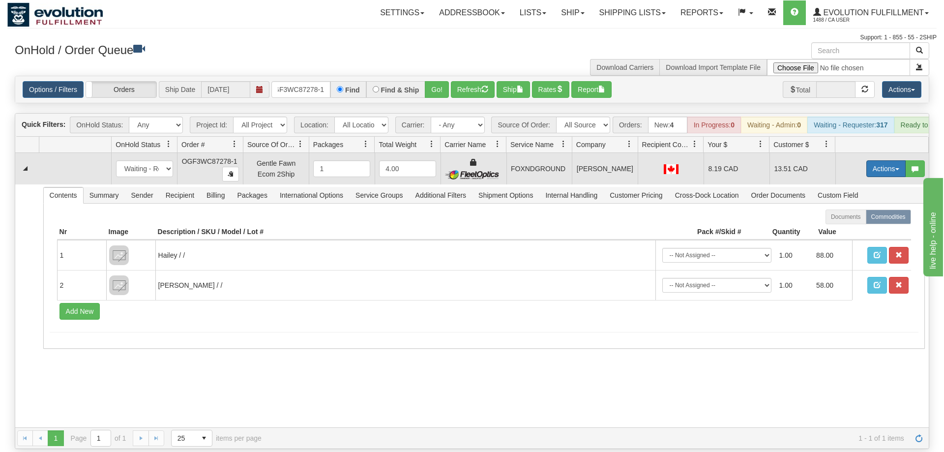
click at [878, 160] on button "Actions" at bounding box center [886, 168] width 39 height 17
click at [863, 219] on link "Ship" at bounding box center [866, 225] width 79 height 13
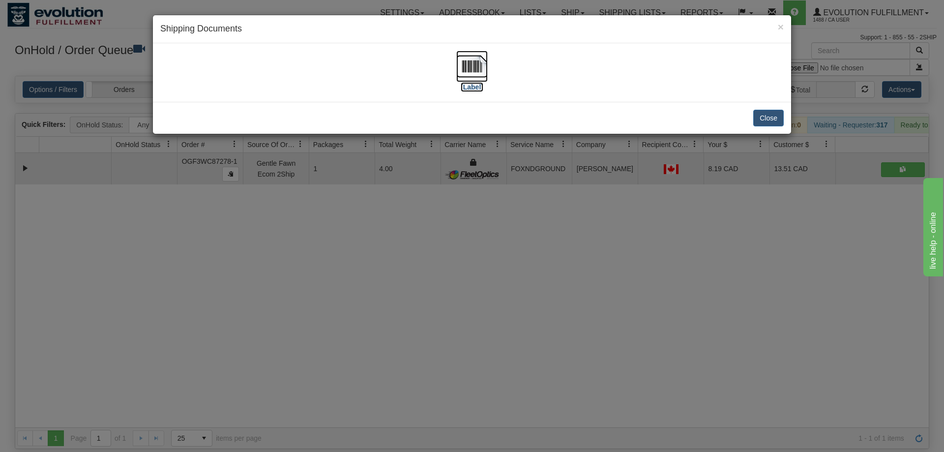
click at [461, 56] on img at bounding box center [471, 66] width 31 height 31
drag, startPoint x: 321, startPoint y: 281, endPoint x: 300, endPoint y: 189, distance: 94.5
click at [322, 280] on div "× Shipping Documents [Label] Close" at bounding box center [472, 226] width 944 height 452
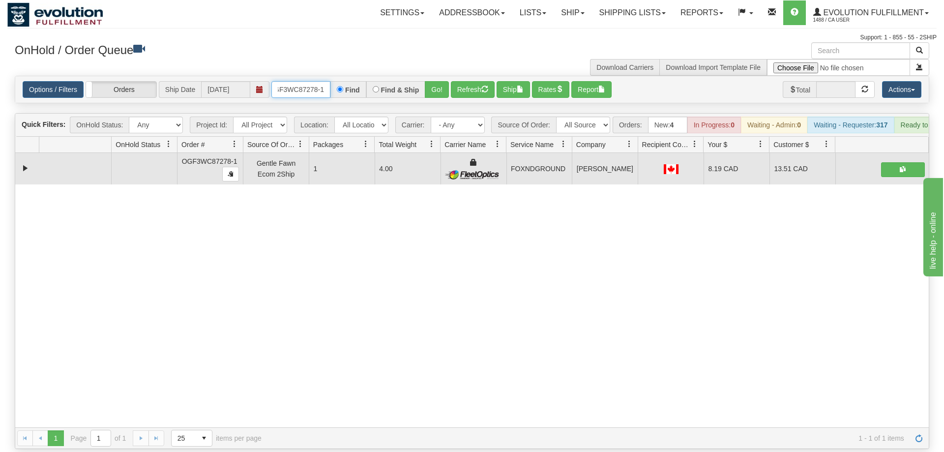
click at [319, 81] on input "OGF3WC87278-1" at bounding box center [301, 89] width 59 height 17
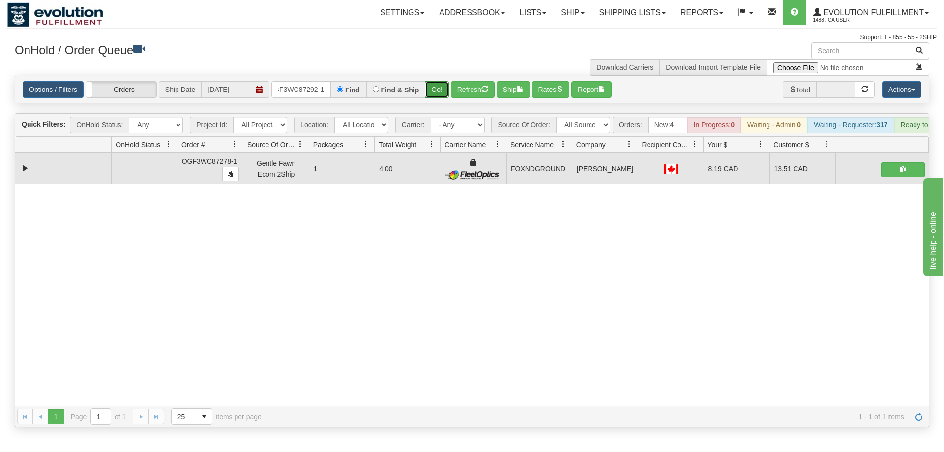
click at [442, 95] on div "Is equal to Is not equal to Contains Does not contains CAD USD EUR ZAR [PERSON_…" at bounding box center [472, 252] width 930 height 352
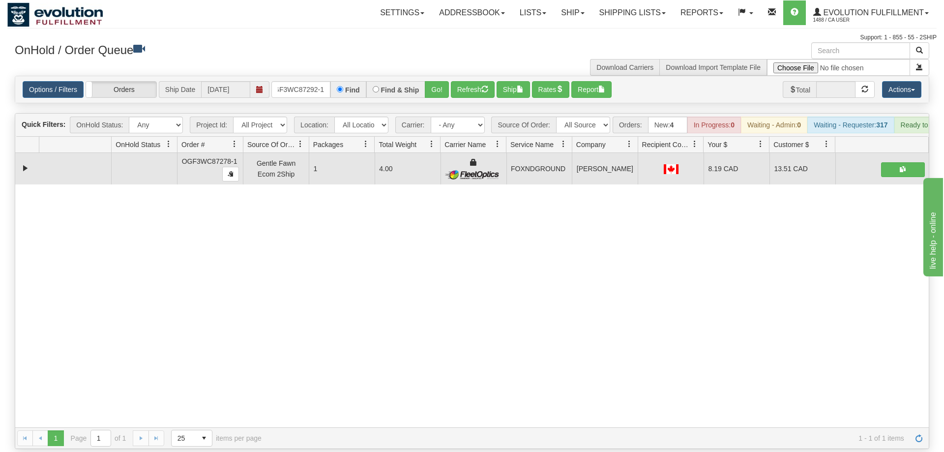
click at [444, 57] on div "OnHold / Order Queue" at bounding box center [239, 51] width 465 height 19
click at [437, 81] on button "Go!" at bounding box center [437, 89] width 24 height 17
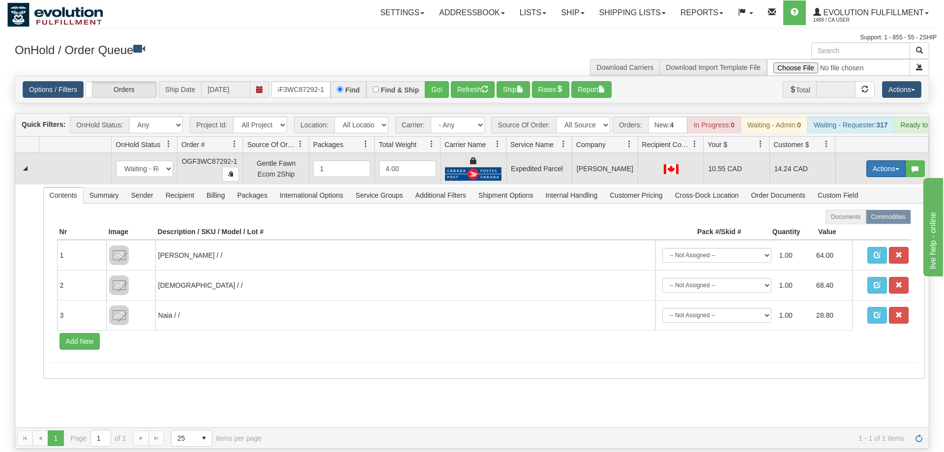
click at [882, 160] on button "Actions" at bounding box center [886, 168] width 39 height 17
click at [852, 222] on span "Ship" at bounding box center [847, 226] width 21 height 8
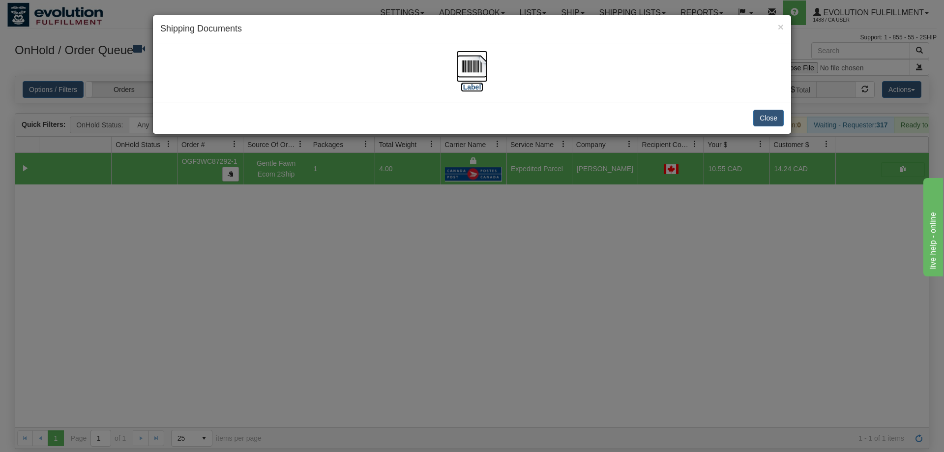
click at [484, 59] on img at bounding box center [471, 66] width 31 height 31
drag, startPoint x: 460, startPoint y: 272, endPoint x: 399, endPoint y: 138, distance: 147.0
click at [460, 266] on div "× Shipping Documents [Label] Close" at bounding box center [472, 226] width 944 height 452
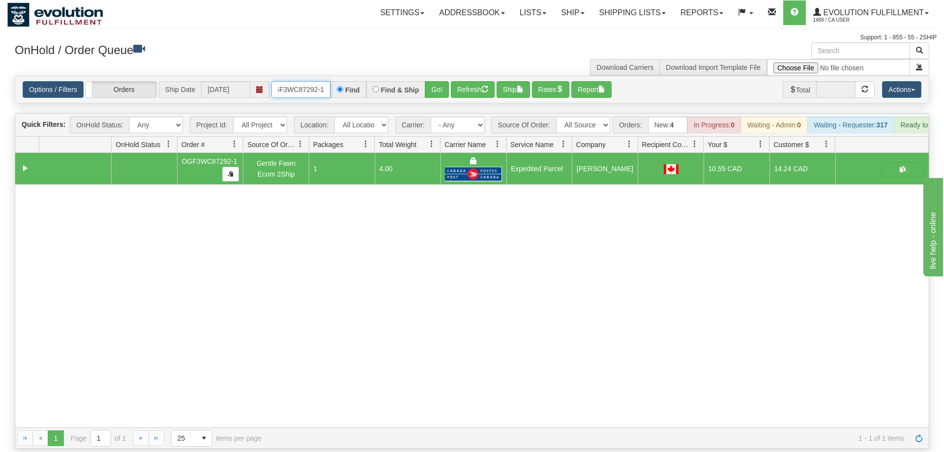
click at [304, 81] on input "OGF3WC87292-1" at bounding box center [301, 89] width 59 height 17
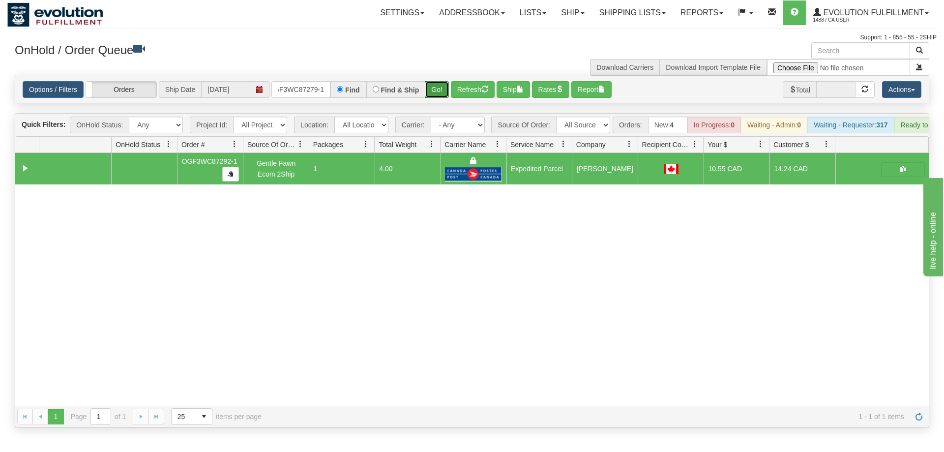
drag, startPoint x: 446, startPoint y: 78, endPoint x: 443, endPoint y: 85, distance: 7.9
click at [444, 98] on div "Is equal to Is not equal to Contains Does not contains CAD USD EUR ZAR [PERSON_…" at bounding box center [472, 252] width 930 height 352
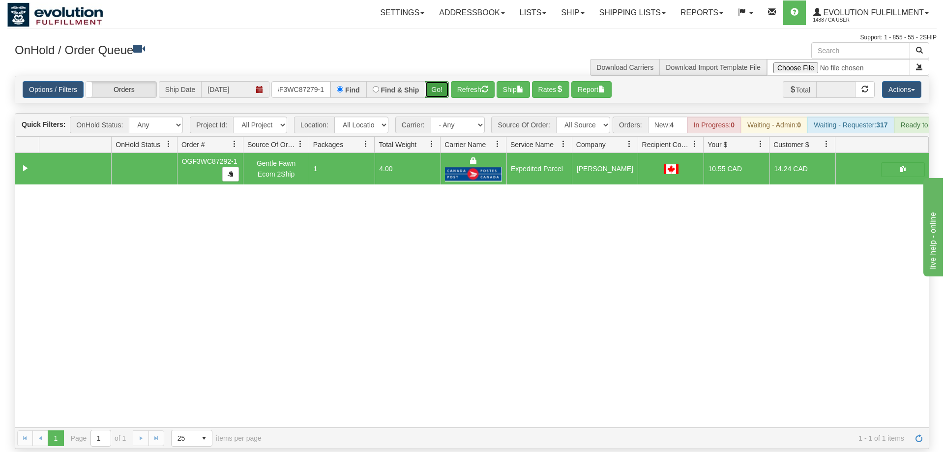
click at [444, 81] on button "Go!" at bounding box center [437, 89] width 24 height 17
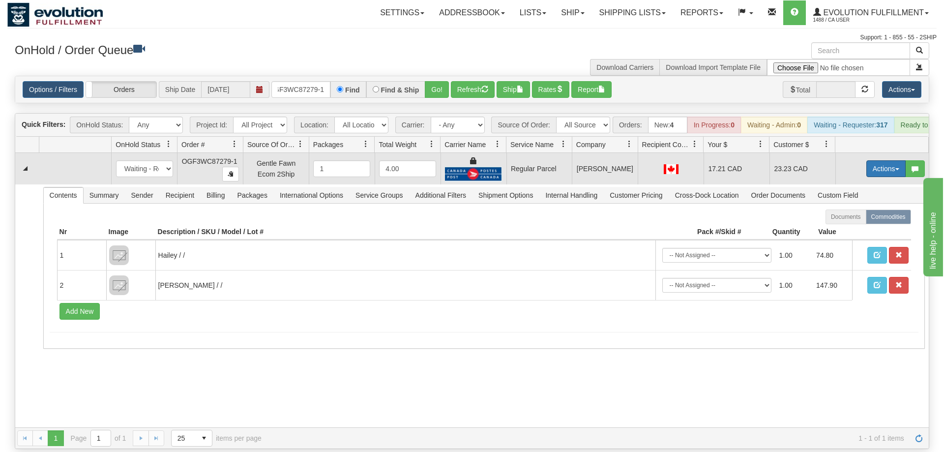
click at [899, 160] on button "Actions" at bounding box center [886, 168] width 39 height 17
click at [858, 209] on span "Rate All Services" at bounding box center [866, 213] width 59 height 8
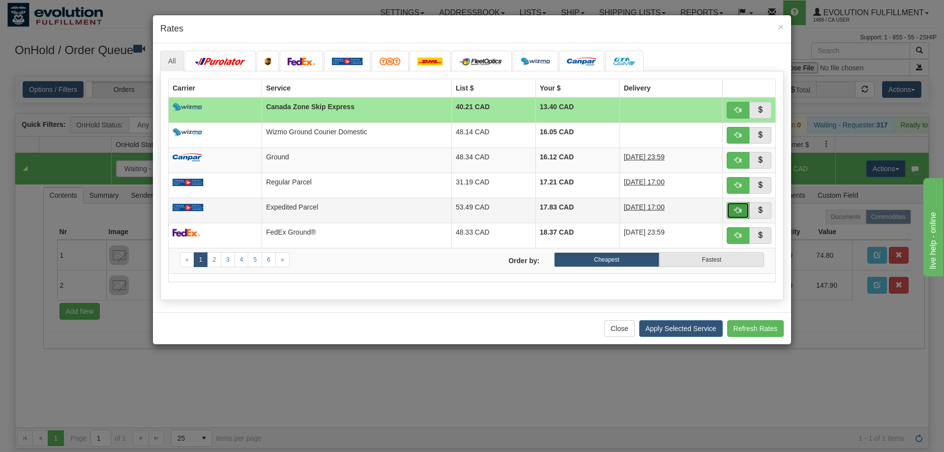
click at [737, 207] on span "button" at bounding box center [738, 210] width 7 height 7
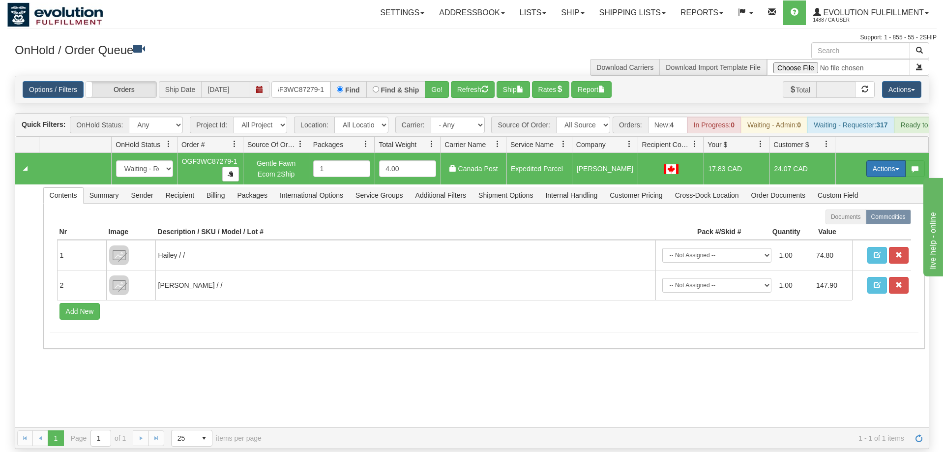
click at [883, 160] on button "Actions" at bounding box center [886, 168] width 39 height 17
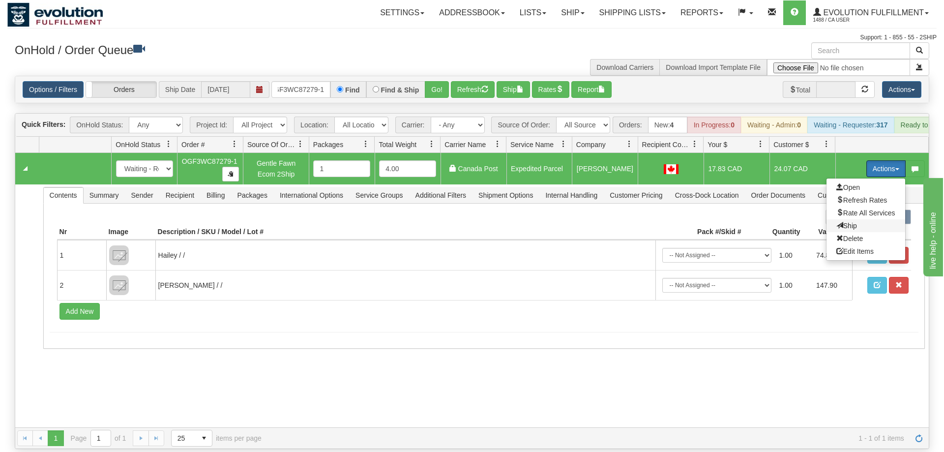
click at [845, 222] on span "Ship" at bounding box center [847, 226] width 21 height 8
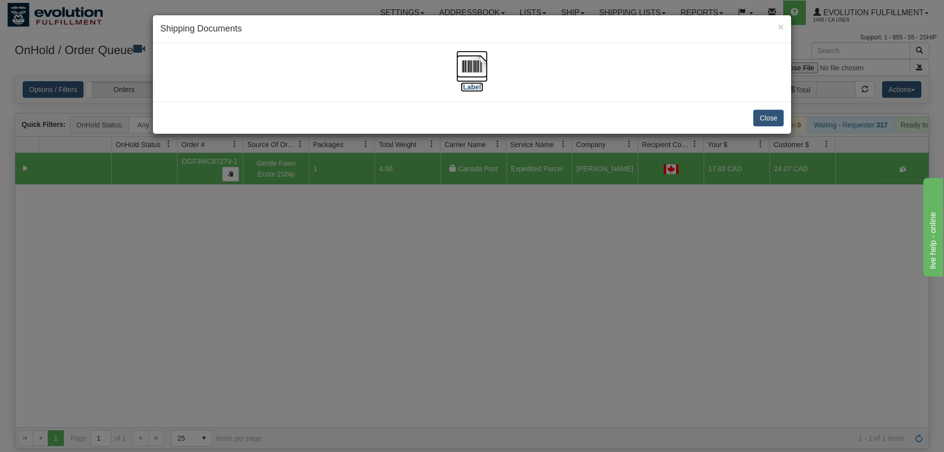
click at [474, 75] on img at bounding box center [471, 66] width 31 height 31
drag, startPoint x: 291, startPoint y: 236, endPoint x: 291, endPoint y: 230, distance: 5.9
click at [291, 236] on div "× Shipping Documents [Label] Close" at bounding box center [472, 226] width 944 height 452
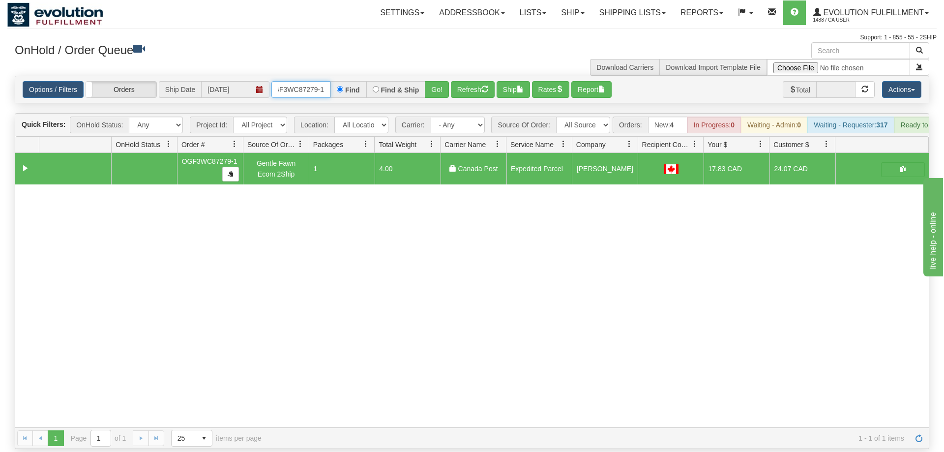
click at [311, 81] on input "OGF3WC87279-1" at bounding box center [301, 89] width 59 height 17
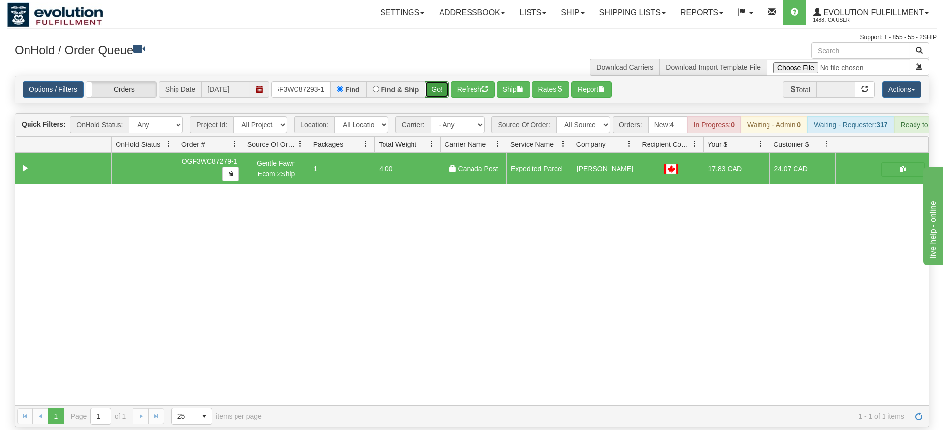
click at [440, 96] on div "Is equal to Is not equal to Contains Does not contains CAD USD EUR ZAR [PERSON_…" at bounding box center [472, 252] width 930 height 352
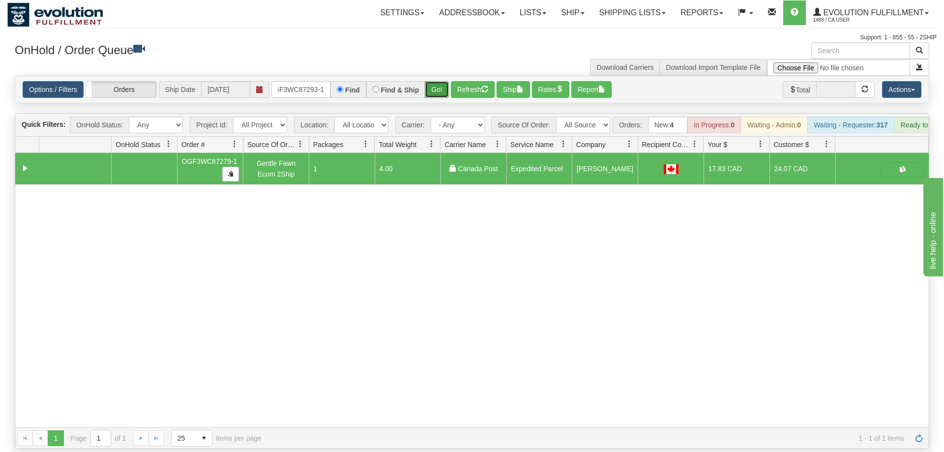
click at [435, 81] on button "Go!" at bounding box center [437, 89] width 24 height 17
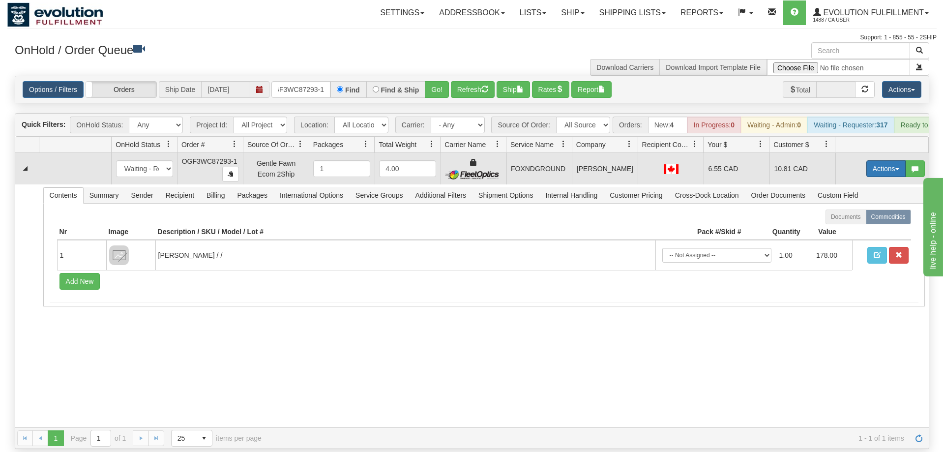
click at [891, 160] on button "Actions" at bounding box center [886, 168] width 39 height 17
click at [861, 219] on link "Ship" at bounding box center [866, 225] width 79 height 13
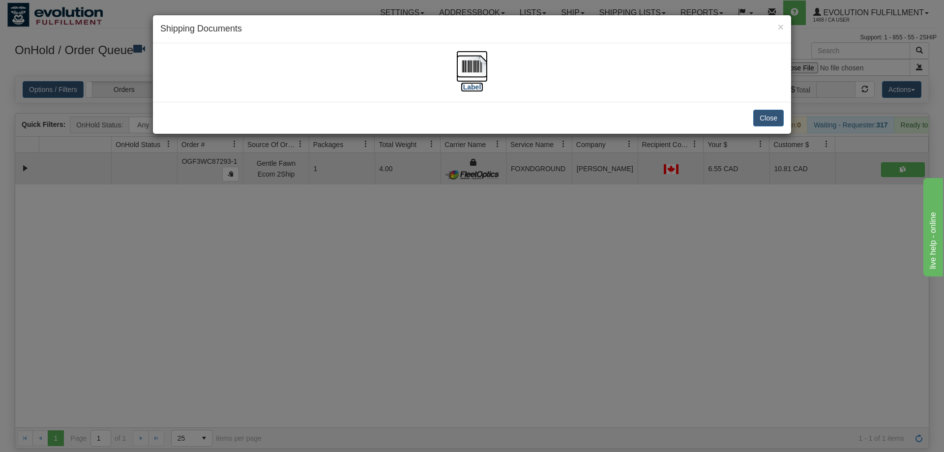
click at [462, 65] on img at bounding box center [471, 66] width 31 height 31
drag, startPoint x: 297, startPoint y: 300, endPoint x: 285, endPoint y: 87, distance: 213.3
click at [299, 289] on div "× Shipping Documents [Label] Close" at bounding box center [472, 226] width 944 height 452
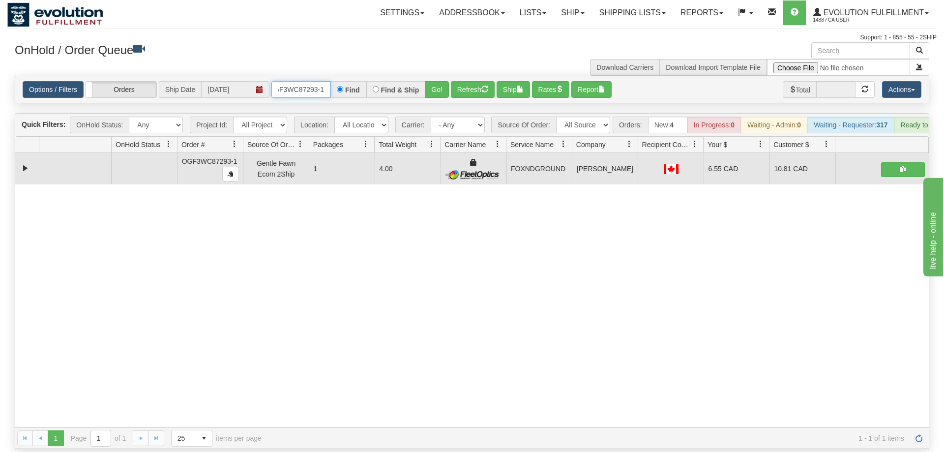
click at [282, 81] on input "OGF3WC87293-1" at bounding box center [301, 89] width 59 height 17
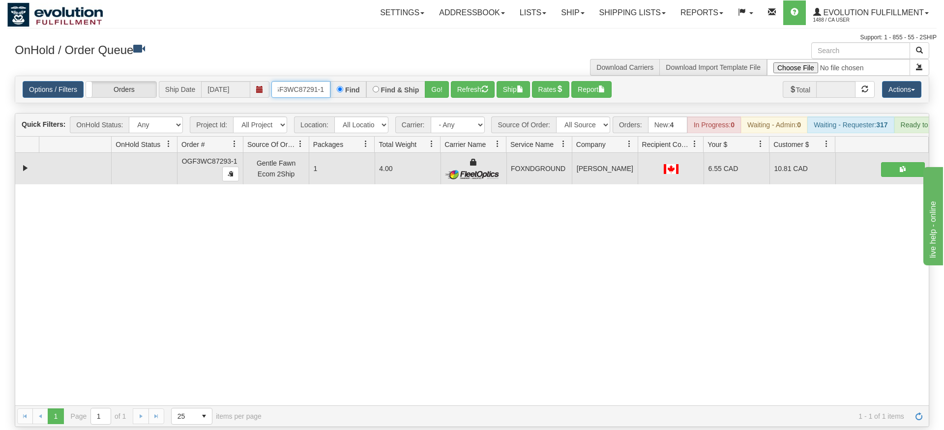
type input "OGF3WC87291-1"
click at [415, 92] on div "Is equal to Is not equal to Contains Does not contains CAD USD EUR ZAR [PERSON_…" at bounding box center [472, 252] width 930 height 352
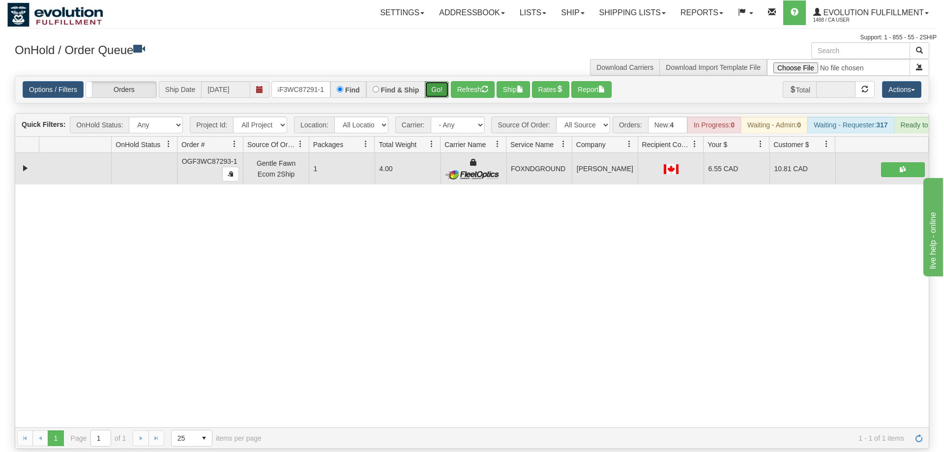
click at [436, 81] on button "Go!" at bounding box center [437, 89] width 24 height 17
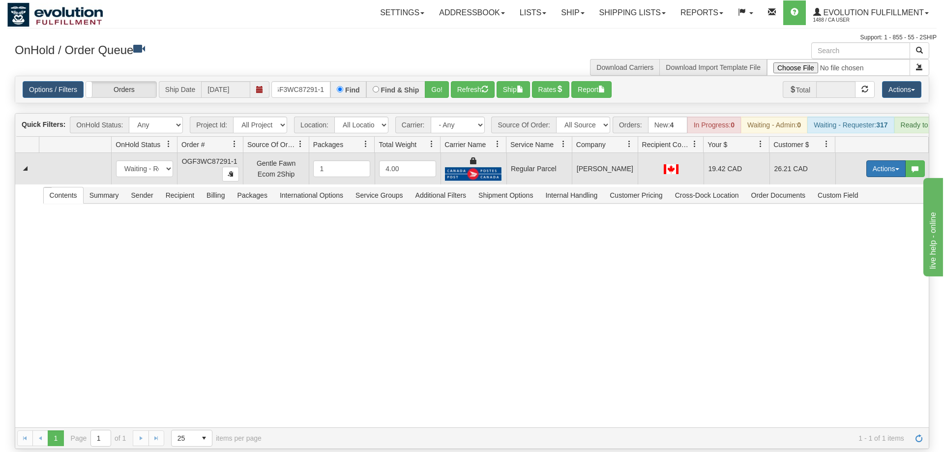
click at [890, 160] on button "Actions" at bounding box center [886, 168] width 39 height 17
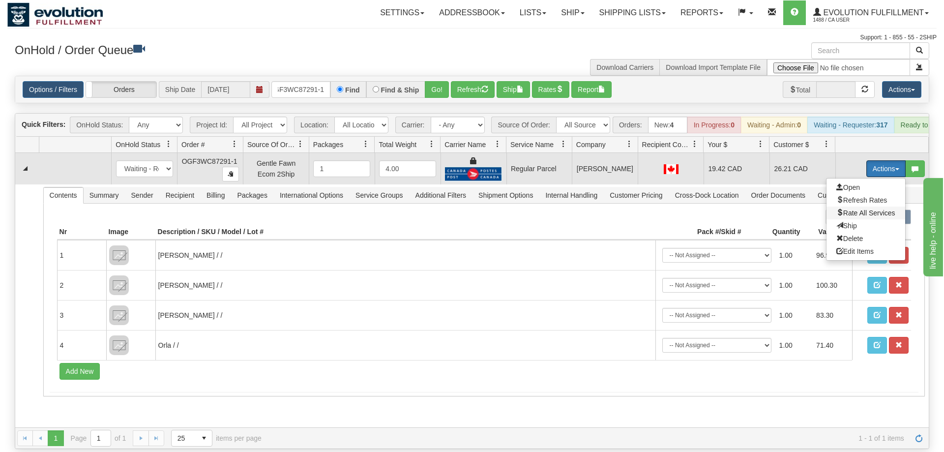
click at [860, 209] on span "Rate All Services" at bounding box center [866, 213] width 59 height 8
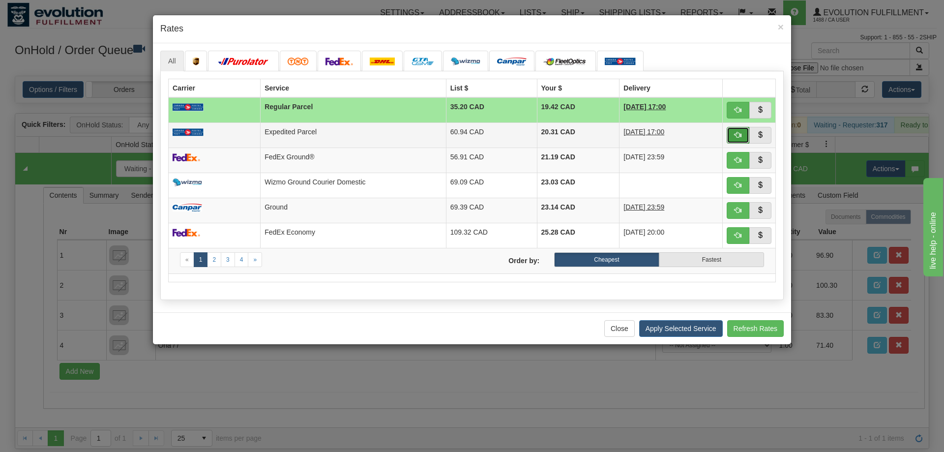
click at [738, 134] on span "button" at bounding box center [738, 134] width 7 height 7
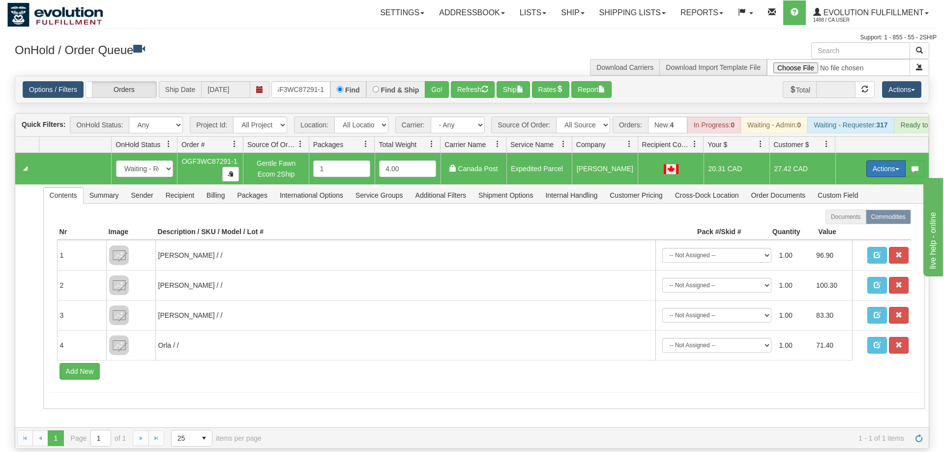
click at [876, 160] on button "Actions" at bounding box center [886, 168] width 39 height 17
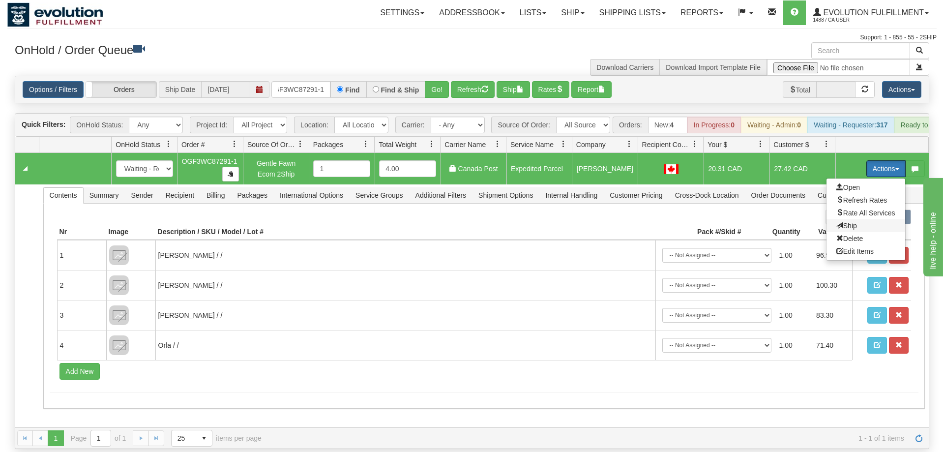
click at [850, 222] on span "Ship" at bounding box center [847, 226] width 21 height 8
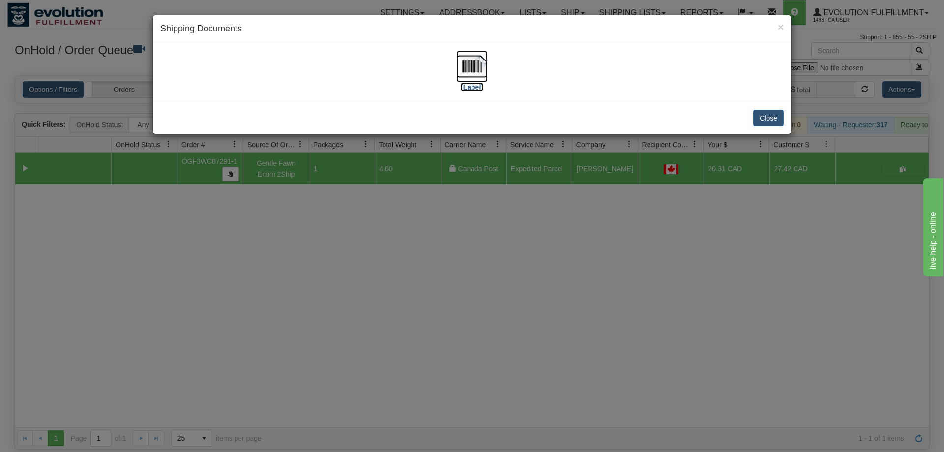
click at [487, 68] on img at bounding box center [471, 66] width 31 height 31
drag, startPoint x: 378, startPoint y: 228, endPoint x: 307, endPoint y: 97, distance: 148.8
click at [378, 225] on div "× Shipping Documents [Label] Close" at bounding box center [472, 226] width 944 height 452
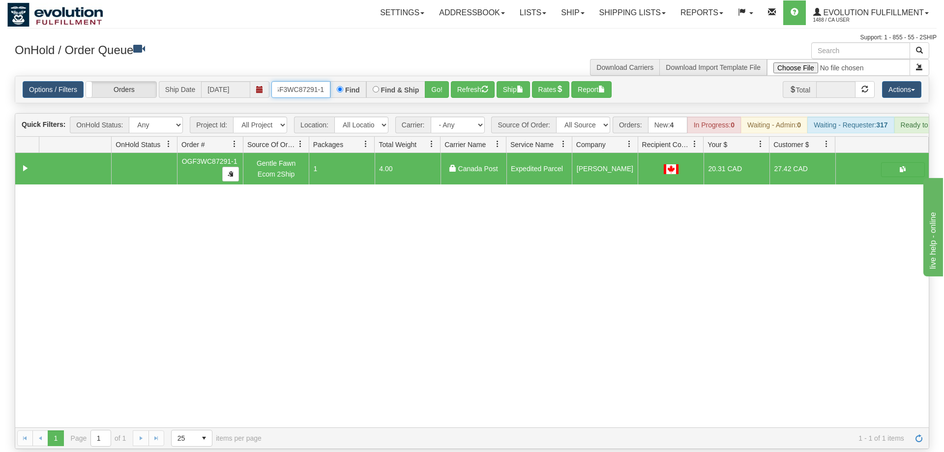
click at [312, 81] on input "OGF3WC87291-1" at bounding box center [301, 89] width 59 height 17
